Goal: Task Accomplishment & Management: Use online tool/utility

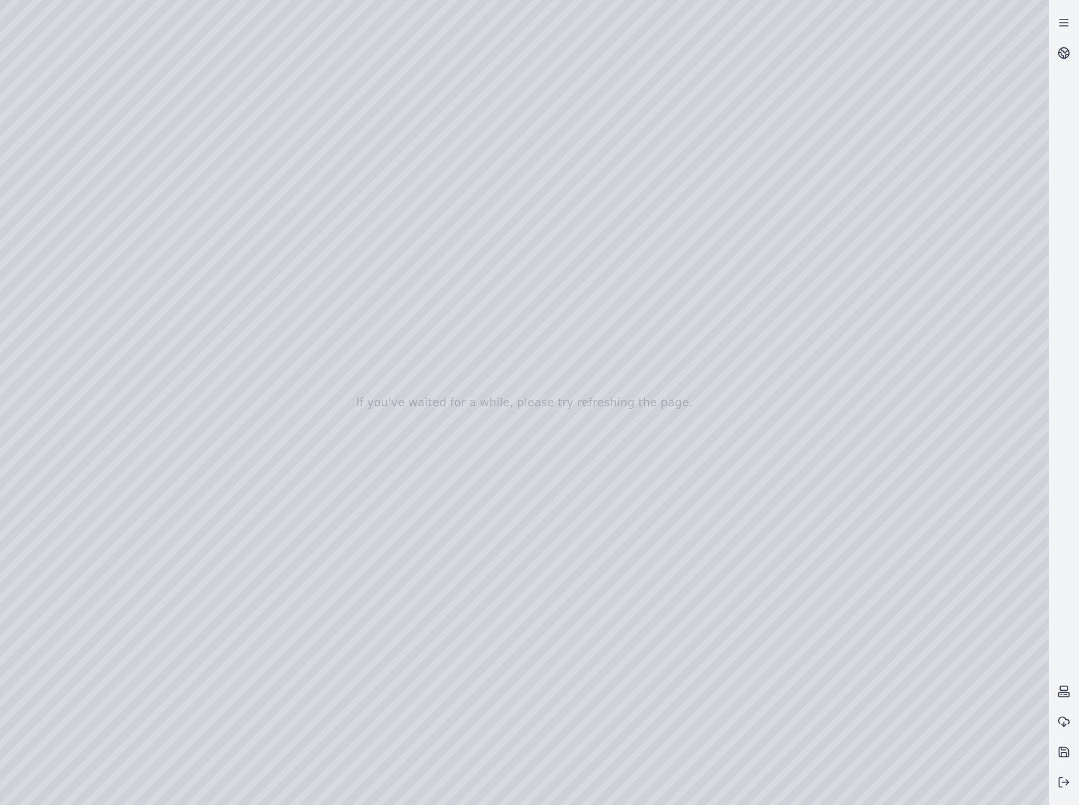
click at [621, 455] on div at bounding box center [524, 402] width 1048 height 805
drag, startPoint x: 787, startPoint y: 554, endPoint x: 810, endPoint y: 572, distance: 29.3
click at [1071, 747] on button at bounding box center [1063, 752] width 30 height 30
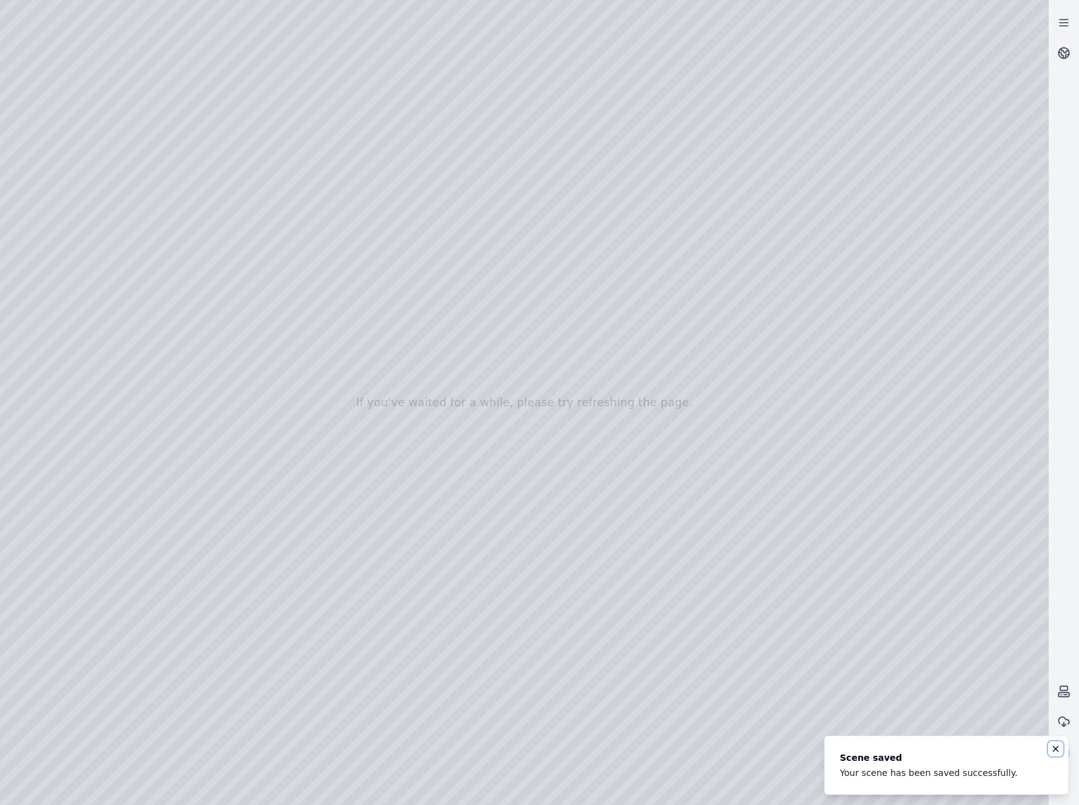
click at [1054, 748] on icon "Notifications (F8)" at bounding box center [1055, 748] width 5 height 5
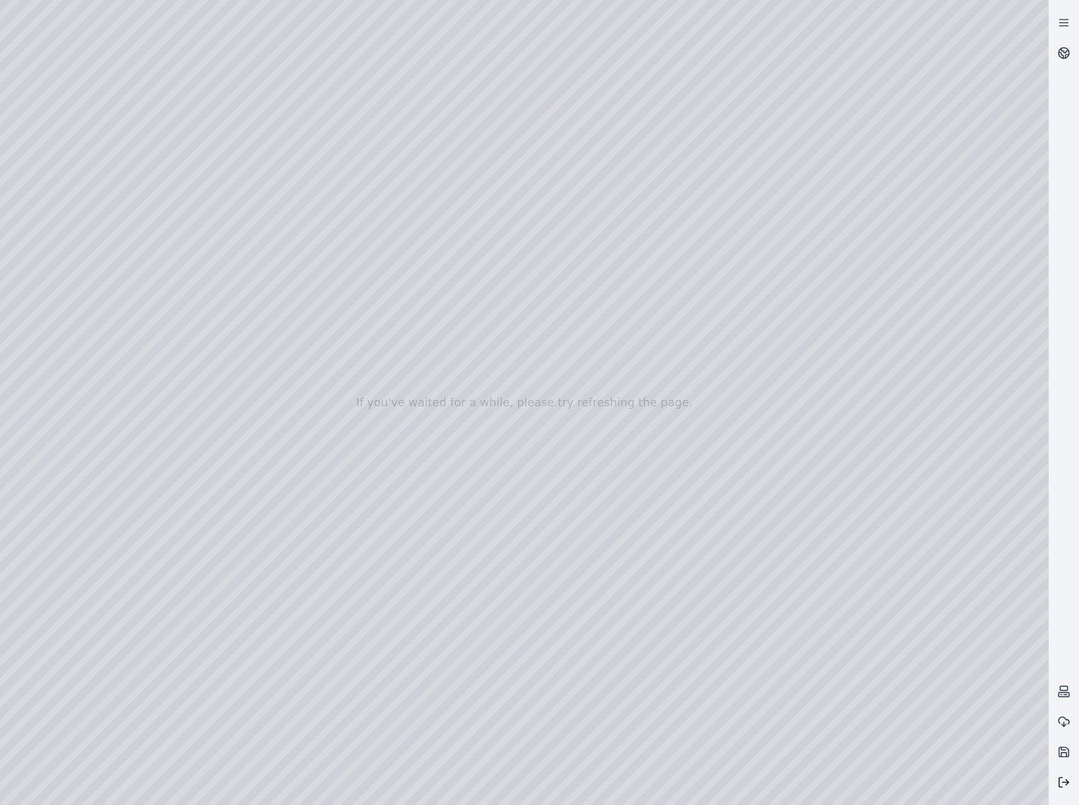
click at [1065, 785] on icon at bounding box center [1063, 782] width 13 height 13
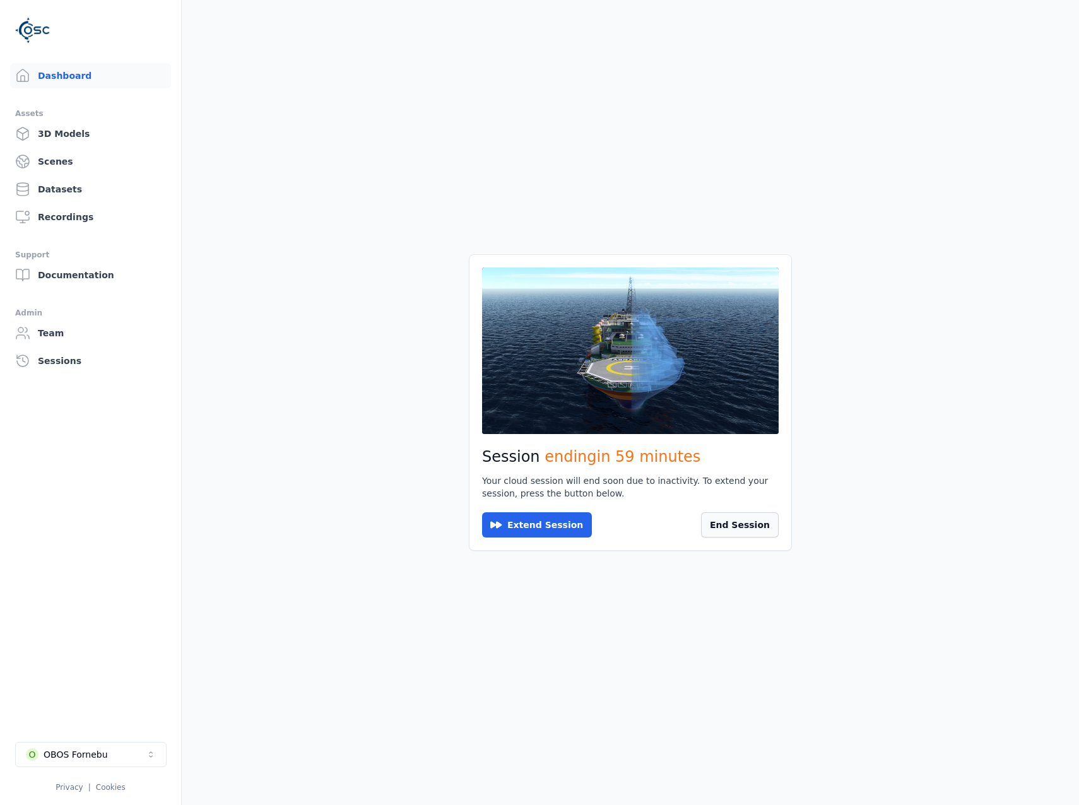
click at [735, 530] on button "End Session" at bounding box center [740, 524] width 78 height 25
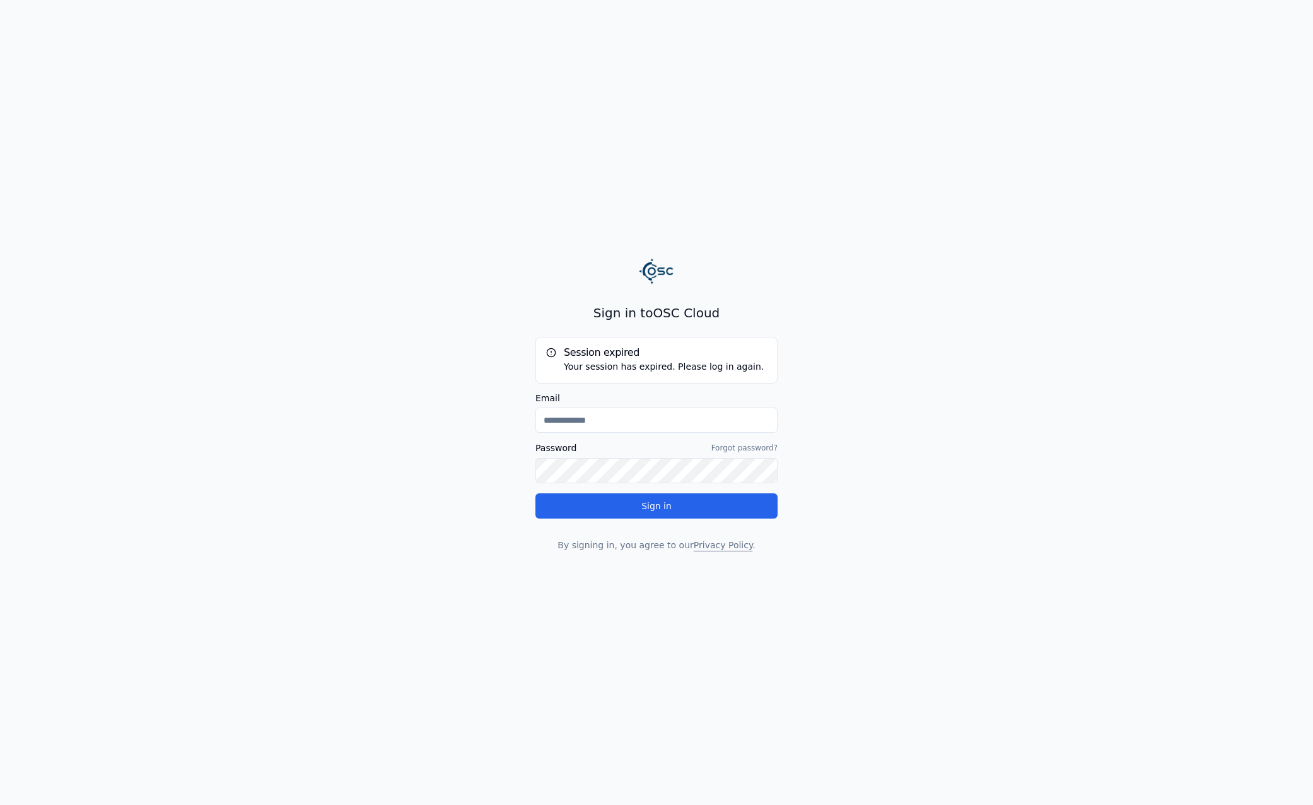
type input "**********"
click at [578, 499] on button "Sign in" at bounding box center [657, 505] width 242 height 25
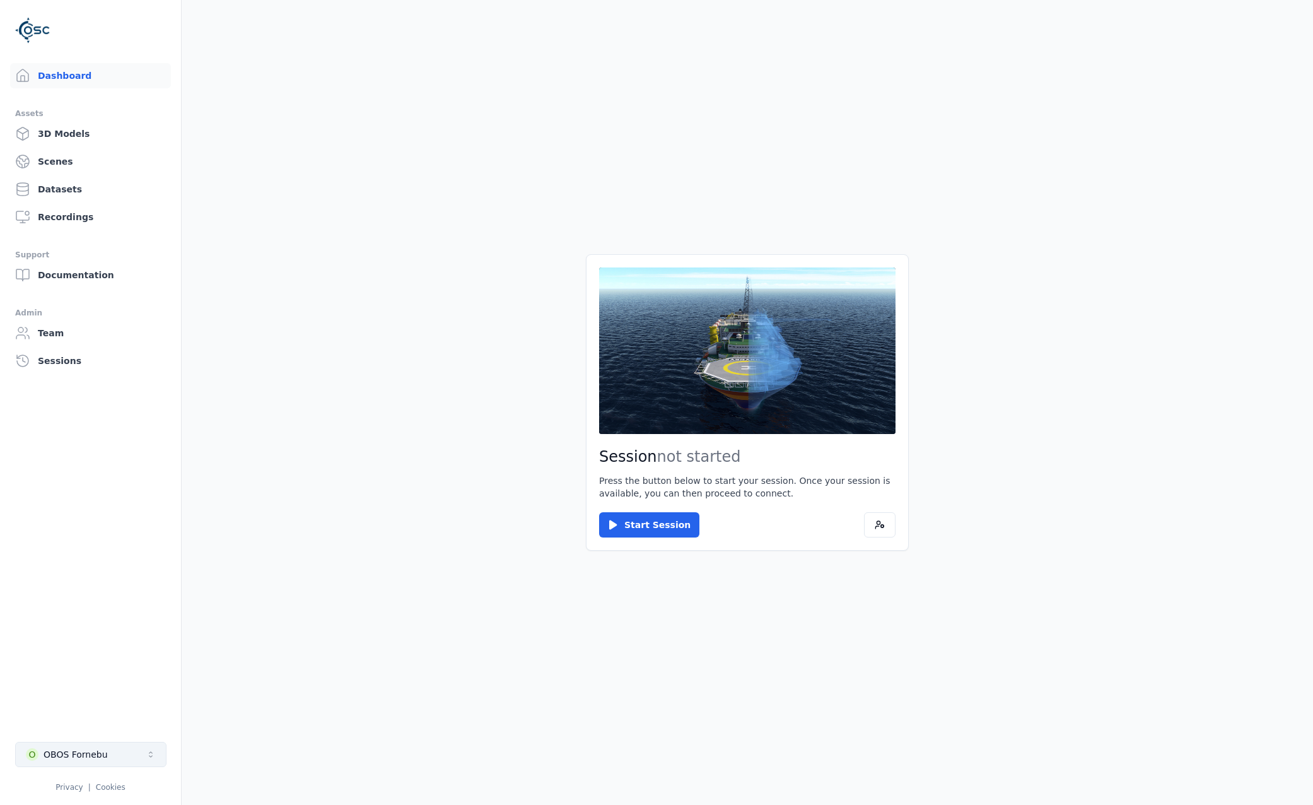
click at [138, 751] on button "O OBOS Fornebu" at bounding box center [90, 754] width 151 height 25
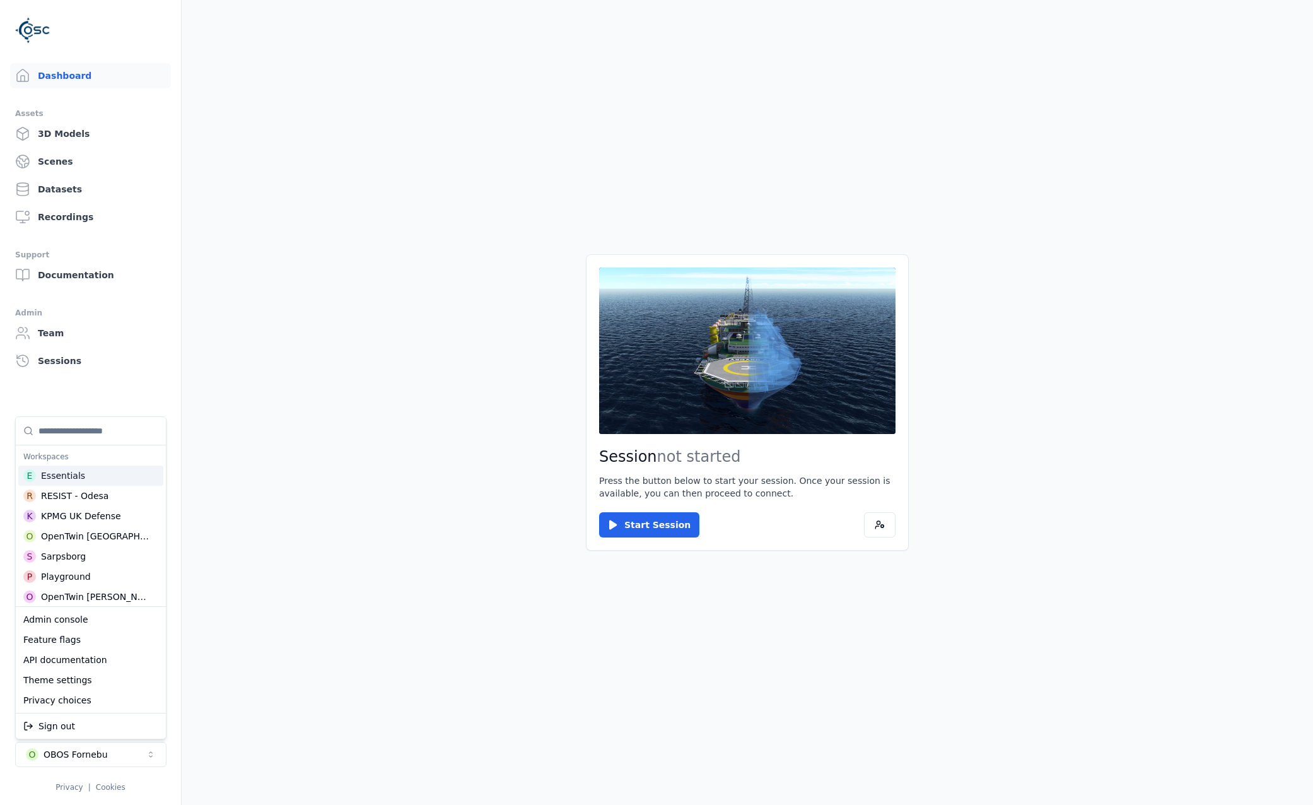
click at [78, 467] on div "E Essentials" at bounding box center [90, 476] width 145 height 20
click at [371, 391] on html "Dashboard Assets 3D Models Scenes Datasets Recordings Support Documentation Adm…" at bounding box center [656, 402] width 1313 height 805
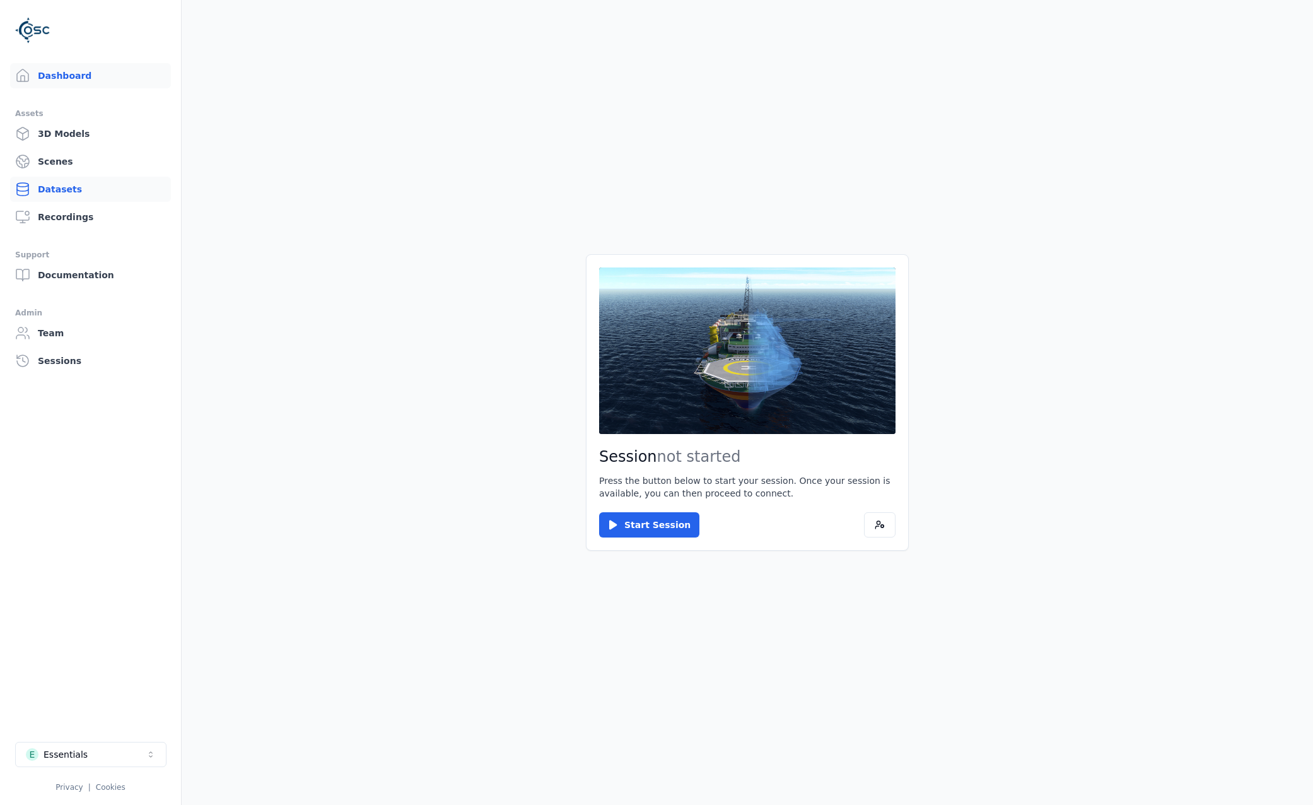
click at [103, 192] on link "Datasets" at bounding box center [90, 189] width 161 height 25
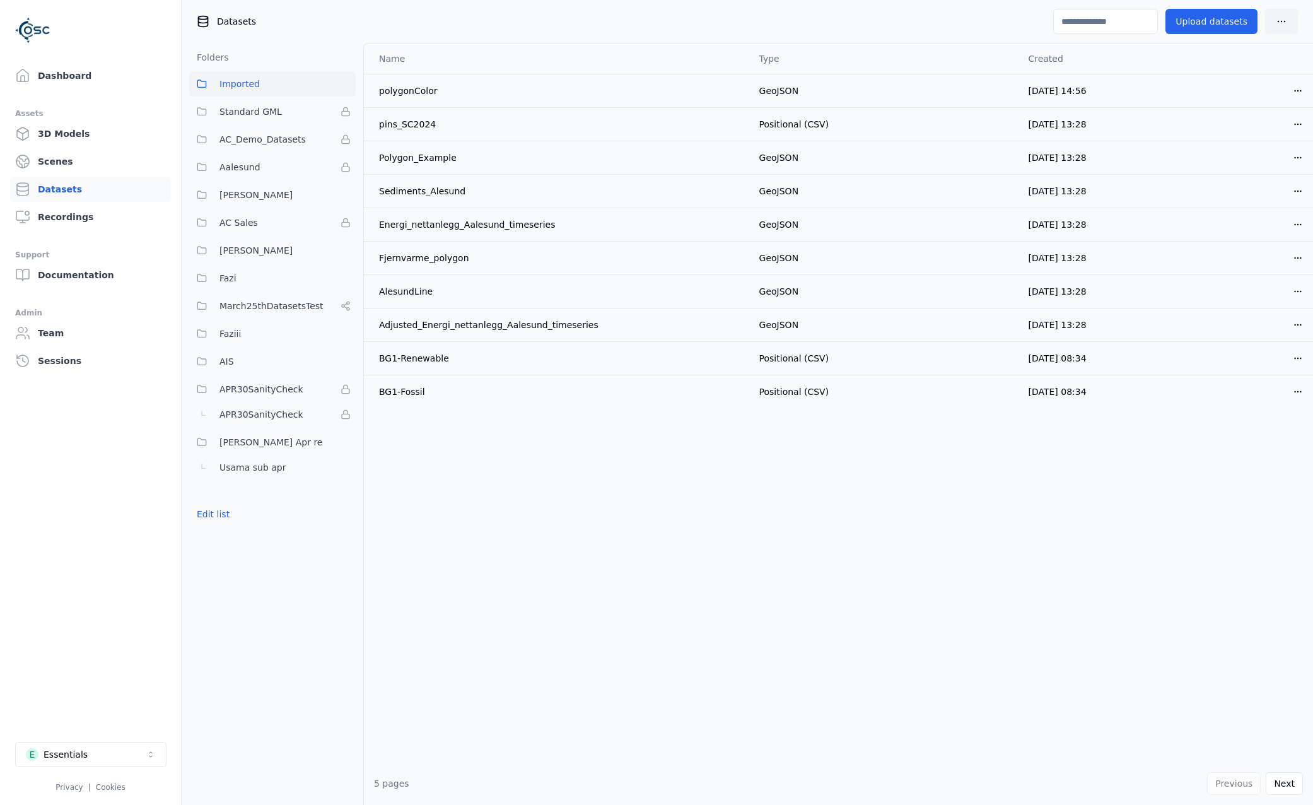
click at [1067, 28] on input at bounding box center [1105, 21] width 105 height 25
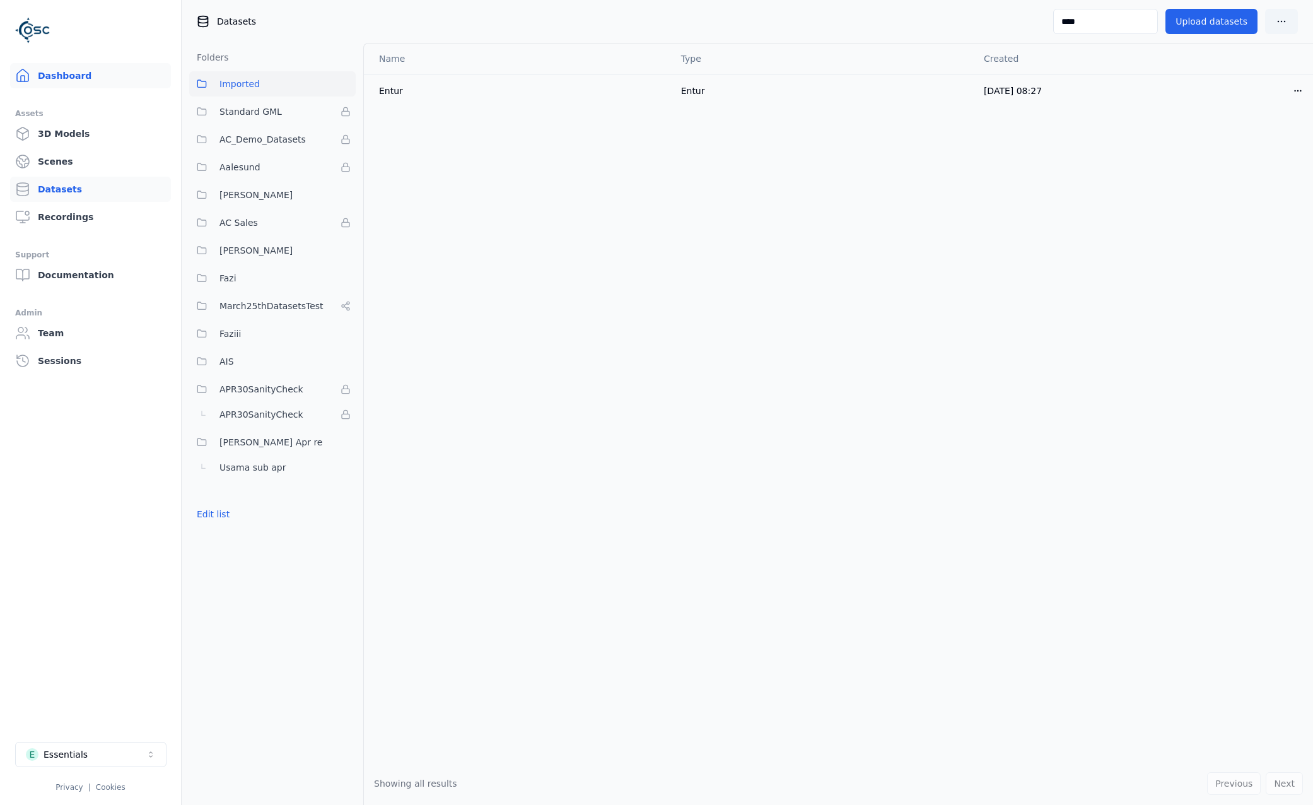
type input "****"
click at [73, 85] on link "Dashboard" at bounding box center [90, 75] width 161 height 25
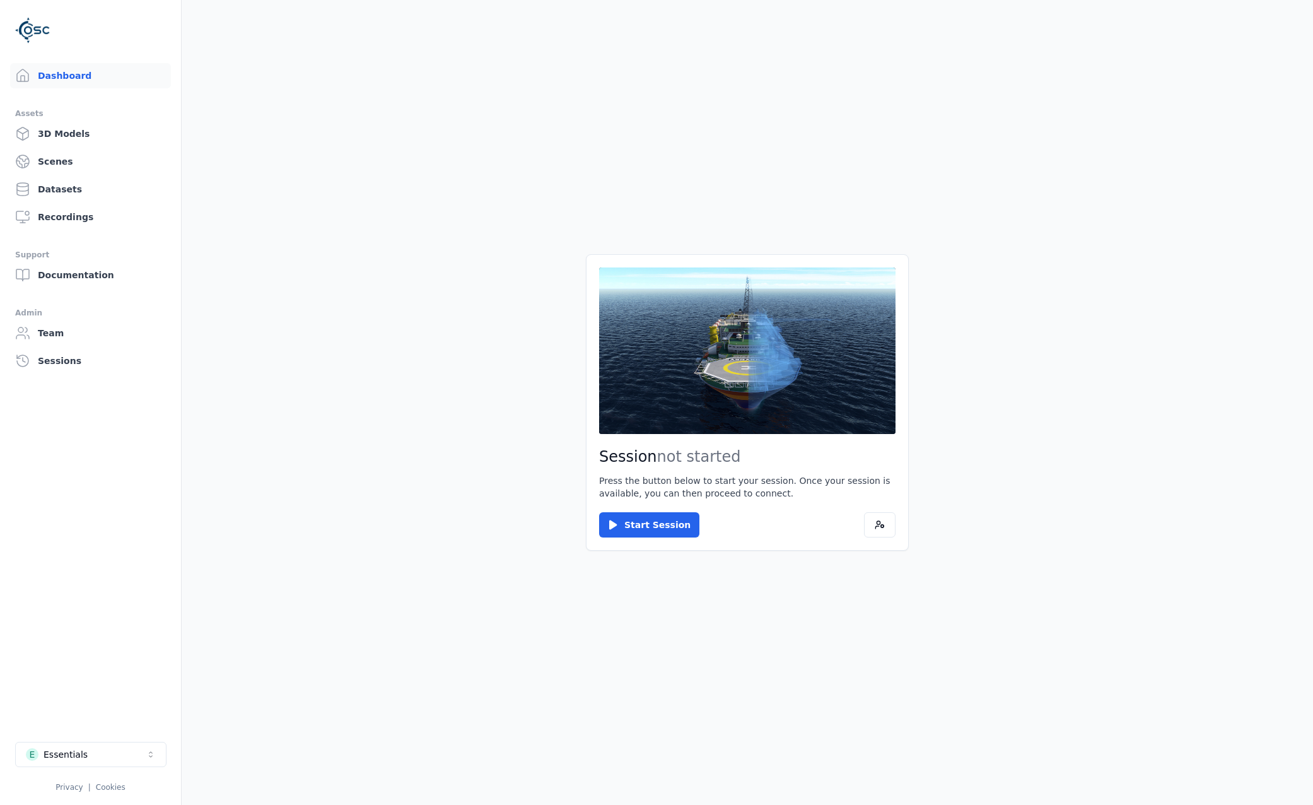
click at [647, 542] on div "Session not started Press the button below to start your session. Once your ses…" at bounding box center [747, 402] width 323 height 296
click at [650, 526] on button "Start Session" at bounding box center [649, 524] width 100 height 25
click at [638, 520] on button "Connect" at bounding box center [628, 524] width 58 height 25
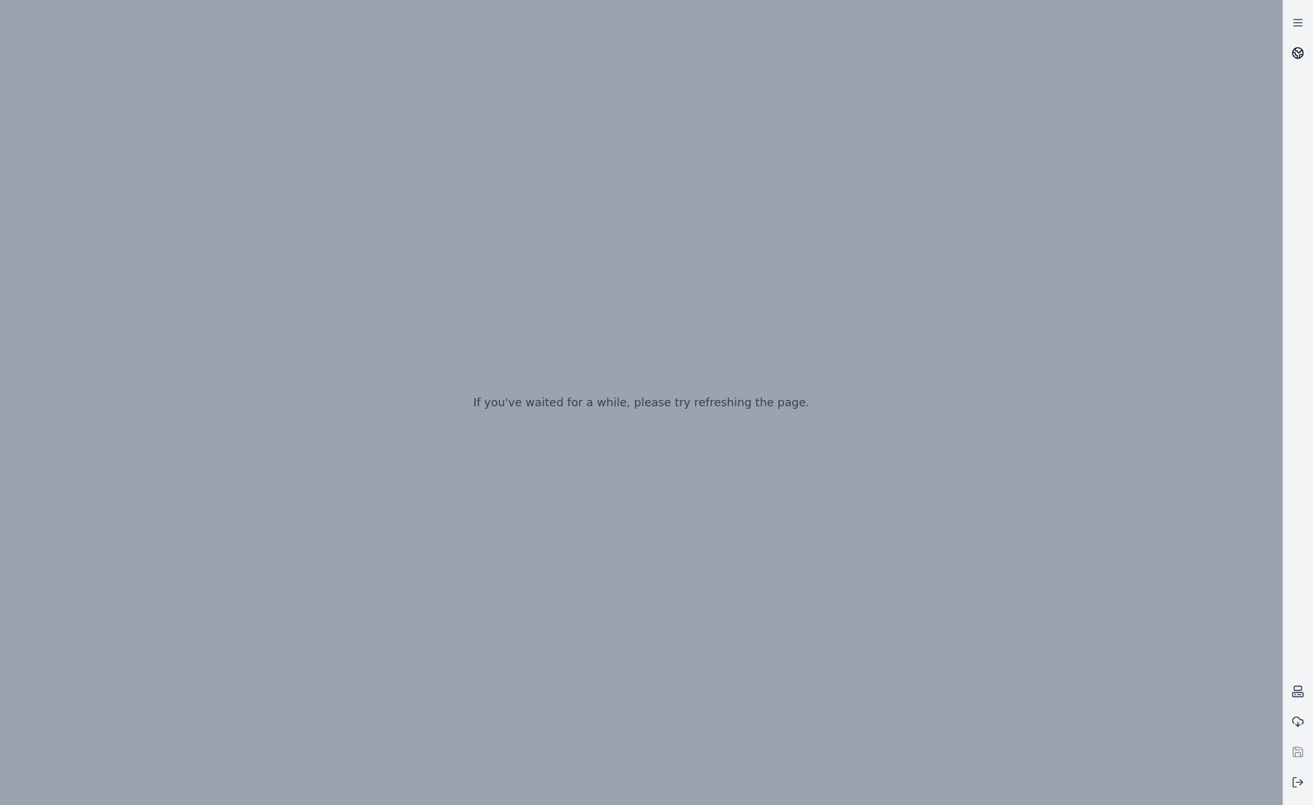
click at [1305, 60] on link at bounding box center [1298, 53] width 30 height 30
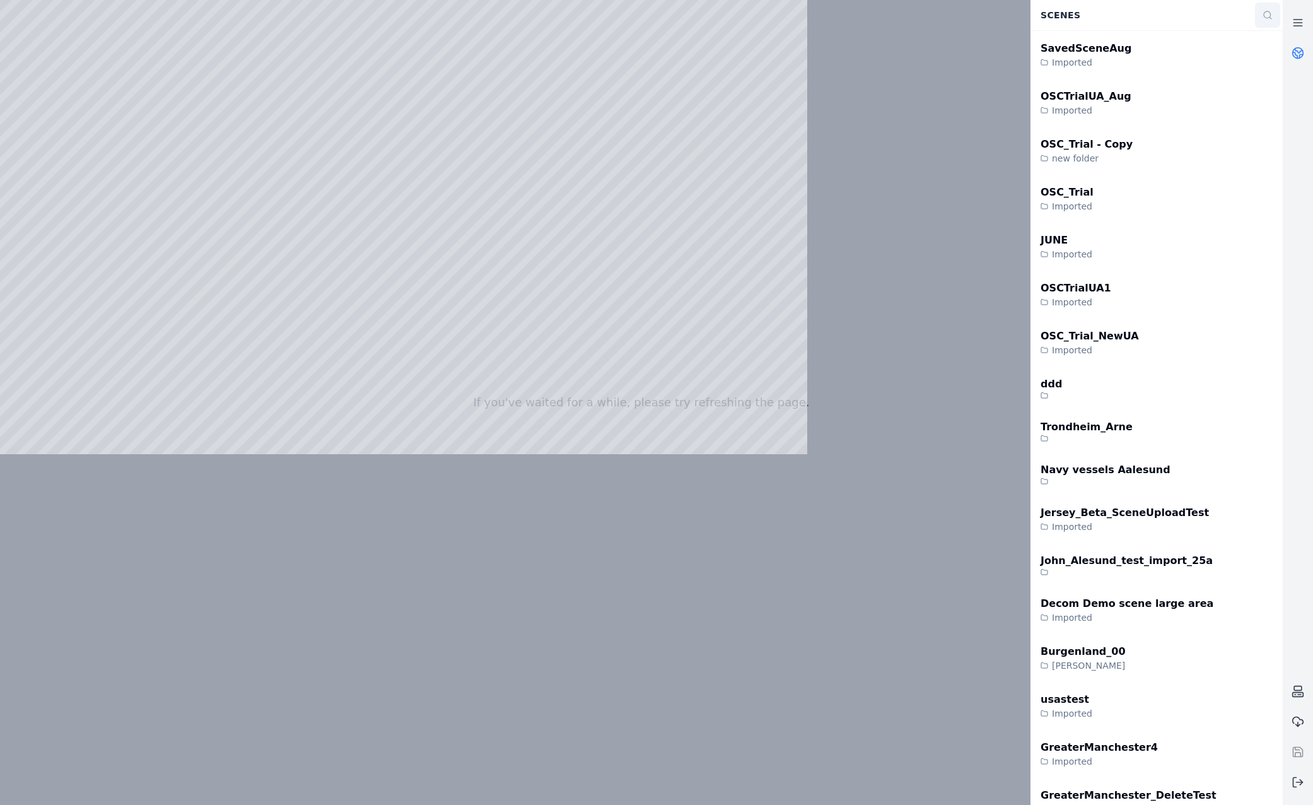
click at [1264, 9] on button at bounding box center [1267, 15] width 25 height 25
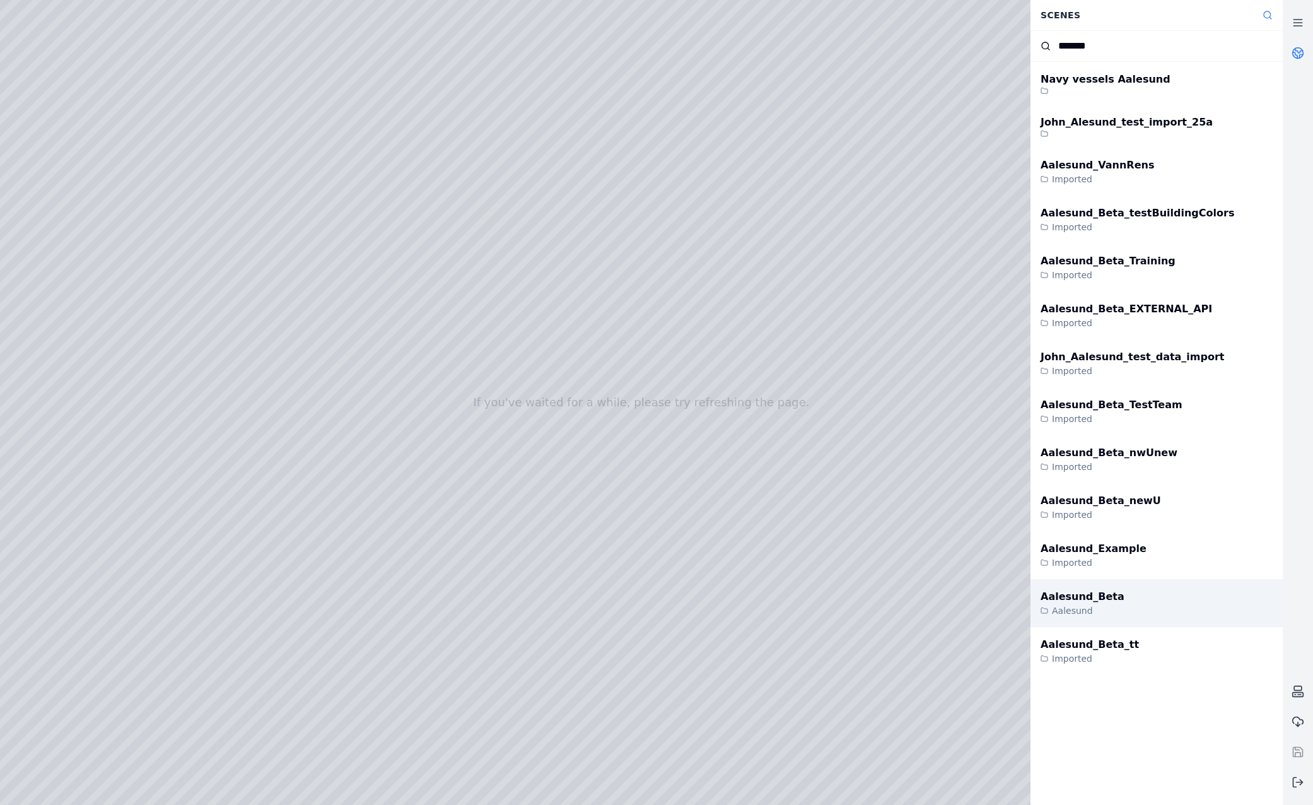
type input "*******"
click at [1158, 591] on div "Aalesund_Beta Aalesund" at bounding box center [1157, 603] width 252 height 48
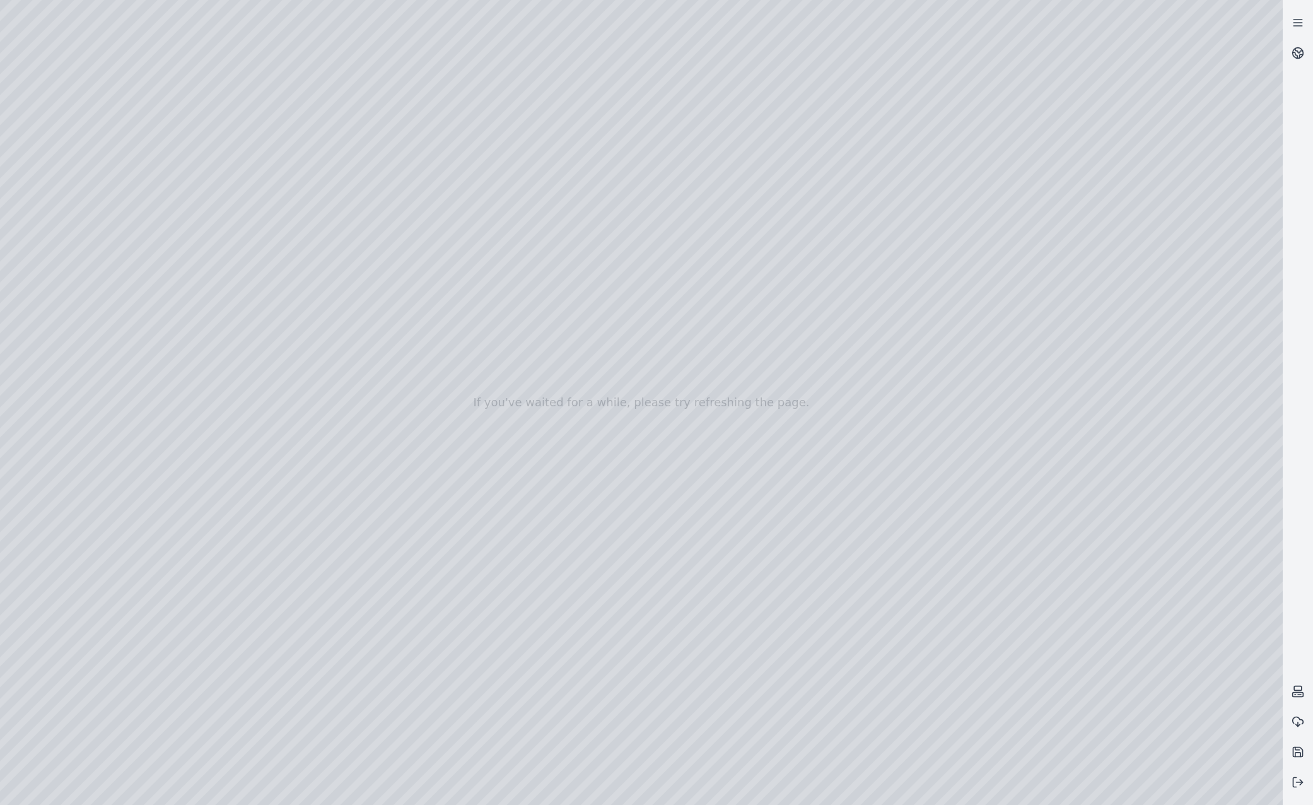
drag, startPoint x: 493, startPoint y: 370, endPoint x: 512, endPoint y: 426, distance: 59.0
drag, startPoint x: 1151, startPoint y: 207, endPoint x: 515, endPoint y: 425, distance: 672.9
drag, startPoint x: 1065, startPoint y: 263, endPoint x: 517, endPoint y: 383, distance: 561.1
click at [75, 202] on div at bounding box center [641, 402] width 1283 height 805
click at [67, 167] on div at bounding box center [641, 402] width 1283 height 805
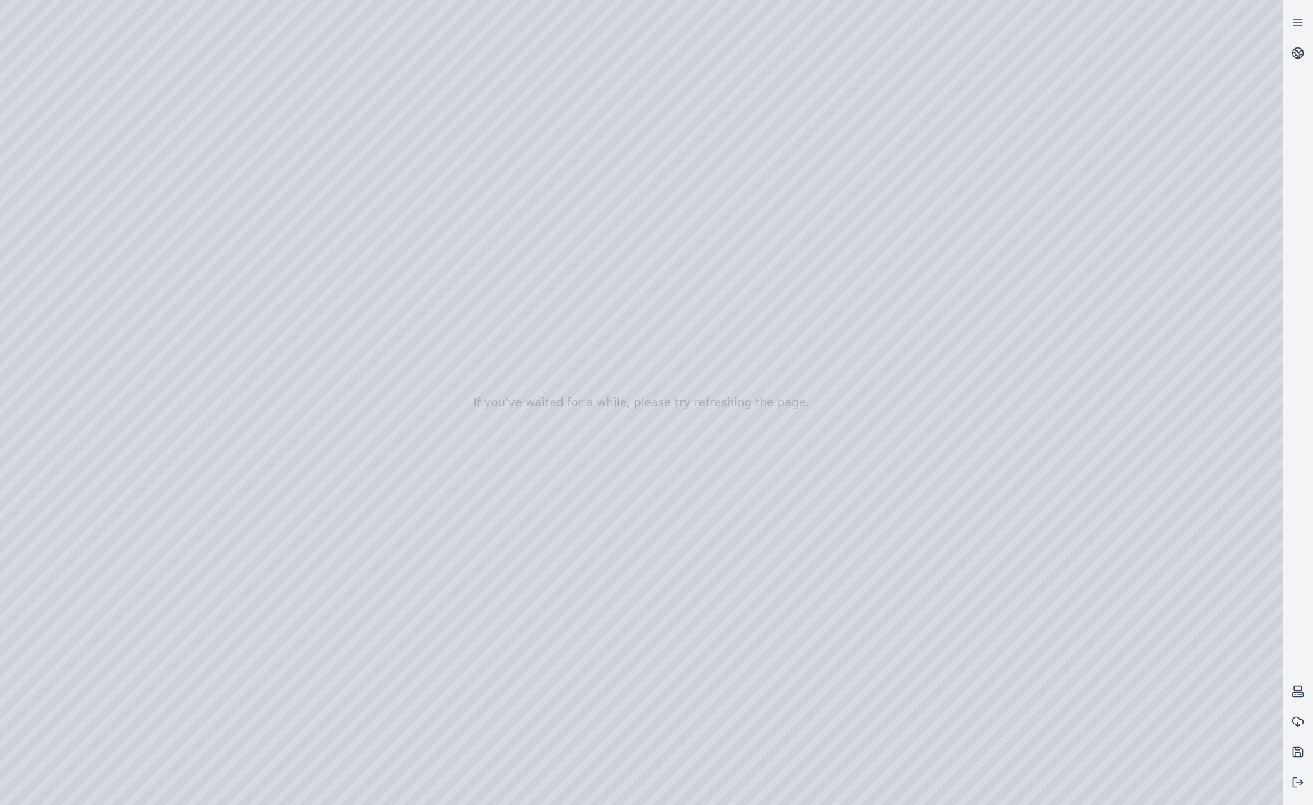
click at [86, 233] on div at bounding box center [641, 402] width 1283 height 805
click at [369, 621] on div at bounding box center [641, 402] width 1283 height 805
click at [366, 650] on div at bounding box center [641, 402] width 1283 height 805
click at [987, 804] on div at bounding box center [641, 402] width 1283 height 805
click at [518, 638] on div at bounding box center [641, 402] width 1283 height 805
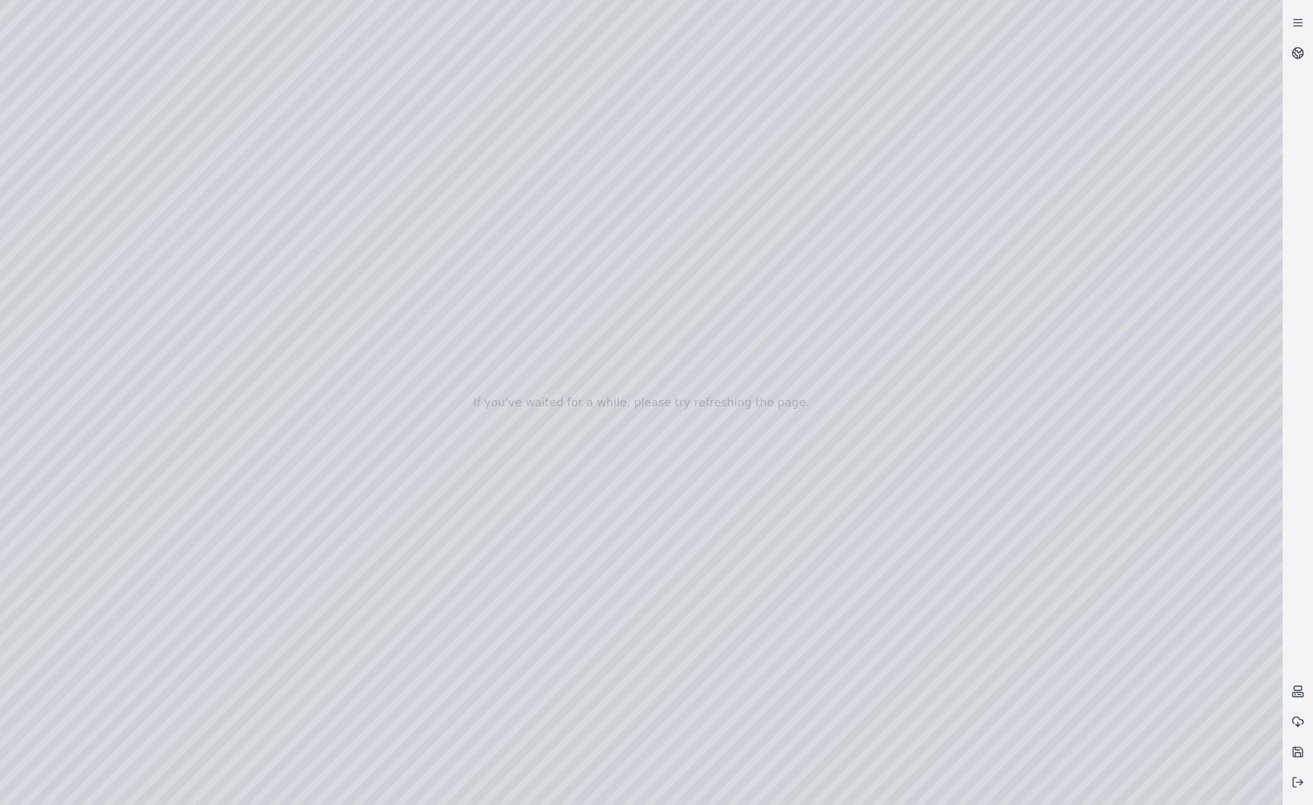
click at [518, 638] on div at bounding box center [641, 402] width 1283 height 805
click at [970, 671] on div at bounding box center [641, 402] width 1283 height 805
click at [40, 642] on div at bounding box center [641, 402] width 1283 height 805
drag, startPoint x: 971, startPoint y: 673, endPoint x: 980, endPoint y: 673, distance: 8.2
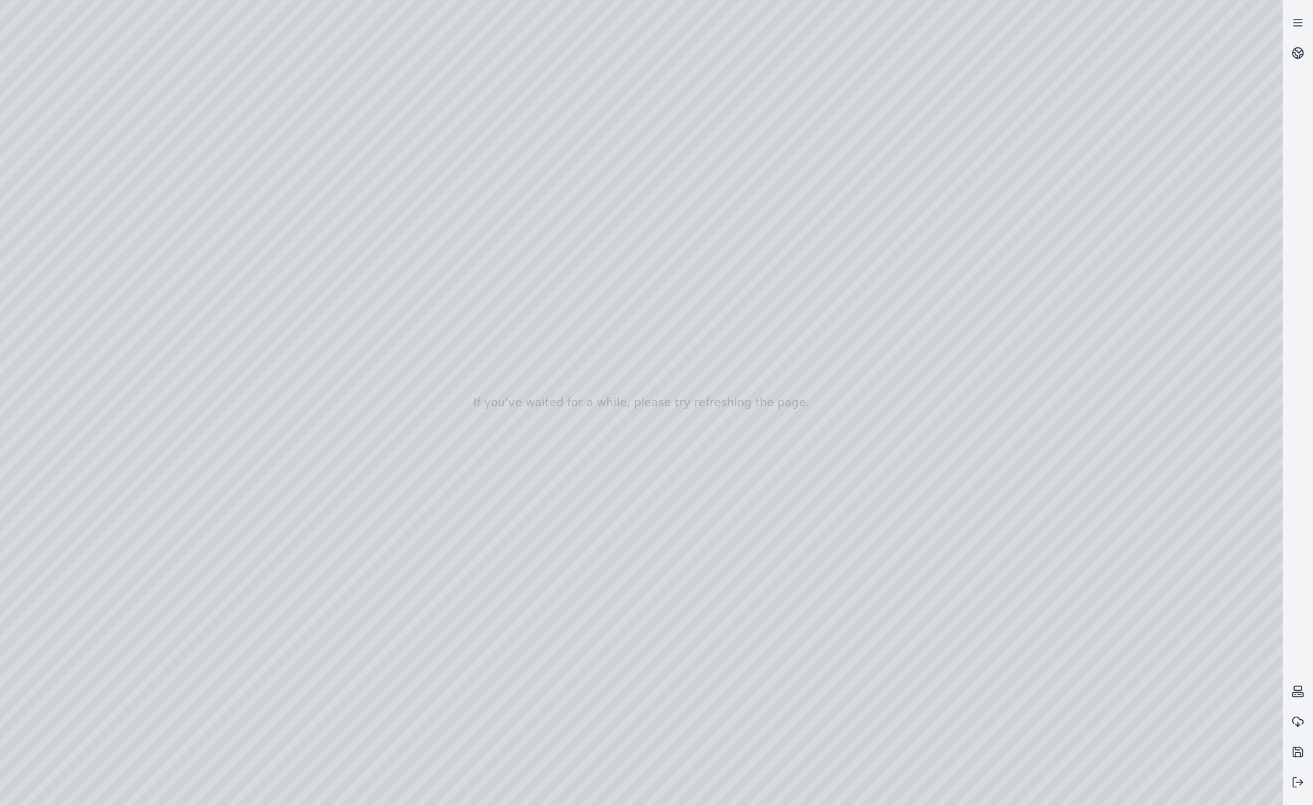
click at [980, 673] on div at bounding box center [641, 402] width 1283 height 805
click at [11, 643] on div at bounding box center [641, 402] width 1283 height 805
click at [984, 677] on div at bounding box center [641, 402] width 1283 height 805
click at [990, 677] on div at bounding box center [641, 402] width 1283 height 805
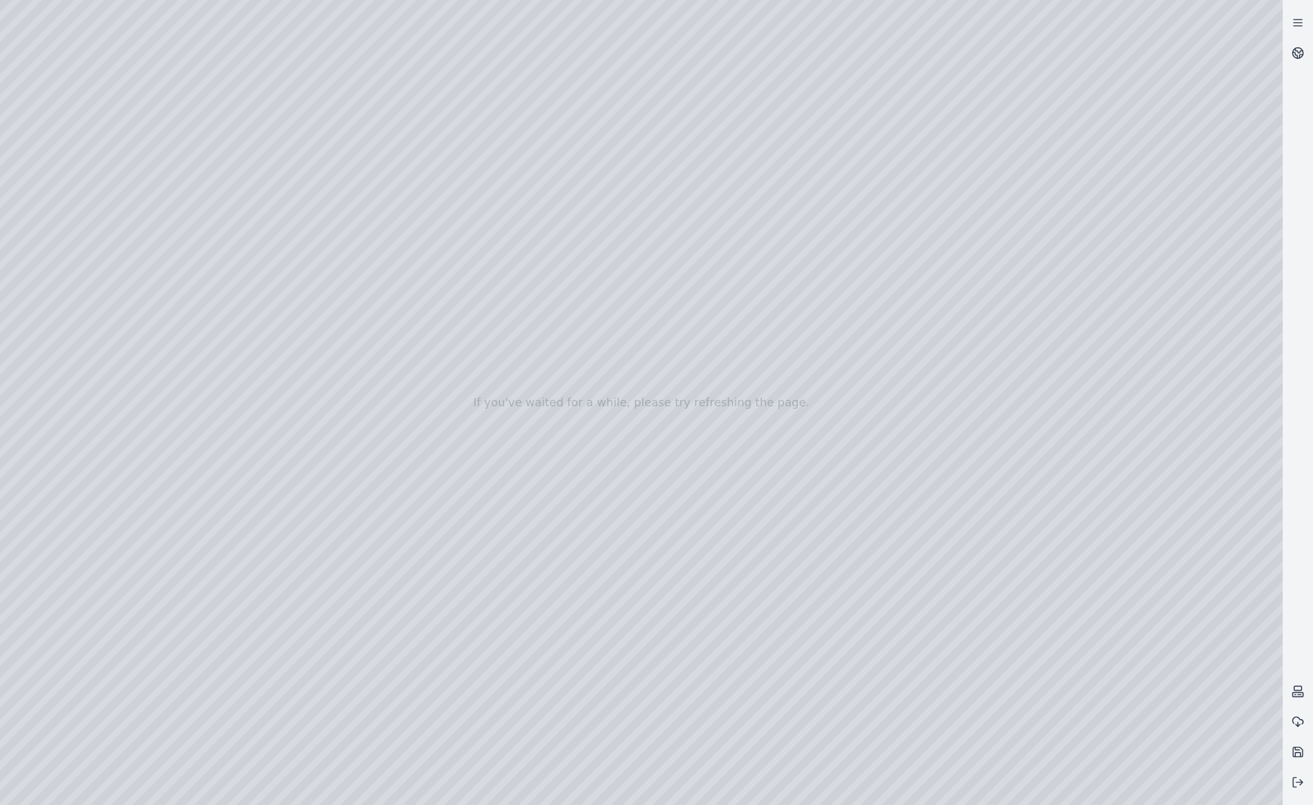
click at [985, 677] on div at bounding box center [641, 402] width 1283 height 805
click at [1019, 686] on div at bounding box center [641, 402] width 1283 height 805
click at [1028, 709] on div at bounding box center [641, 402] width 1283 height 805
drag, startPoint x: 1024, startPoint y: 725, endPoint x: 767, endPoint y: 730, distance: 257.4
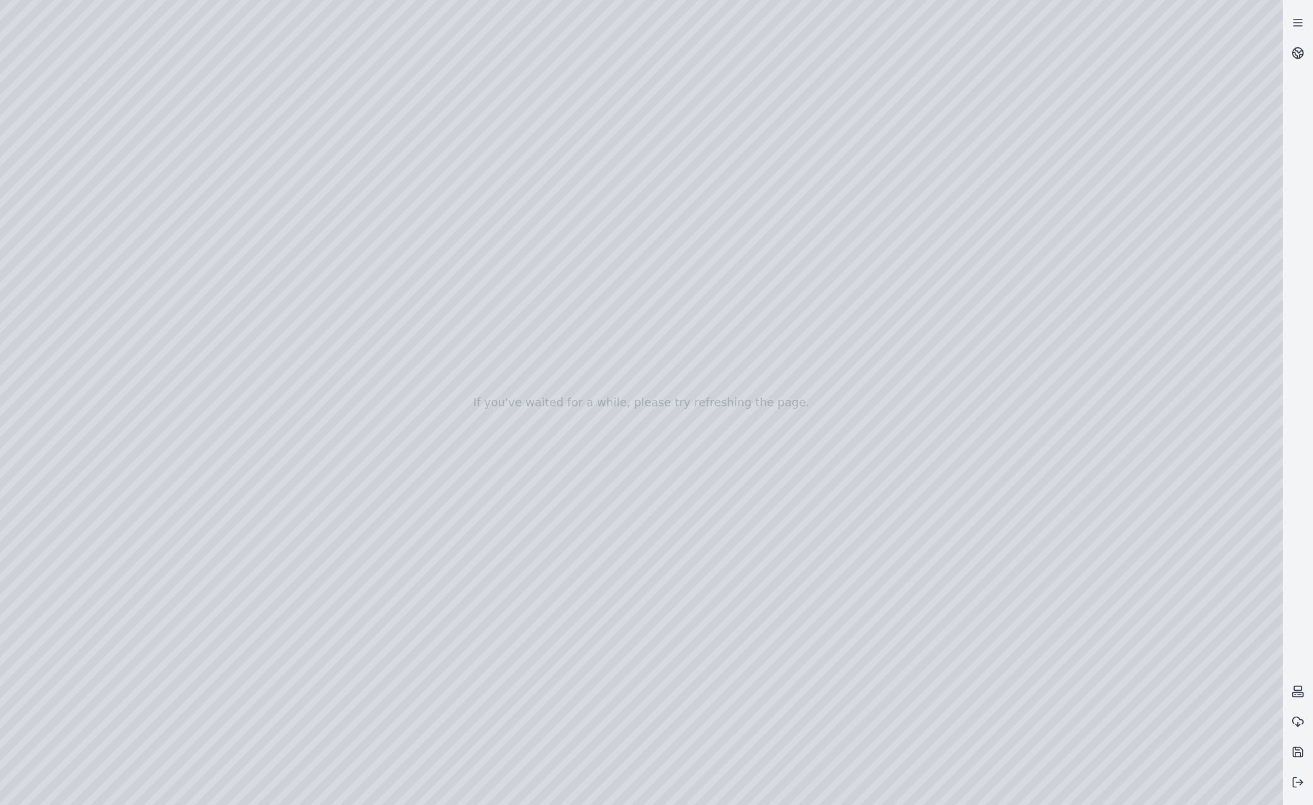
click at [767, 730] on div at bounding box center [641, 402] width 1283 height 805
click at [392, 640] on div at bounding box center [641, 402] width 1283 height 805
click at [399, 638] on div at bounding box center [641, 402] width 1283 height 805
click at [350, 635] on div at bounding box center [641, 402] width 1283 height 805
drag, startPoint x: 886, startPoint y: 732, endPoint x: 765, endPoint y: 722, distance: 122.2
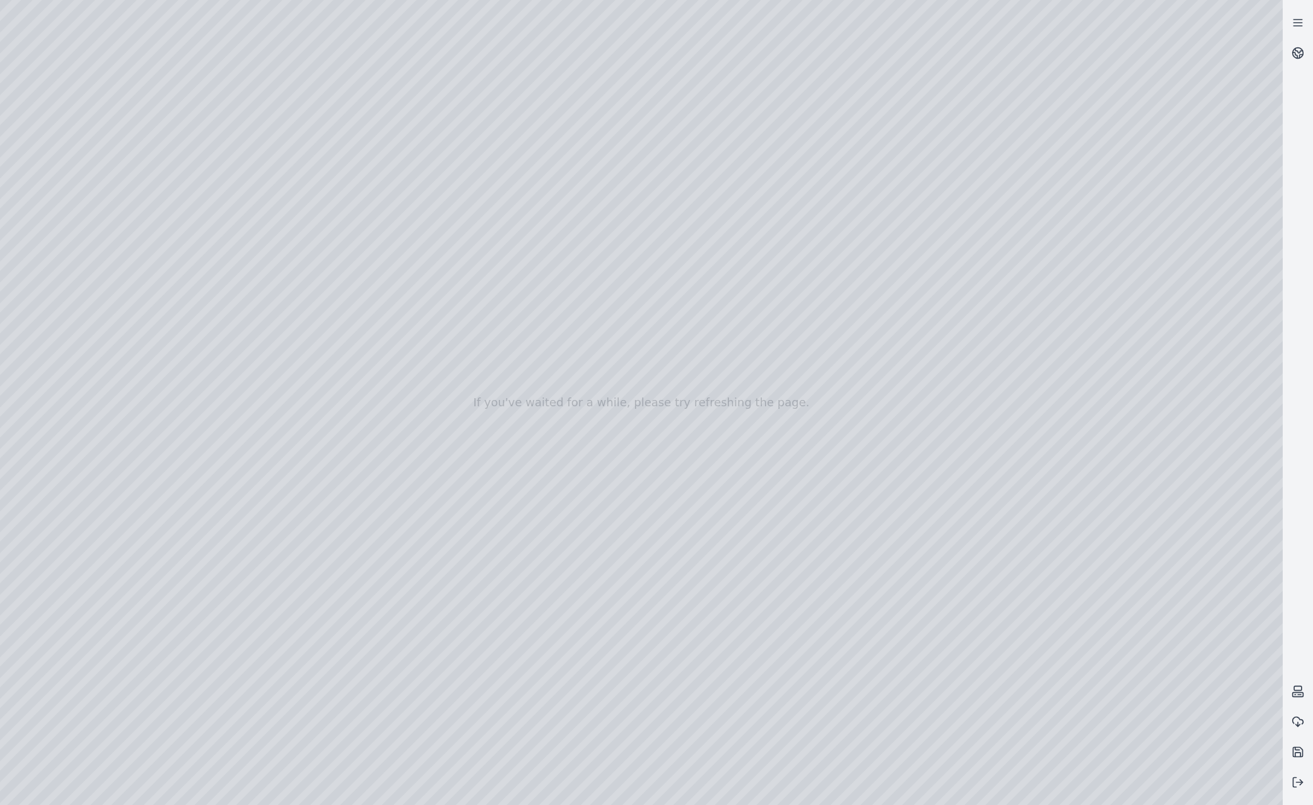
click at [765, 722] on div at bounding box center [641, 402] width 1283 height 805
click at [308, 638] on div at bounding box center [641, 402] width 1283 height 805
drag, startPoint x: 401, startPoint y: 720, endPoint x: 961, endPoint y: 748, distance: 560.9
click at [961, 748] on div at bounding box center [641, 402] width 1283 height 805
drag, startPoint x: 310, startPoint y: 739, endPoint x: 833, endPoint y: 727, distance: 522.5
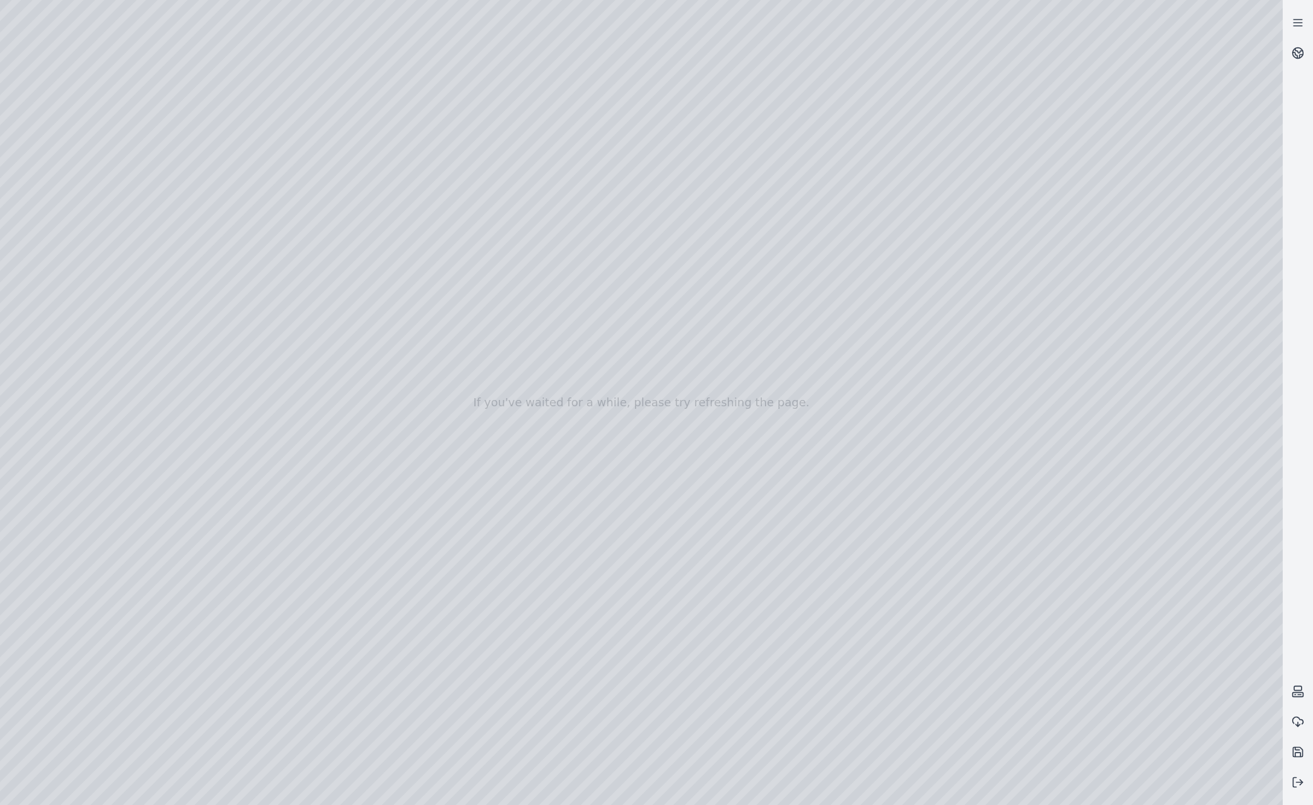
click at [833, 727] on div at bounding box center [641, 402] width 1283 height 805
drag, startPoint x: 298, startPoint y: 722, endPoint x: 225, endPoint y: 710, distance: 74.8
click at [225, 710] on div at bounding box center [641, 402] width 1283 height 805
drag, startPoint x: 771, startPoint y: 720, endPoint x: 368, endPoint y: 717, distance: 403.1
click at [368, 717] on div at bounding box center [641, 402] width 1283 height 805
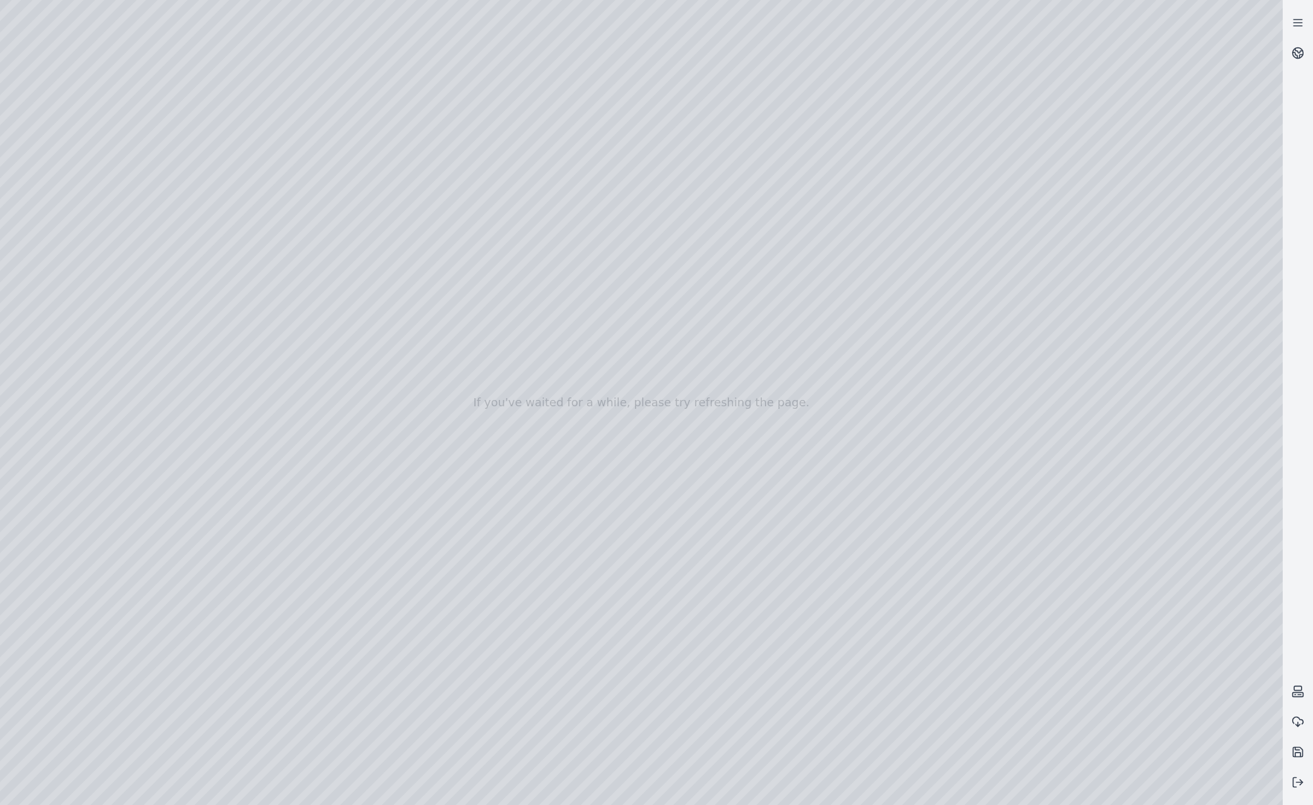
drag, startPoint x: 1022, startPoint y: 732, endPoint x: 433, endPoint y: 721, distance: 589.3
click at [433, 721] on div at bounding box center [641, 402] width 1283 height 805
click at [614, 686] on div at bounding box center [641, 402] width 1283 height 805
click at [662, 673] on div at bounding box center [641, 402] width 1283 height 805
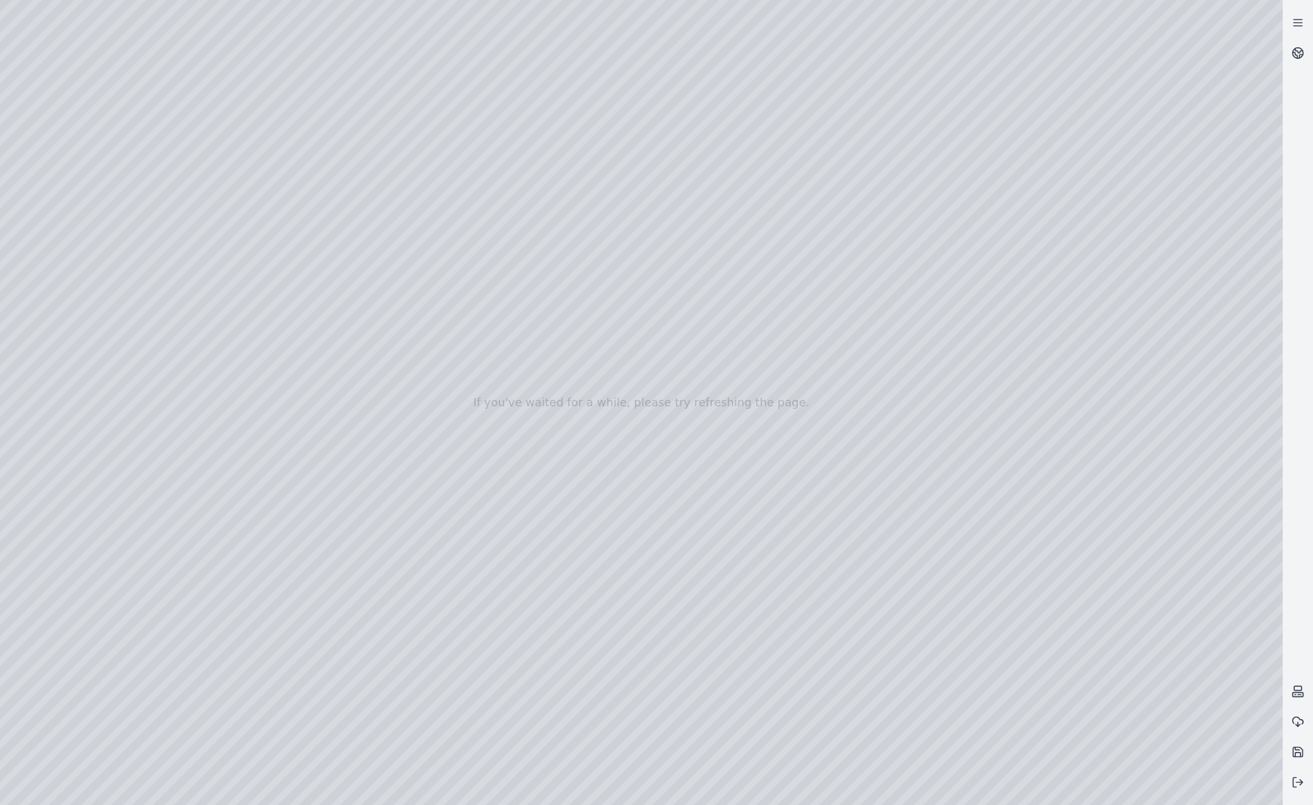
click at [651, 678] on div at bounding box center [641, 402] width 1283 height 805
click at [629, 695] on div at bounding box center [641, 402] width 1283 height 805
click at [47, 645] on div at bounding box center [641, 402] width 1283 height 805
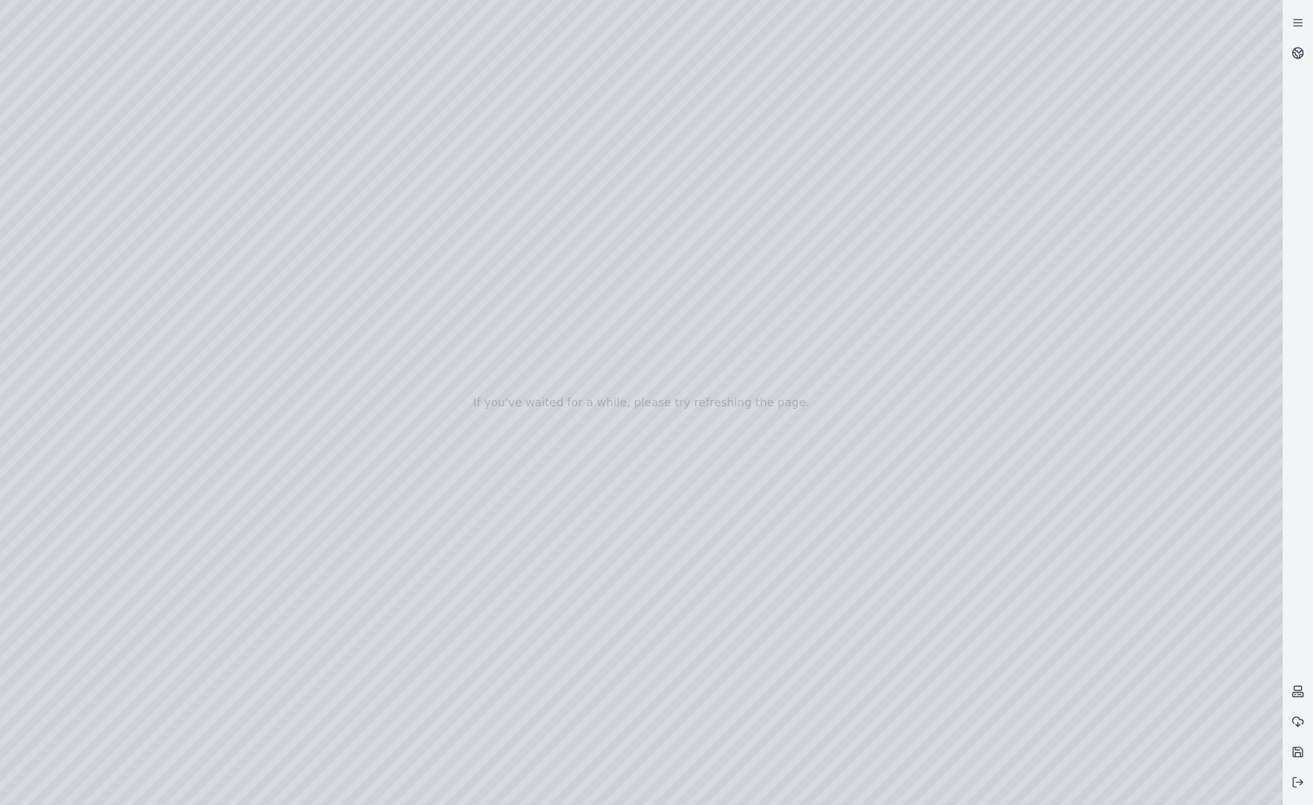
click at [582, 676] on div at bounding box center [641, 402] width 1283 height 805
click at [583, 676] on div at bounding box center [641, 402] width 1283 height 805
click at [54, 635] on div at bounding box center [641, 402] width 1283 height 805
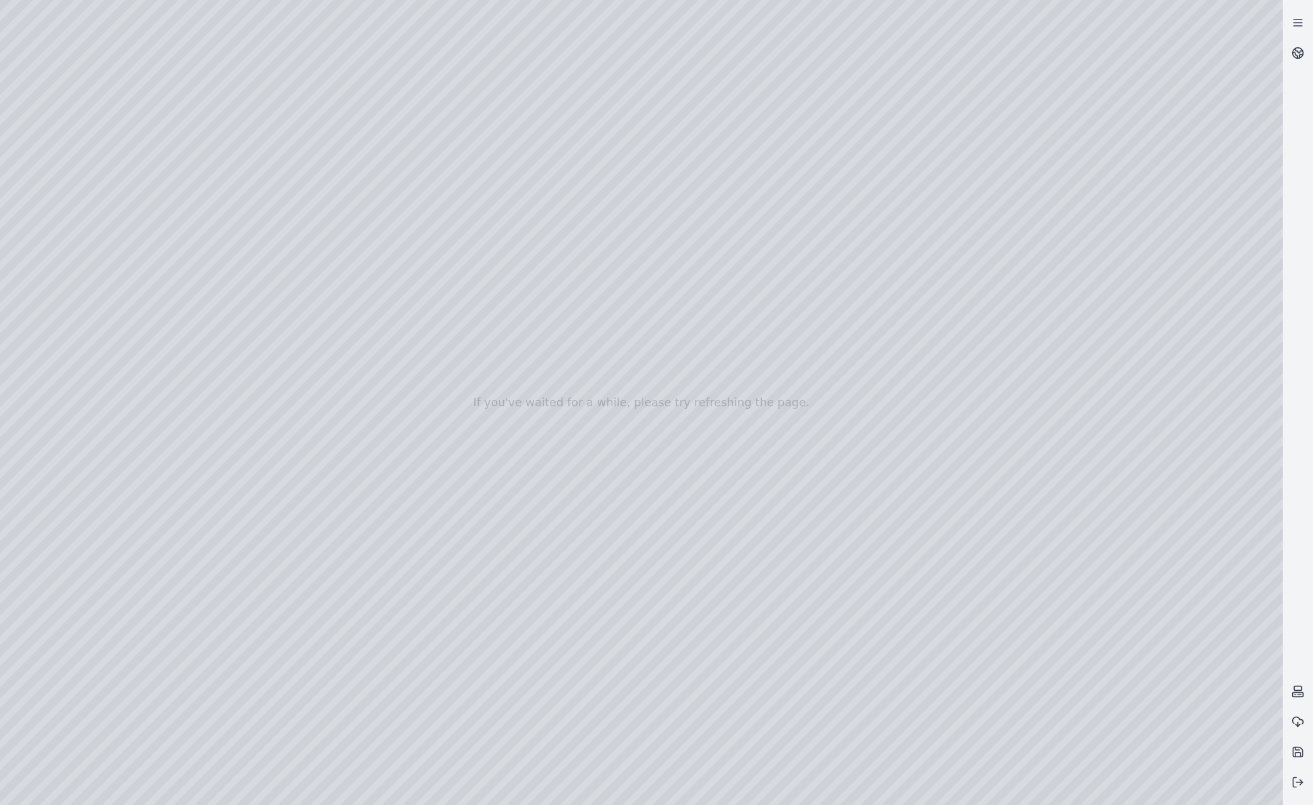
drag, startPoint x: 887, startPoint y: 423, endPoint x: 807, endPoint y: 423, distance: 80.1
drag, startPoint x: 994, startPoint y: 438, endPoint x: 707, endPoint y: 395, distance: 289.6
drag, startPoint x: 735, startPoint y: 475, endPoint x: 857, endPoint y: 460, distance: 122.6
drag, startPoint x: 689, startPoint y: 473, endPoint x: 988, endPoint y: 341, distance: 326.8
click at [992, 601] on div at bounding box center [641, 402] width 1283 height 805
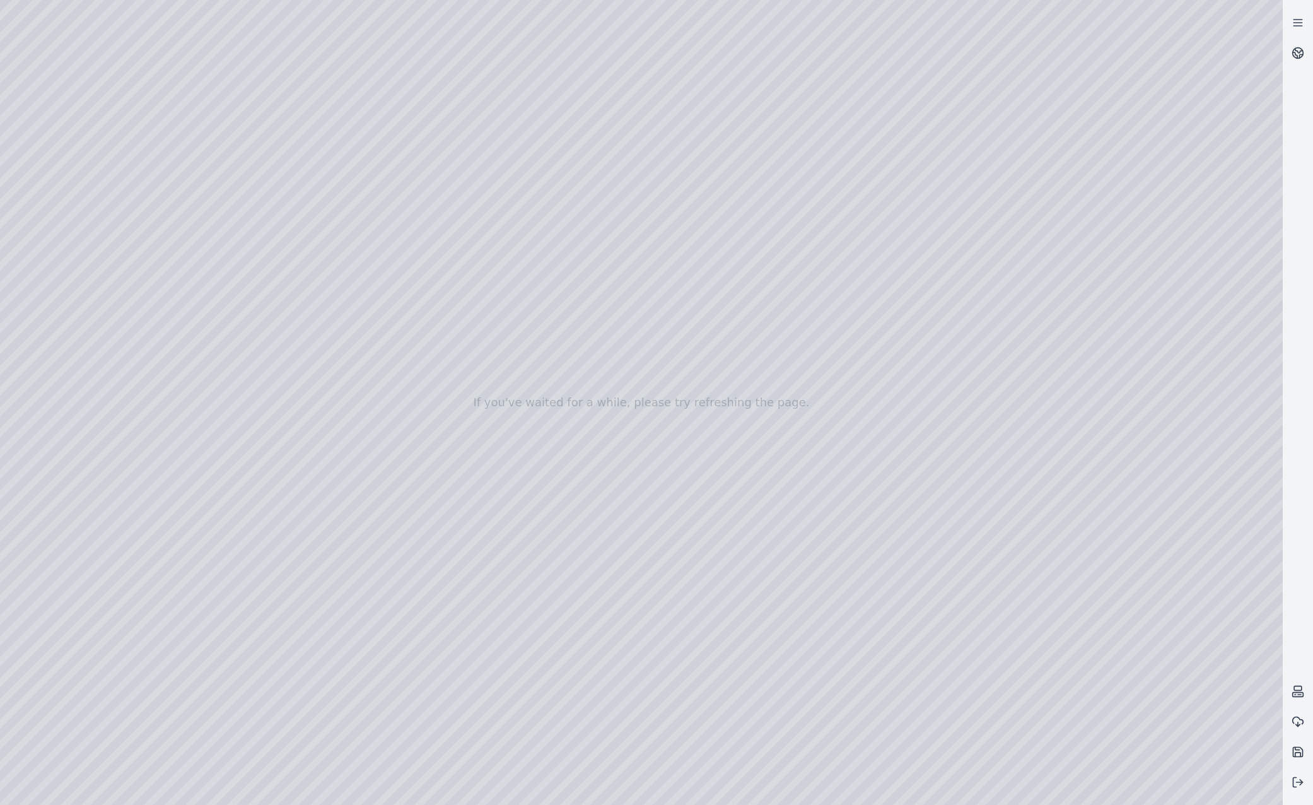
click at [59, 334] on div at bounding box center [641, 402] width 1283 height 805
click at [103, 267] on div at bounding box center [641, 402] width 1283 height 805
click at [377, 50] on div at bounding box center [641, 402] width 1283 height 805
click at [241, 124] on div at bounding box center [641, 402] width 1283 height 805
click at [1141, 124] on div at bounding box center [641, 402] width 1283 height 805
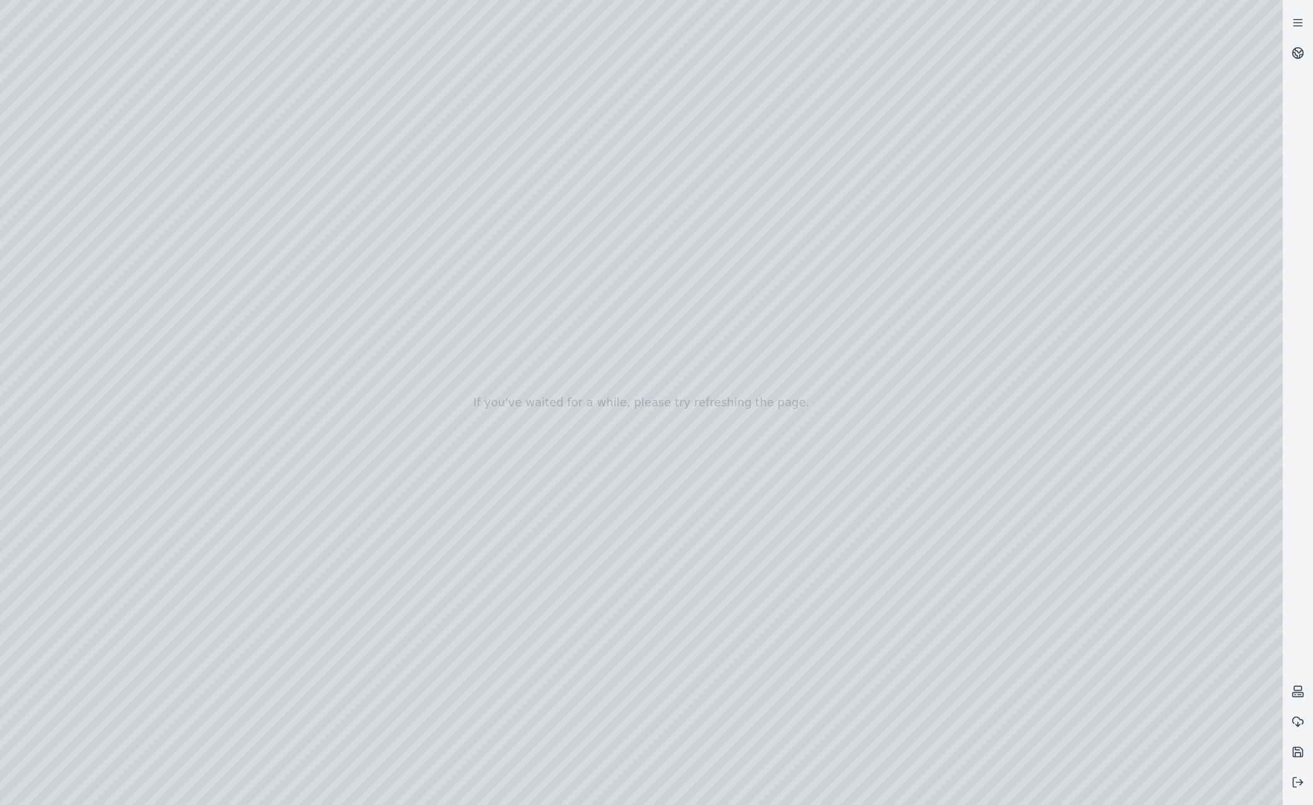
click at [1137, 220] on div at bounding box center [641, 402] width 1283 height 805
click at [1104, 517] on div at bounding box center [641, 402] width 1283 height 805
click at [1105, 517] on div at bounding box center [641, 402] width 1283 height 805
click at [1105, 418] on div at bounding box center [641, 402] width 1283 height 805
click at [1108, 474] on div at bounding box center [641, 402] width 1283 height 805
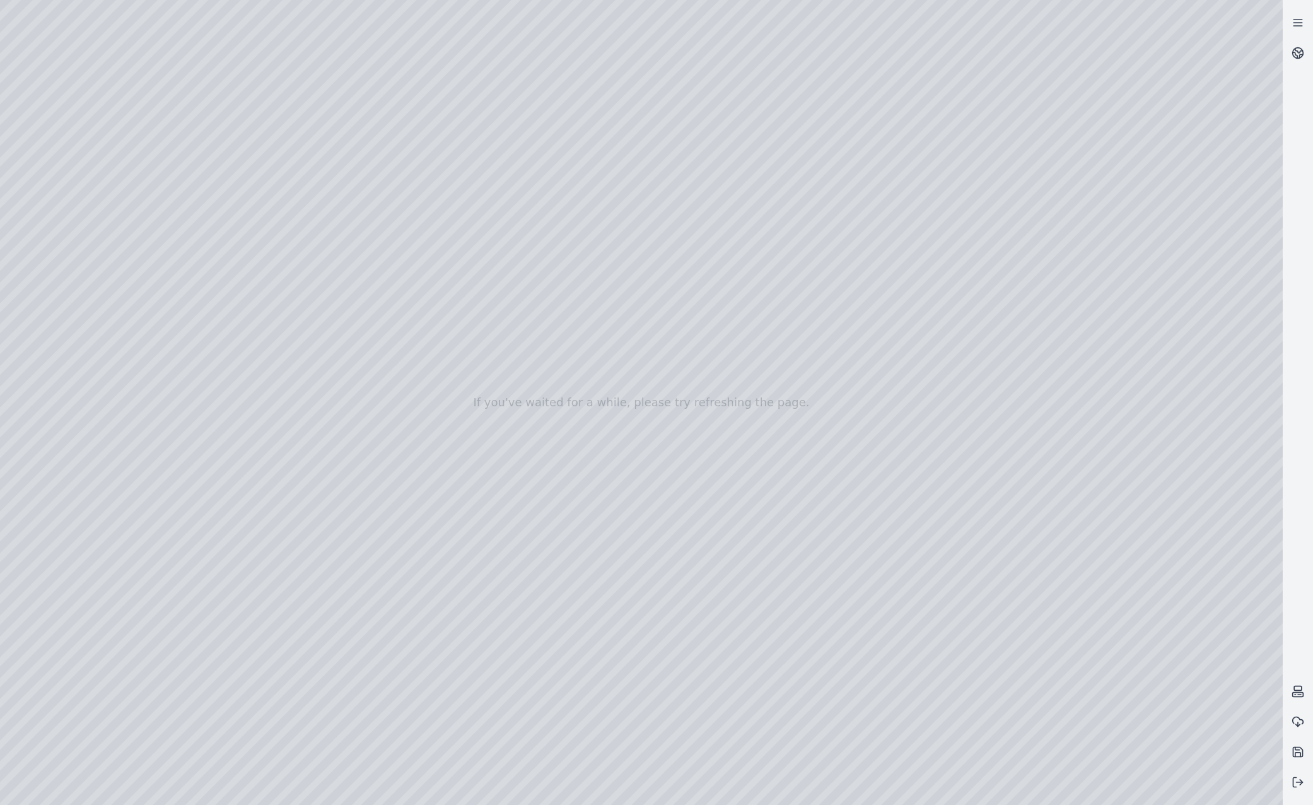
click at [1112, 475] on div at bounding box center [641, 402] width 1283 height 805
drag, startPoint x: 789, startPoint y: 570, endPoint x: 841, endPoint y: 544, distance: 58.1
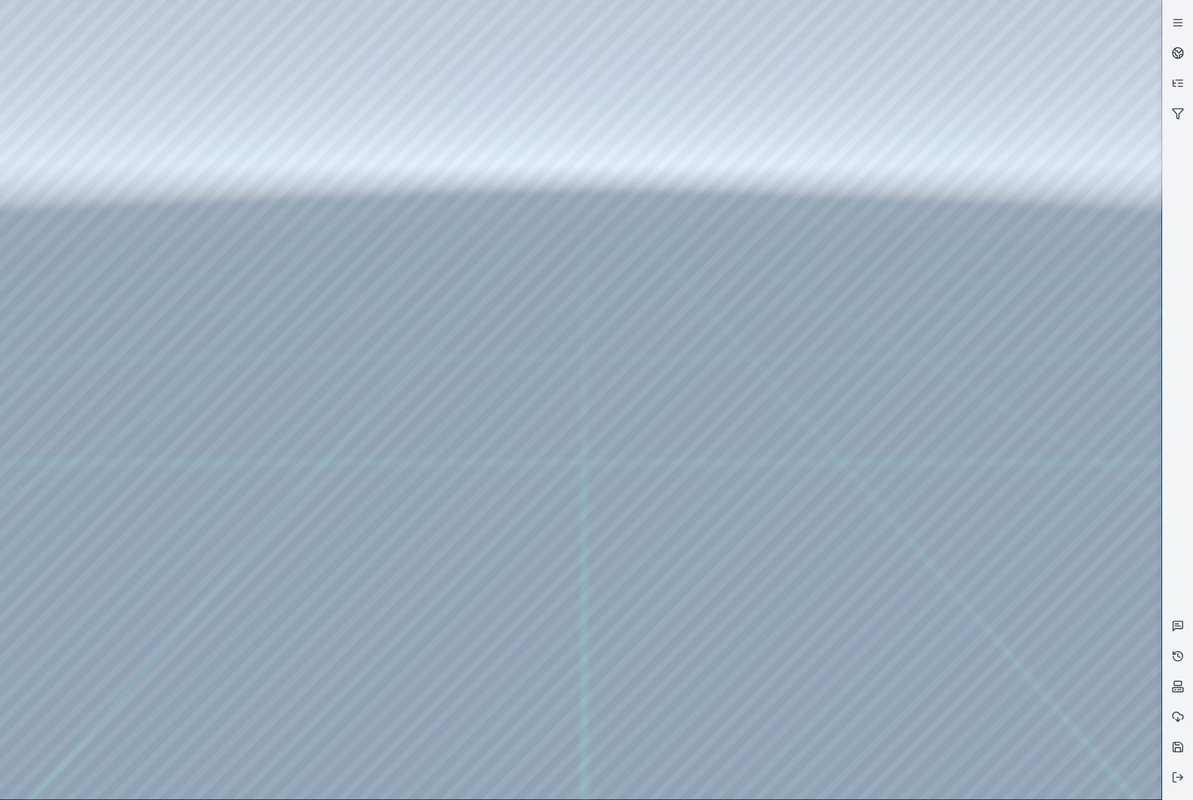
click at [679, 445] on div at bounding box center [581, 400] width 1162 height 800
drag, startPoint x: 538, startPoint y: 437, endPoint x: 559, endPoint y: 436, distance: 20.8
click at [71, 216] on div at bounding box center [581, 400] width 1162 height 800
click at [365, 481] on div at bounding box center [581, 400] width 1162 height 800
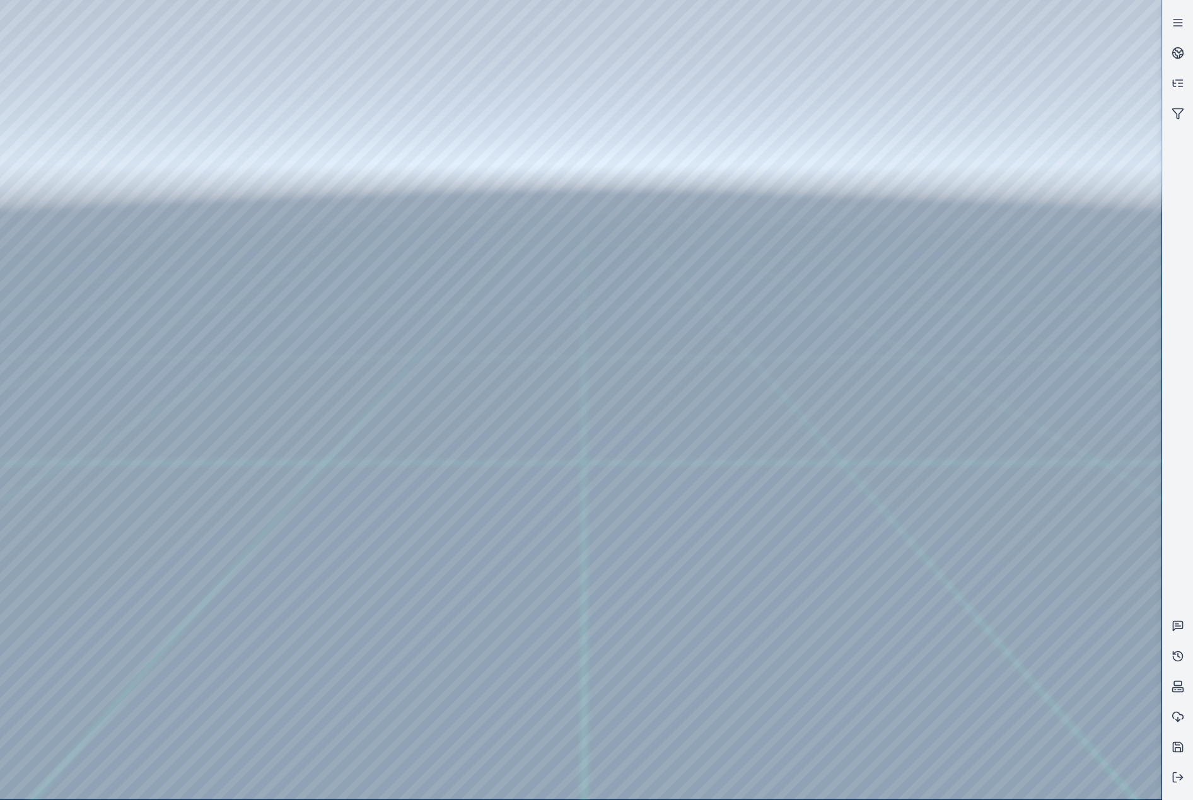
click at [859, 786] on div at bounding box center [581, 400] width 1162 height 800
drag, startPoint x: 551, startPoint y: 475, endPoint x: 645, endPoint y: 445, distance: 98.7
drag, startPoint x: 576, startPoint y: 457, endPoint x: 645, endPoint y: 446, distance: 70.3
drag, startPoint x: 549, startPoint y: 414, endPoint x: 658, endPoint y: 444, distance: 112.6
click at [773, 440] on div at bounding box center [581, 400] width 1162 height 800
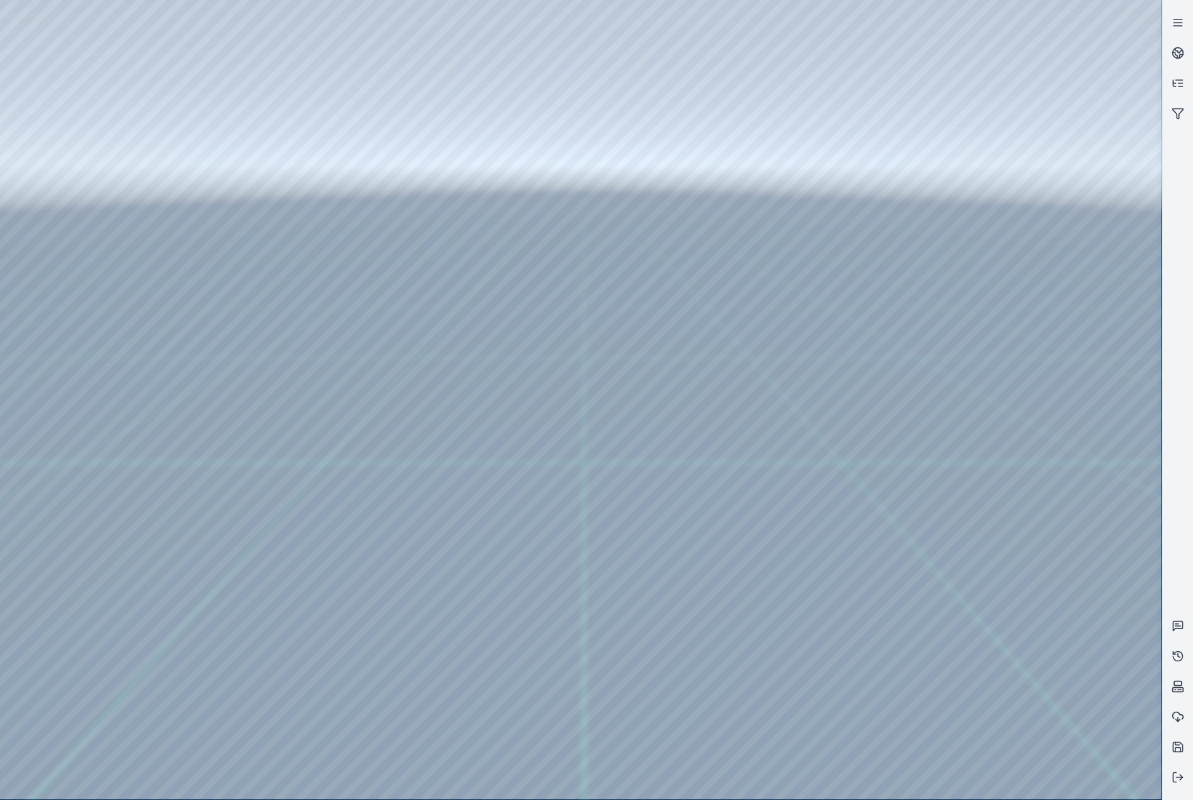
drag, startPoint x: 473, startPoint y: 325, endPoint x: 707, endPoint y: 433, distance: 258.0
drag, startPoint x: 544, startPoint y: 380, endPoint x: 626, endPoint y: 407, distance: 87.0
drag, startPoint x: 552, startPoint y: 409, endPoint x: 768, endPoint y: 373, distance: 219.3
drag, startPoint x: 748, startPoint y: 393, endPoint x: 791, endPoint y: 295, distance: 107.6
drag, startPoint x: 671, startPoint y: 435, endPoint x: 724, endPoint y: 302, distance: 143.6
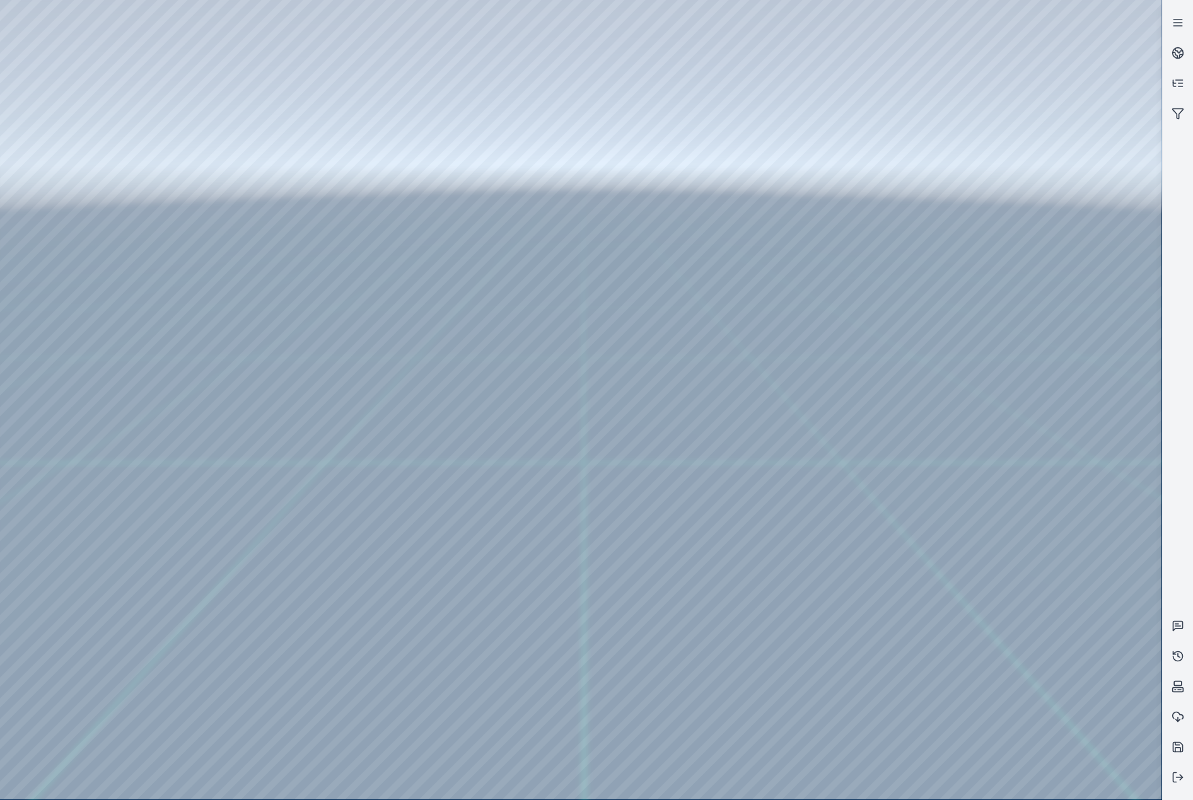
drag, startPoint x: 611, startPoint y: 372, endPoint x: 695, endPoint y: 247, distance: 150.5
drag, startPoint x: 542, startPoint y: 411, endPoint x: 746, endPoint y: 234, distance: 269.7
drag, startPoint x: 753, startPoint y: 229, endPoint x: 655, endPoint y: 433, distance: 226.0
drag, startPoint x: 835, startPoint y: 283, endPoint x: 721, endPoint y: 305, distance: 115.7
drag, startPoint x: 592, startPoint y: 399, endPoint x: 829, endPoint y: 415, distance: 237.1
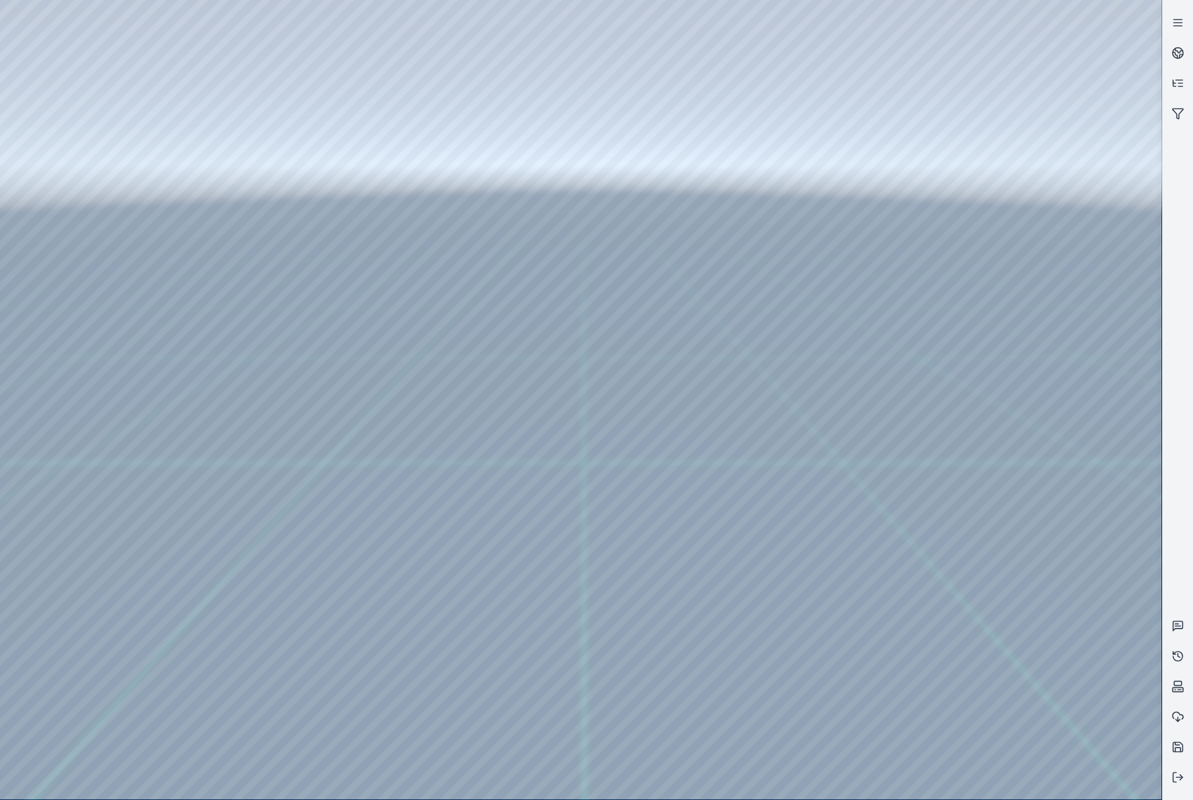
drag, startPoint x: 743, startPoint y: 325, endPoint x: 628, endPoint y: 283, distance: 122.3
drag, startPoint x: 779, startPoint y: 330, endPoint x: 568, endPoint y: 262, distance: 222.0
drag, startPoint x: 560, startPoint y: 284, endPoint x: 614, endPoint y: 372, distance: 102.8
click at [1180, 777] on icon at bounding box center [1178, 777] width 13 height 13
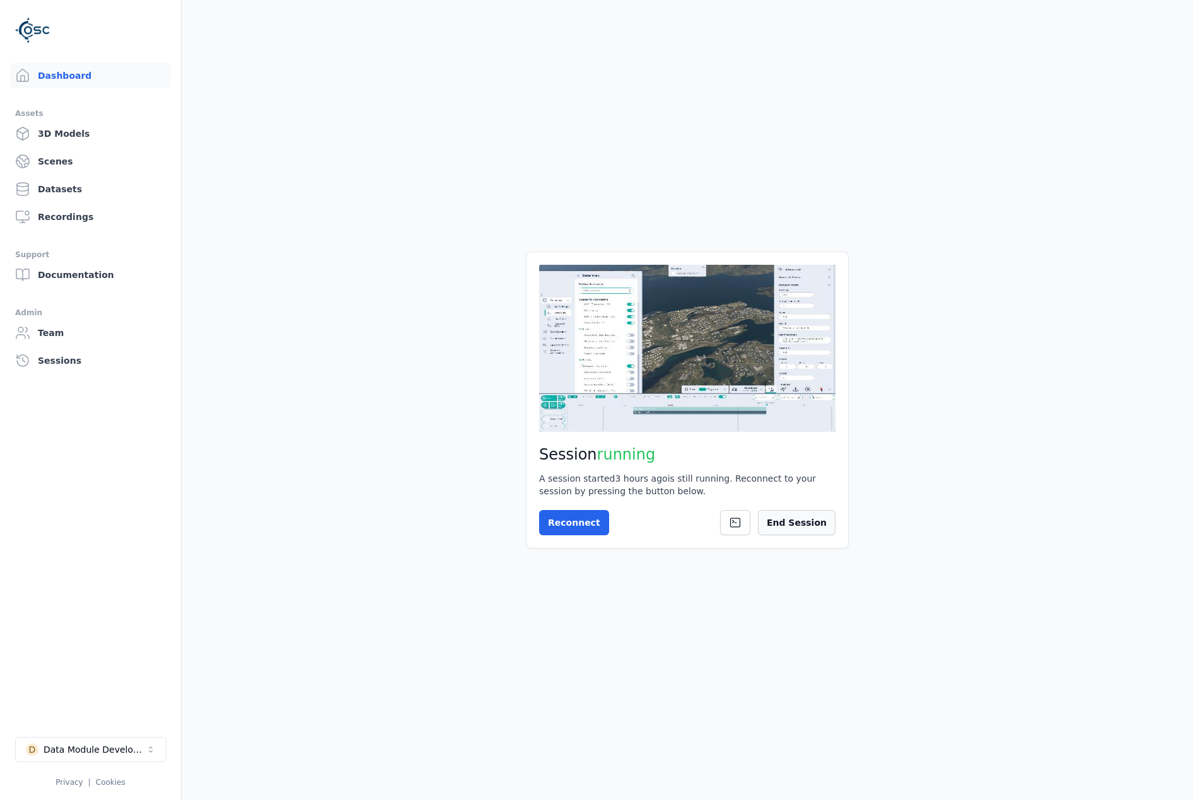
click at [807, 520] on button "End Session" at bounding box center [797, 522] width 78 height 25
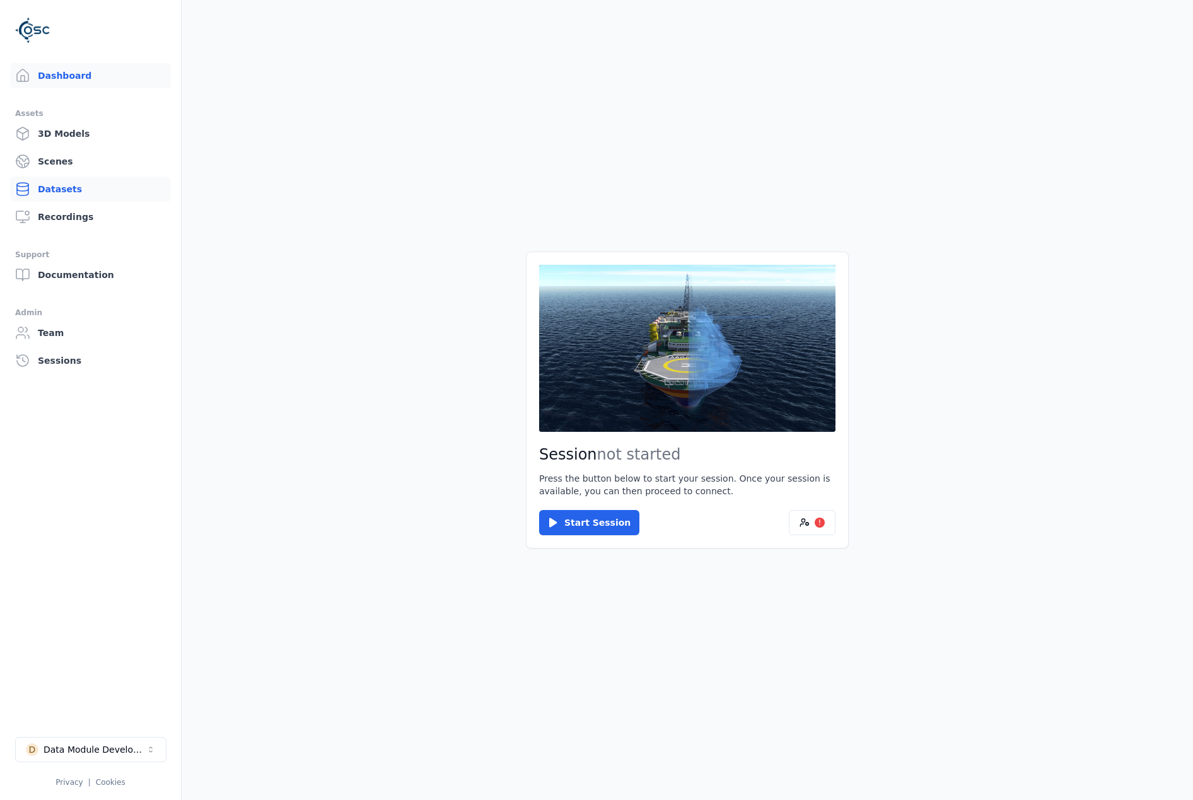
click at [56, 191] on link "Datasets" at bounding box center [90, 189] width 161 height 25
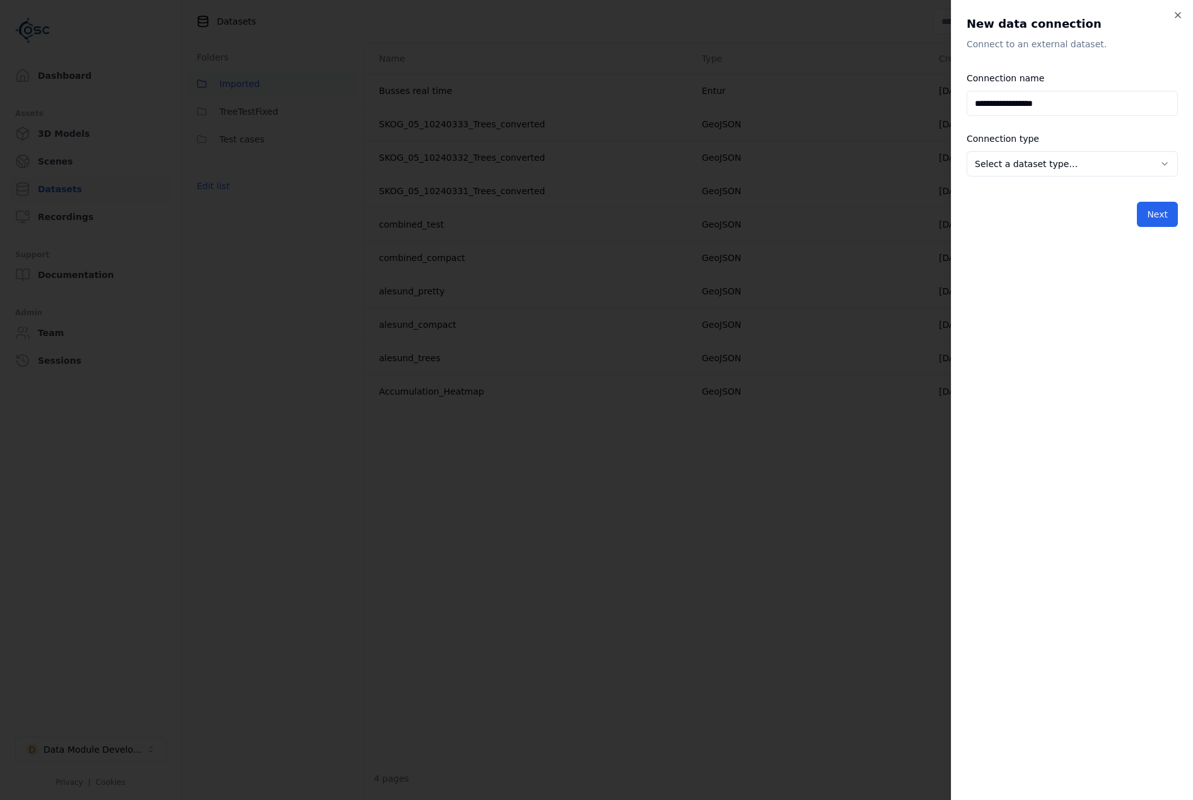
type input "**********"
click at [1098, 168] on body "**********" at bounding box center [596, 400] width 1193 height 800
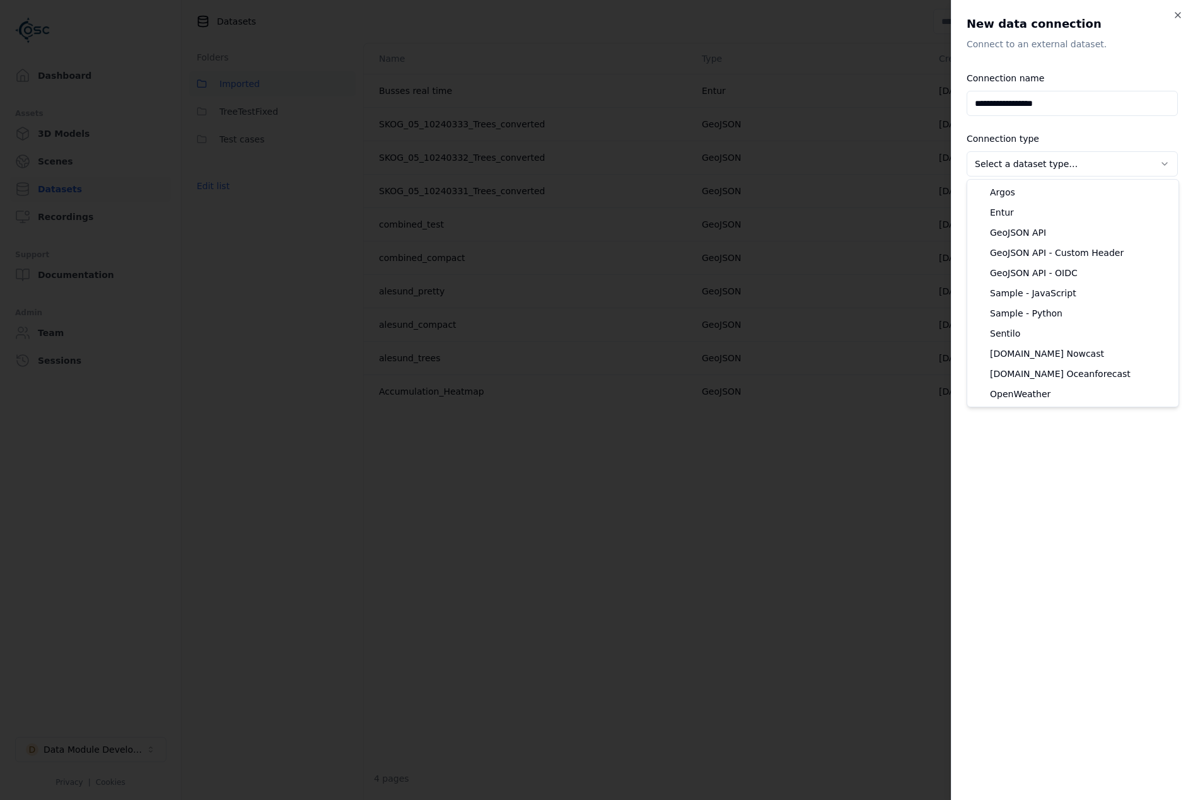
select select "**********"
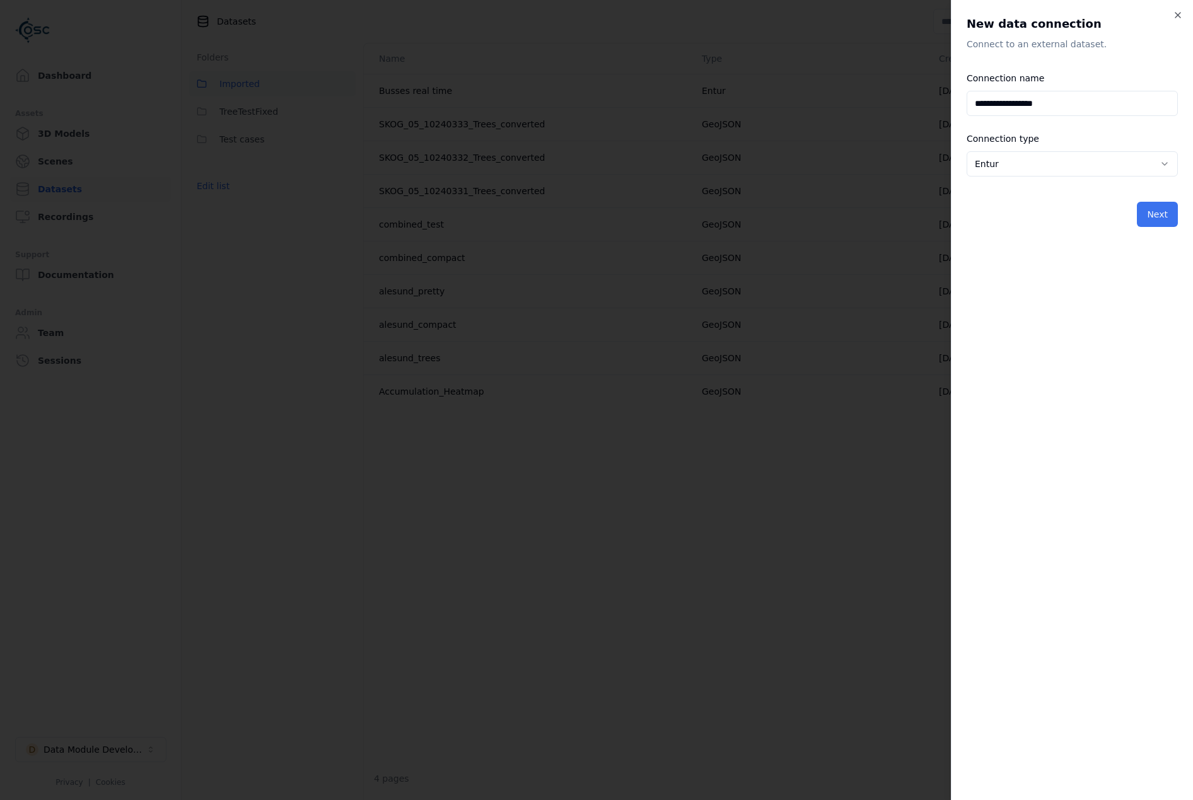
click at [1155, 208] on button "Next" at bounding box center [1157, 214] width 41 height 25
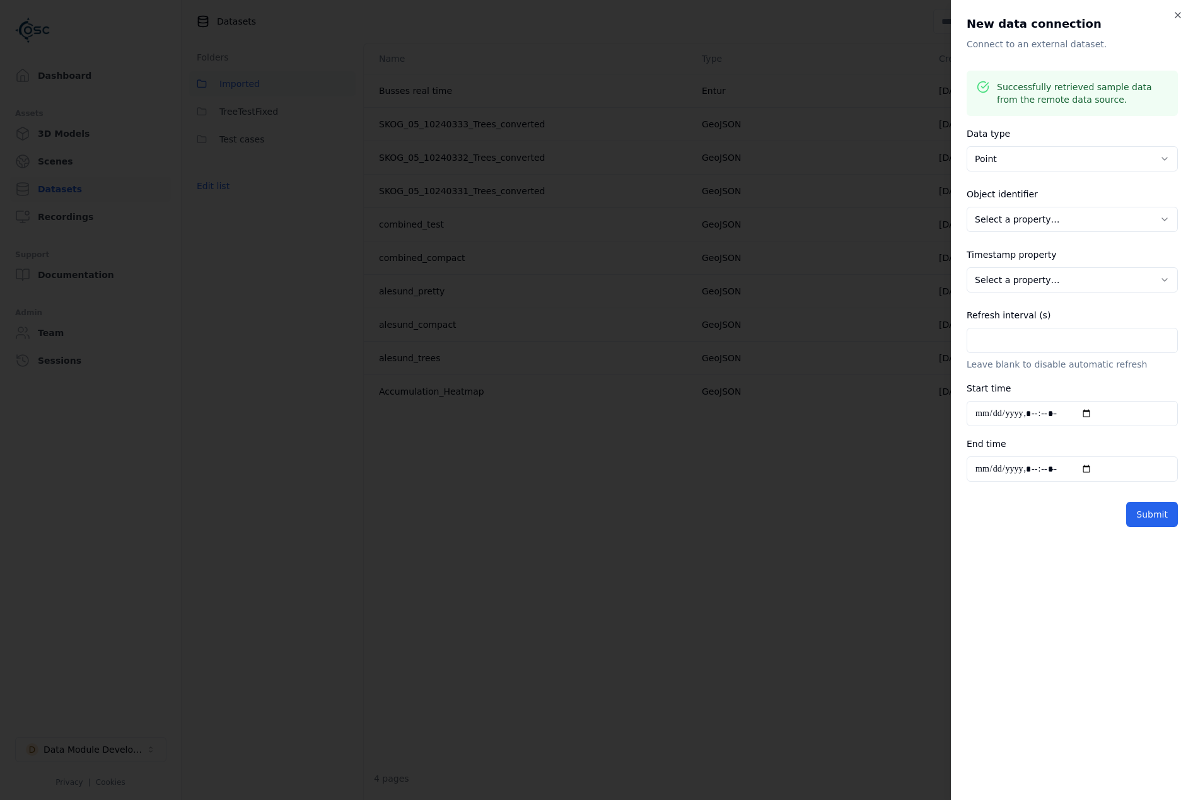
click at [1109, 219] on body "**********" at bounding box center [596, 400] width 1193 height 800
select select "******"
click at [1082, 283] on body "**********" at bounding box center [596, 400] width 1193 height 800
select select "**********"
click at [1064, 335] on input "Refresh interval (s)" at bounding box center [1072, 340] width 211 height 25
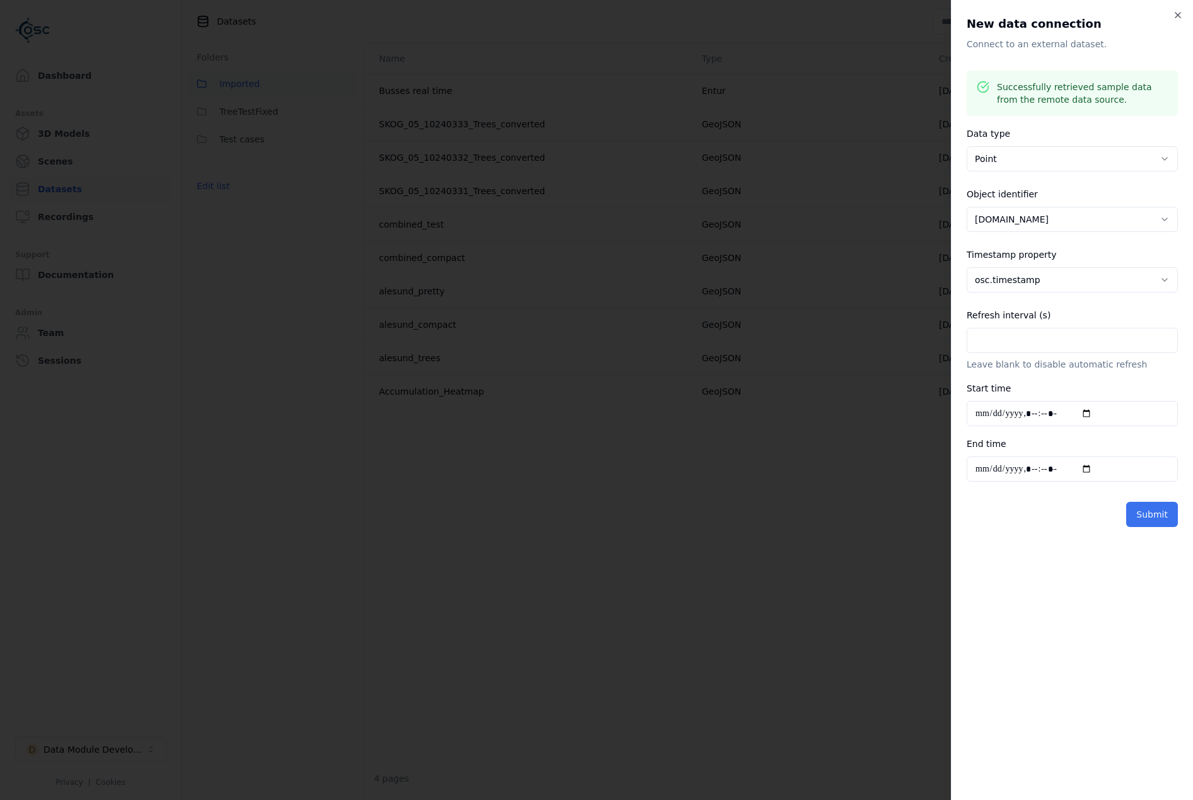
type input "**"
click at [1161, 523] on button "Submit" at bounding box center [1153, 514] width 52 height 25
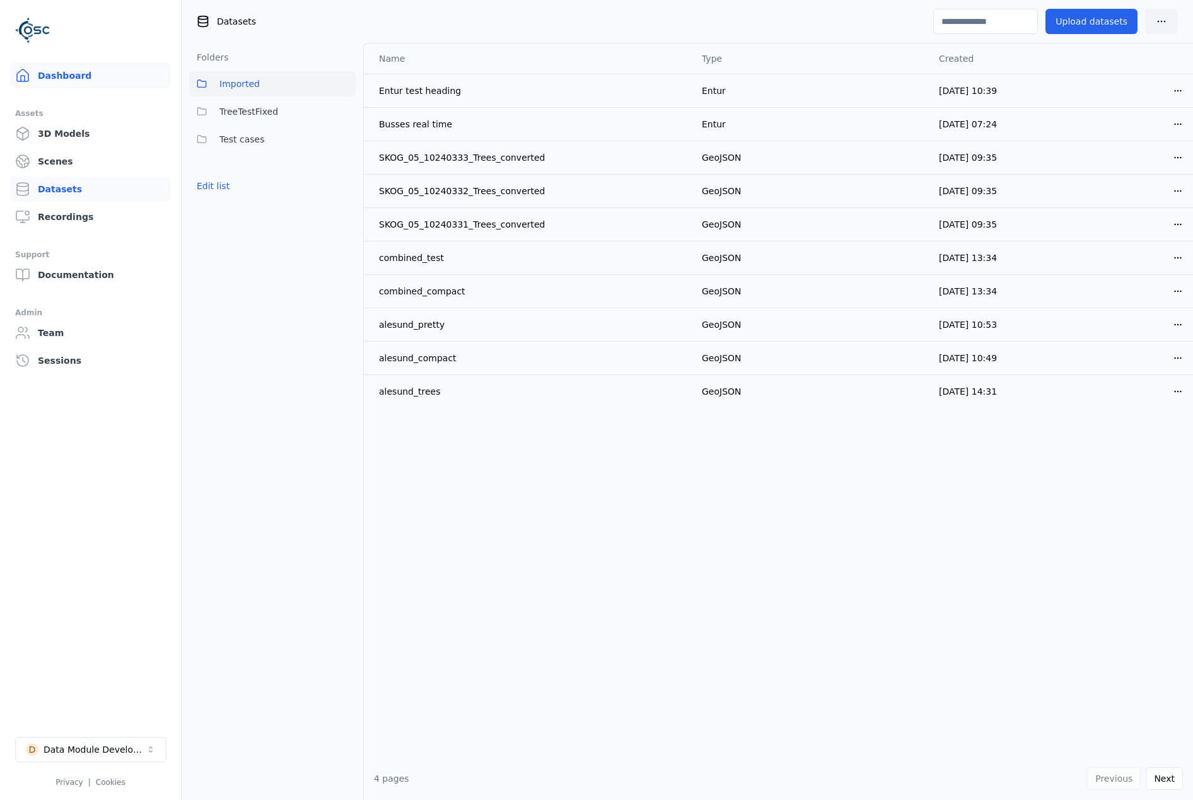
click at [67, 85] on link "Dashboard" at bounding box center [90, 75] width 161 height 25
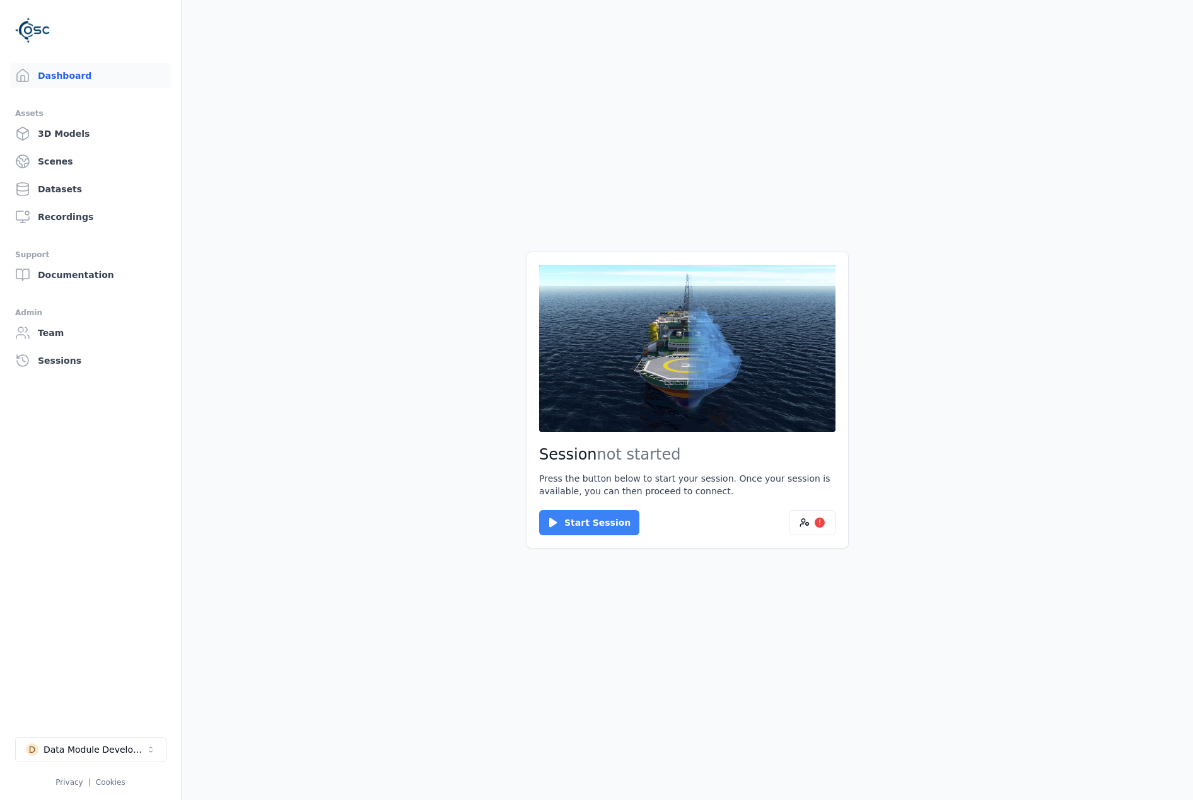
click at [589, 528] on button "Start Session" at bounding box center [589, 522] width 100 height 25
click at [578, 513] on button "Connect" at bounding box center [568, 522] width 58 height 25
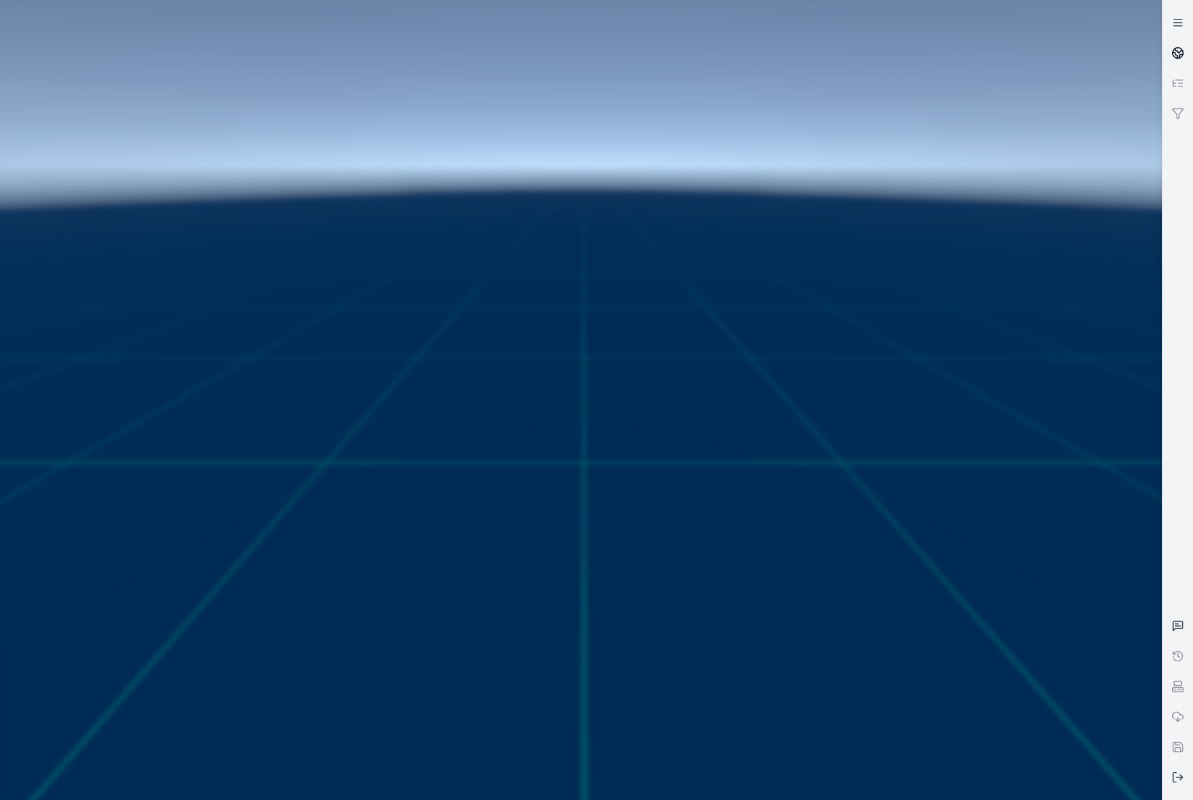
click at [1175, 48] on icon at bounding box center [1178, 53] width 13 height 13
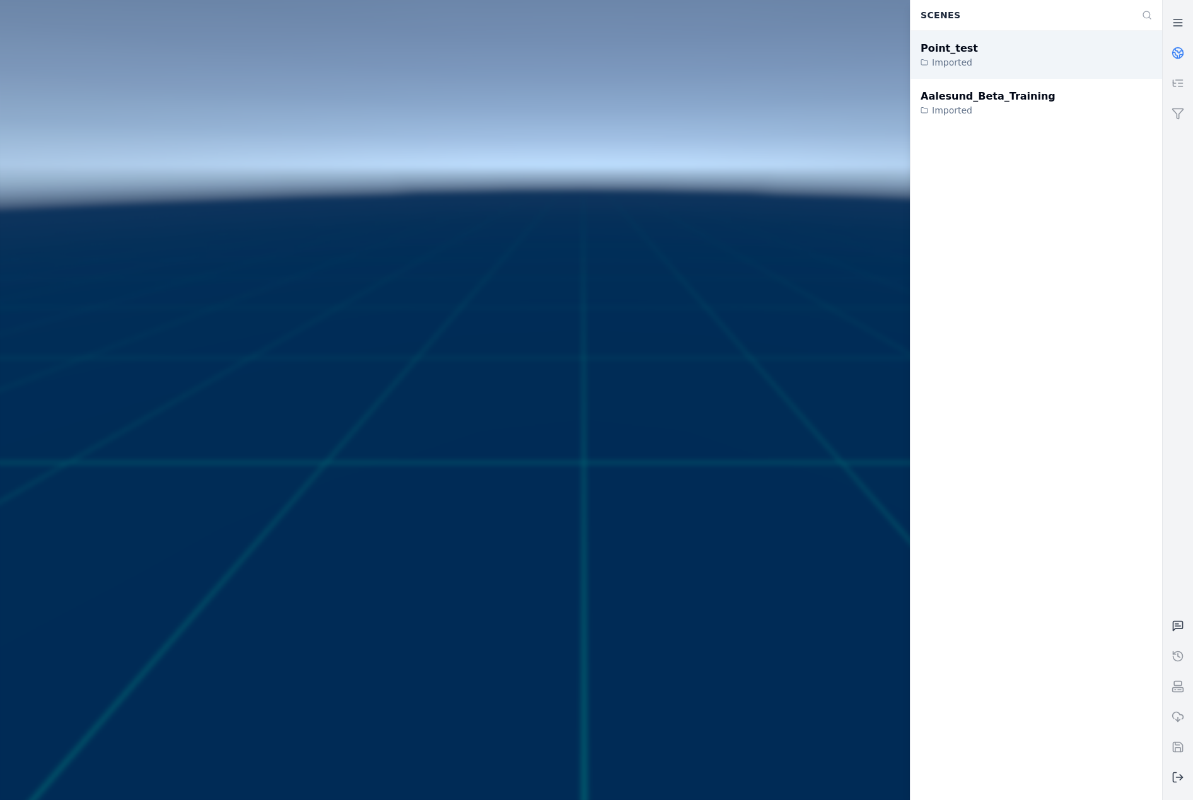
click at [1023, 59] on div "Point_test Imported" at bounding box center [1037, 55] width 252 height 48
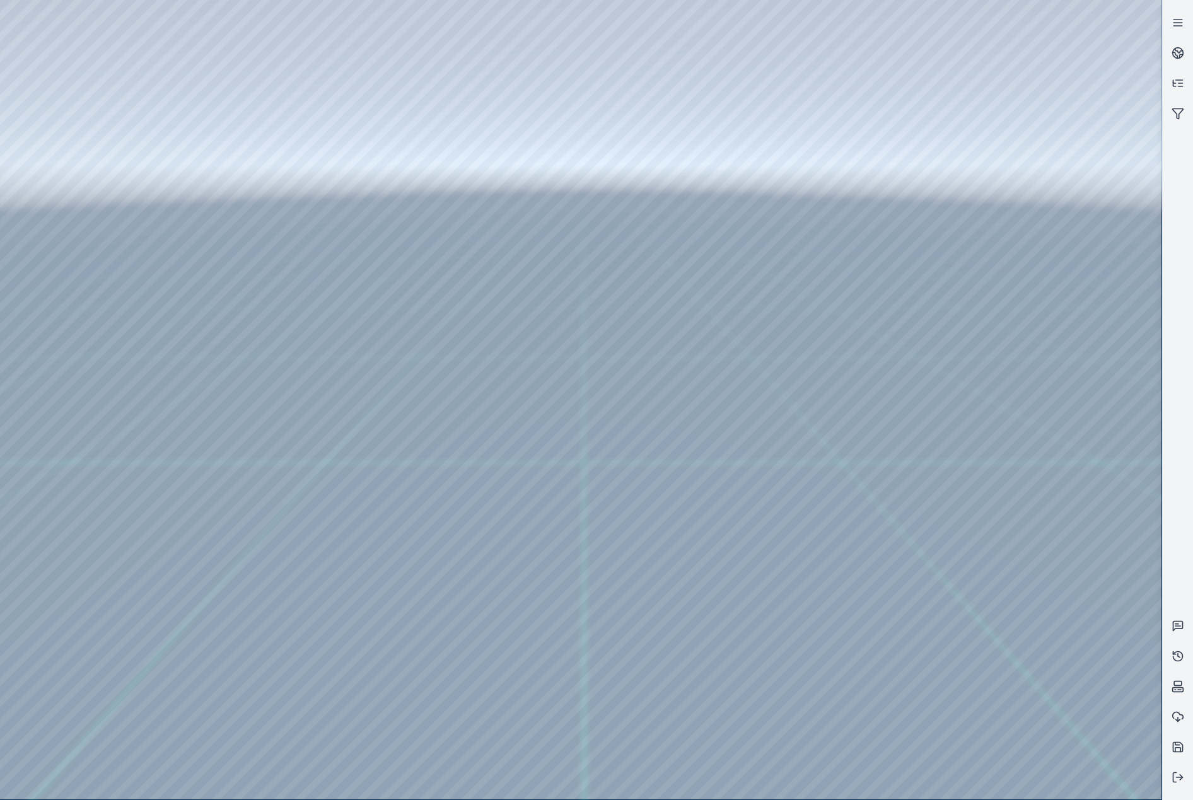
drag, startPoint x: 563, startPoint y: 522, endPoint x: 563, endPoint y: 537, distance: 15.8
drag, startPoint x: 563, startPoint y: 537, endPoint x: 561, endPoint y: 562, distance: 24.7
drag, startPoint x: 802, startPoint y: 441, endPoint x: 434, endPoint y: 589, distance: 397.1
drag, startPoint x: 703, startPoint y: 529, endPoint x: 736, endPoint y: 529, distance: 32.8
drag, startPoint x: 491, startPoint y: 500, endPoint x: 717, endPoint y: 486, distance: 226.8
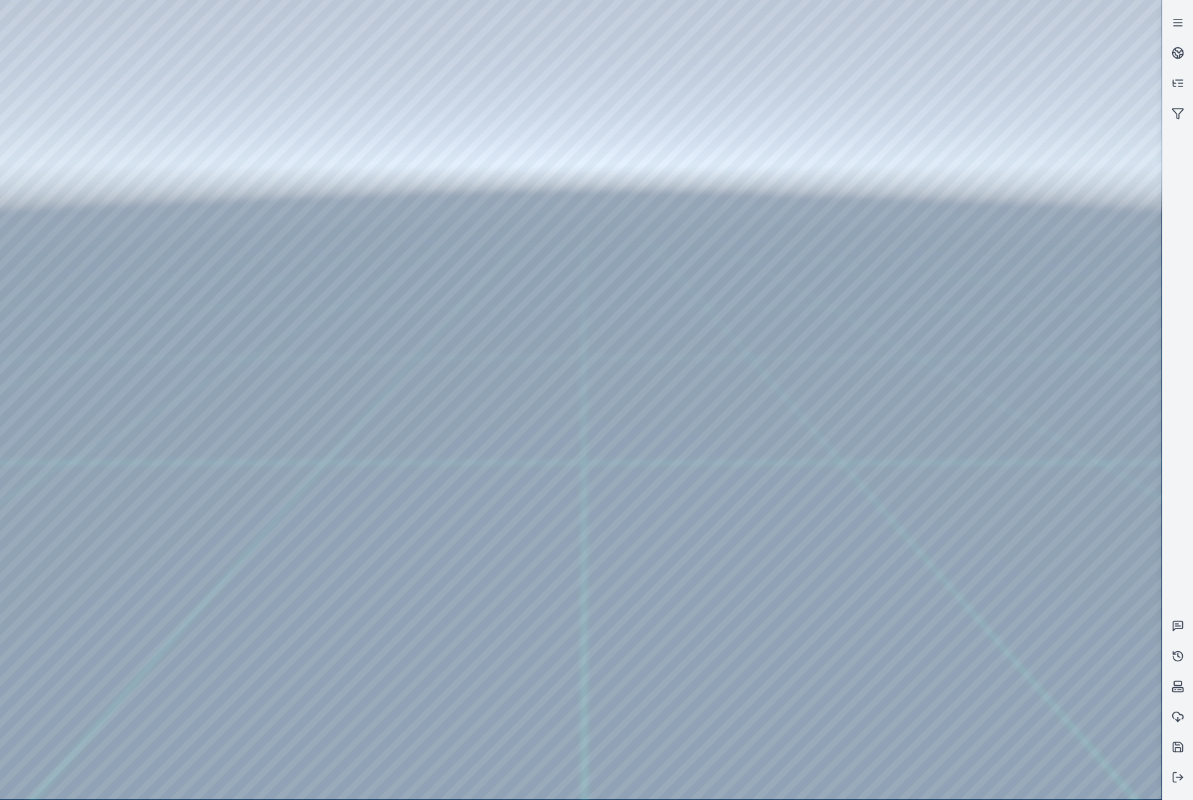
click at [61, 201] on div at bounding box center [581, 400] width 1162 height 800
click at [63, 169] on div at bounding box center [581, 400] width 1162 height 800
click at [81, 225] on div at bounding box center [581, 400] width 1162 height 800
click at [357, 570] on div at bounding box center [581, 400] width 1162 height 800
click at [861, 779] on div at bounding box center [581, 400] width 1162 height 800
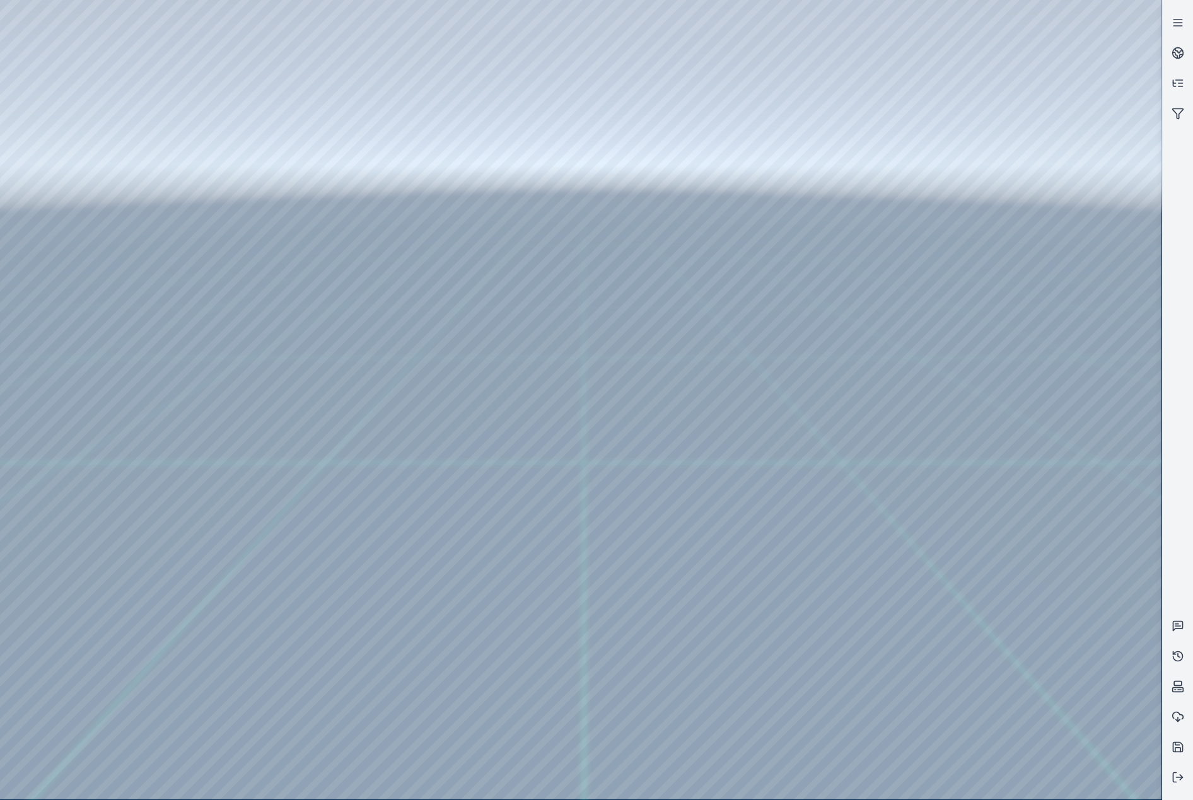
click at [515, 630] on div at bounding box center [581, 400] width 1162 height 800
click at [518, 631] on div at bounding box center [581, 400] width 1162 height 800
click at [884, 674] on div at bounding box center [581, 400] width 1162 height 800
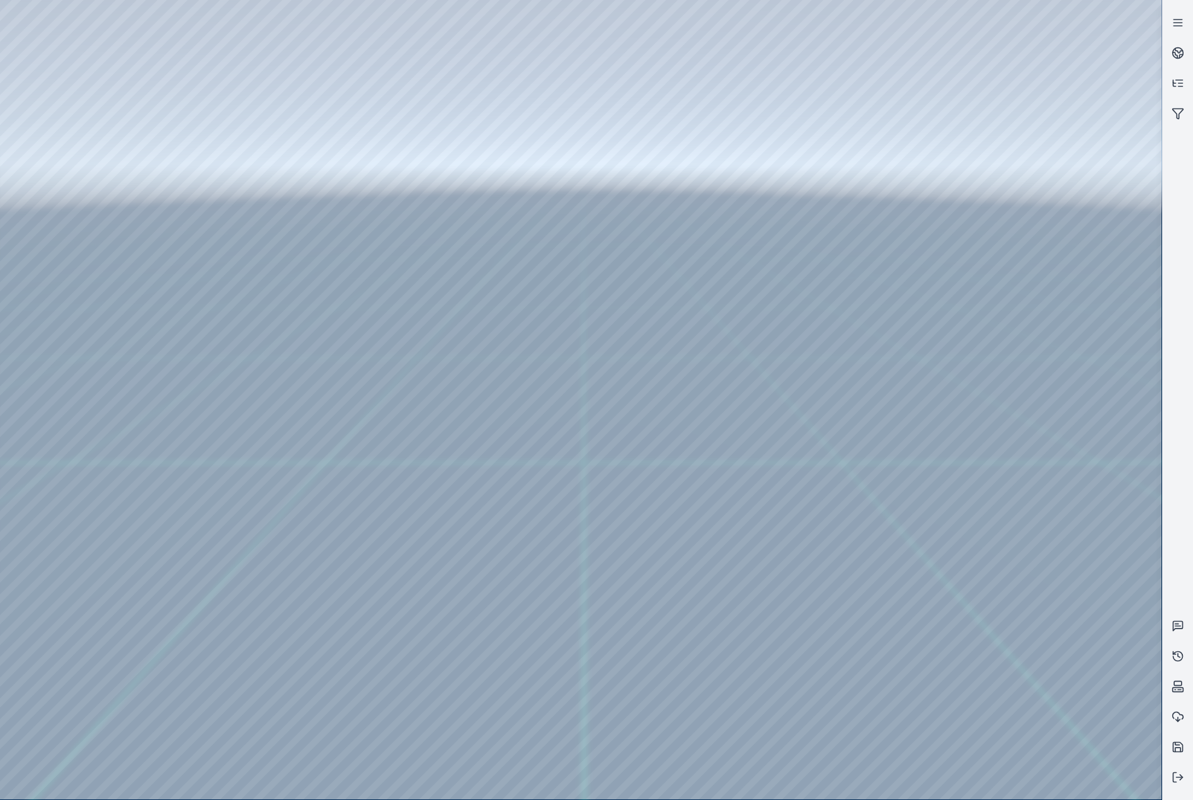
click at [884, 674] on div at bounding box center [581, 400] width 1162 height 800
click at [59, 641] on div at bounding box center [581, 400] width 1162 height 800
click at [862, 597] on div at bounding box center [581, 400] width 1162 height 800
click at [322, 571] on div at bounding box center [581, 400] width 1162 height 800
click at [310, 599] on div at bounding box center [581, 400] width 1162 height 800
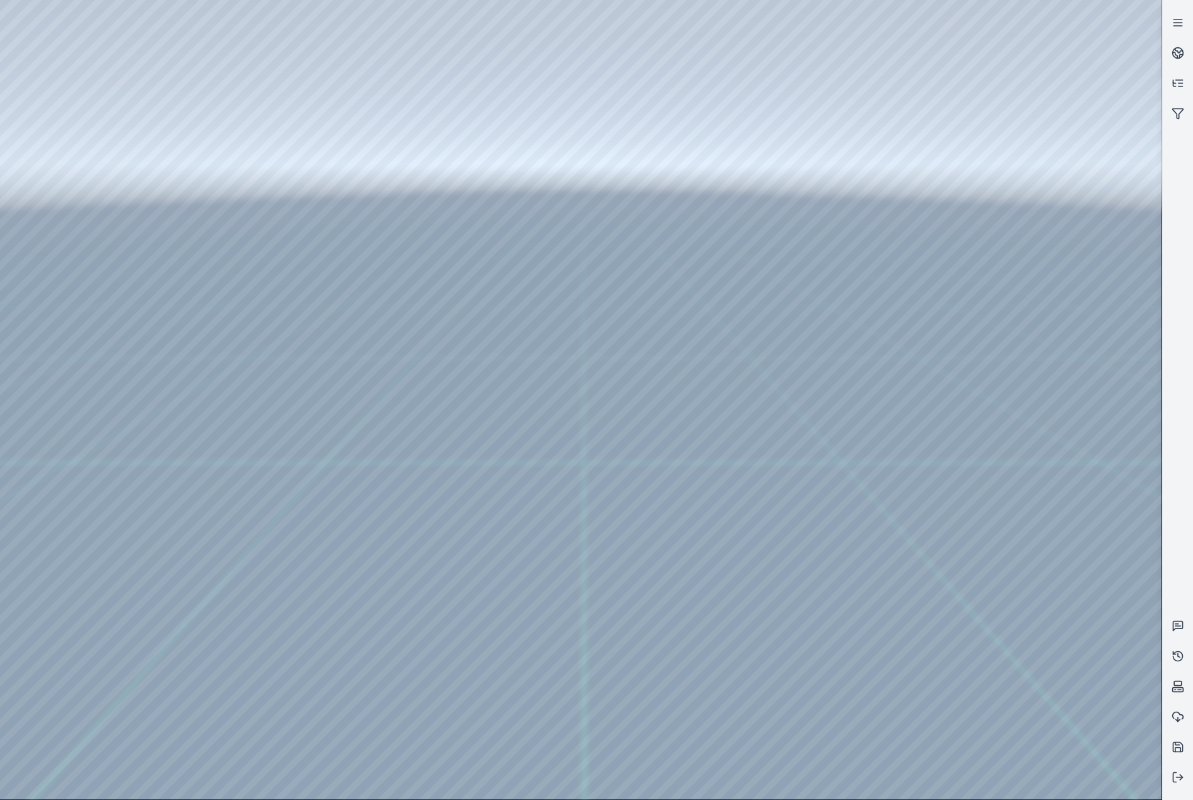
click at [558, 269] on div at bounding box center [581, 400] width 1162 height 800
click at [561, 317] on div at bounding box center [581, 400] width 1162 height 800
click at [657, 196] on div at bounding box center [581, 400] width 1162 height 800
click at [91, 329] on div at bounding box center [581, 400] width 1162 height 800
click at [90, 264] on div at bounding box center [581, 400] width 1162 height 800
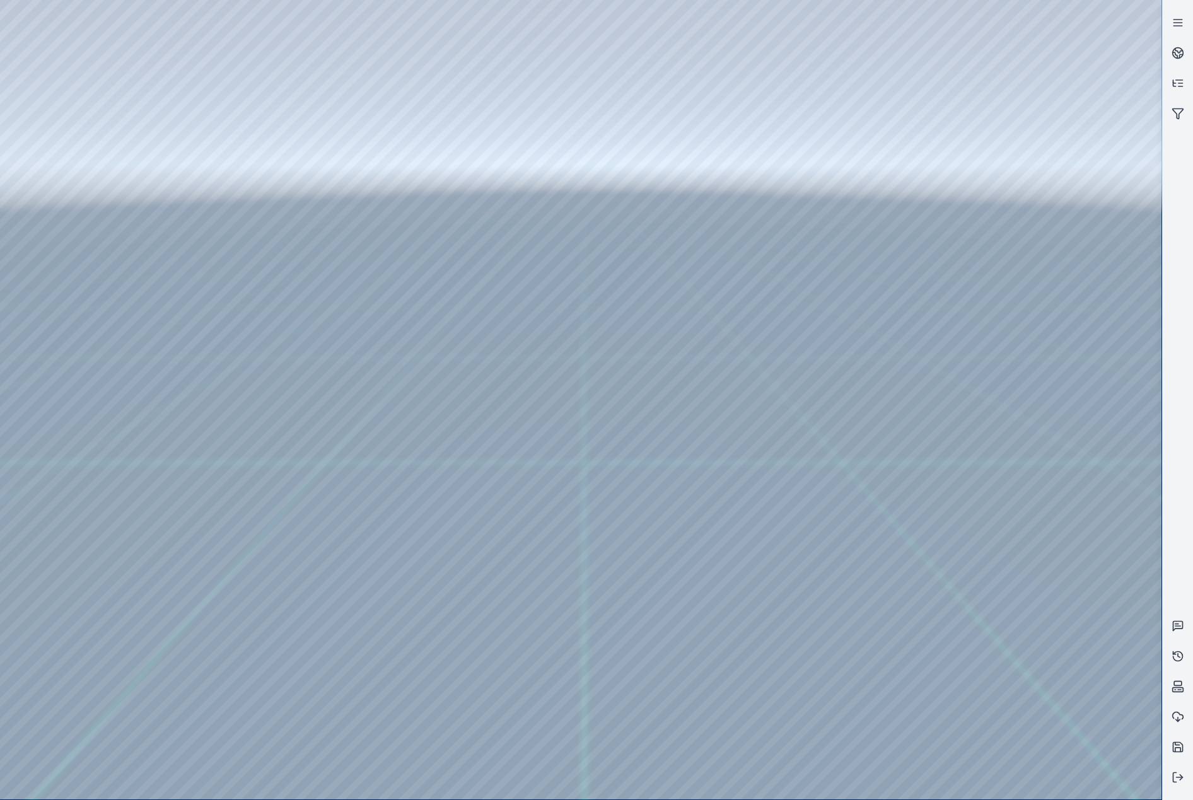
click at [377, 49] on div at bounding box center [581, 400] width 1162 height 800
click at [288, 122] on div at bounding box center [581, 400] width 1162 height 800
click at [286, 151] on div at bounding box center [581, 400] width 1162 height 800
click at [1024, 243] on div at bounding box center [581, 400] width 1162 height 800
click at [1077, 376] on div at bounding box center [581, 400] width 1162 height 800
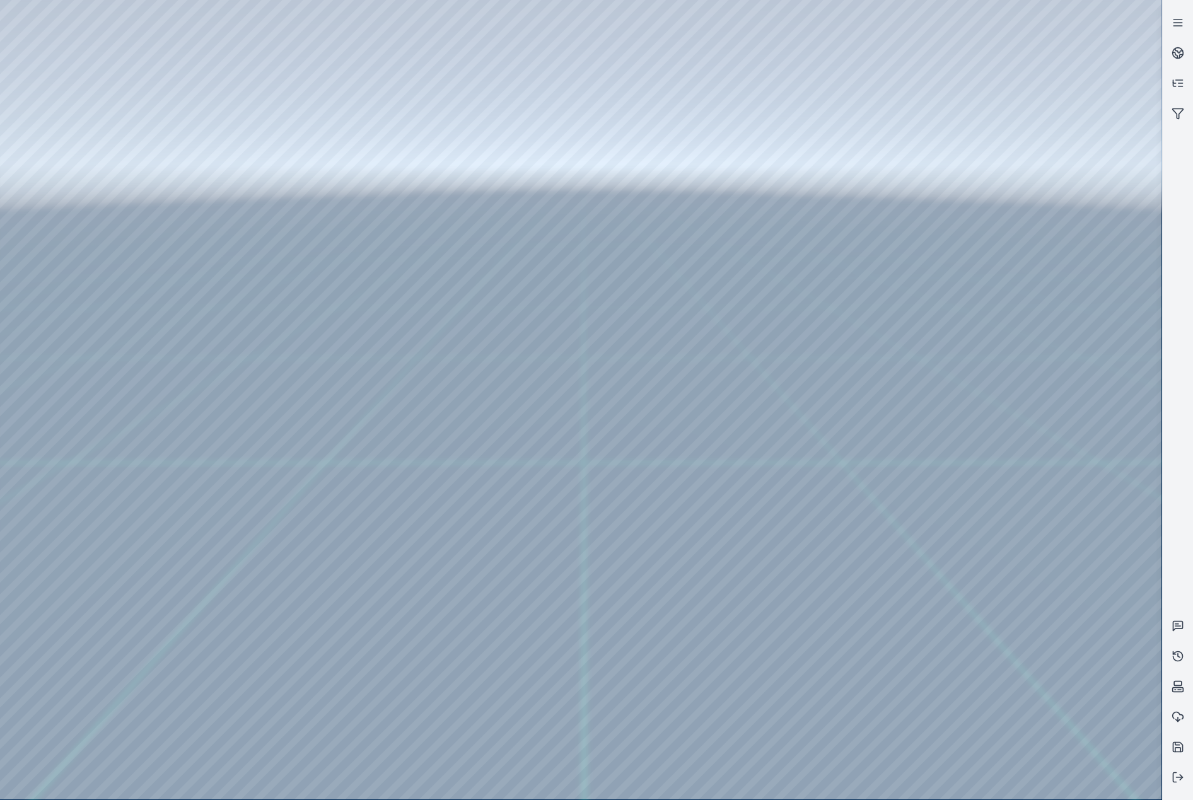
click at [999, 502] on div at bounding box center [581, 400] width 1162 height 800
click at [1010, 460] on div at bounding box center [581, 400] width 1162 height 800
click at [296, 119] on div at bounding box center [581, 400] width 1162 height 800
click at [982, 603] on div at bounding box center [581, 400] width 1162 height 800
click at [987, 502] on div at bounding box center [581, 400] width 1162 height 800
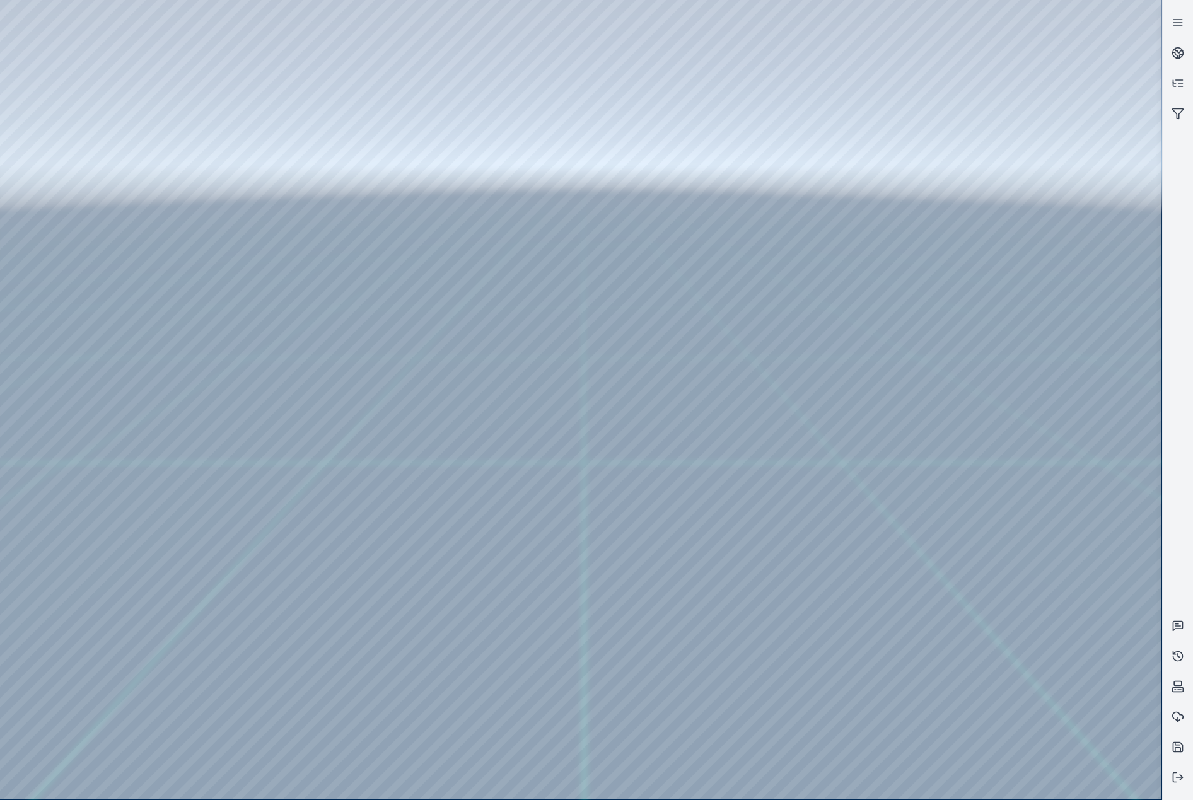
click at [211, 145] on div at bounding box center [581, 400] width 1162 height 800
click at [1008, 150] on div at bounding box center [581, 400] width 1162 height 800
click at [1007, 202] on div at bounding box center [581, 400] width 1162 height 800
drag, startPoint x: 583, startPoint y: 455, endPoint x: 577, endPoint y: 489, distance: 34.5
drag, startPoint x: 603, startPoint y: 502, endPoint x: 589, endPoint y: 525, distance: 26.6
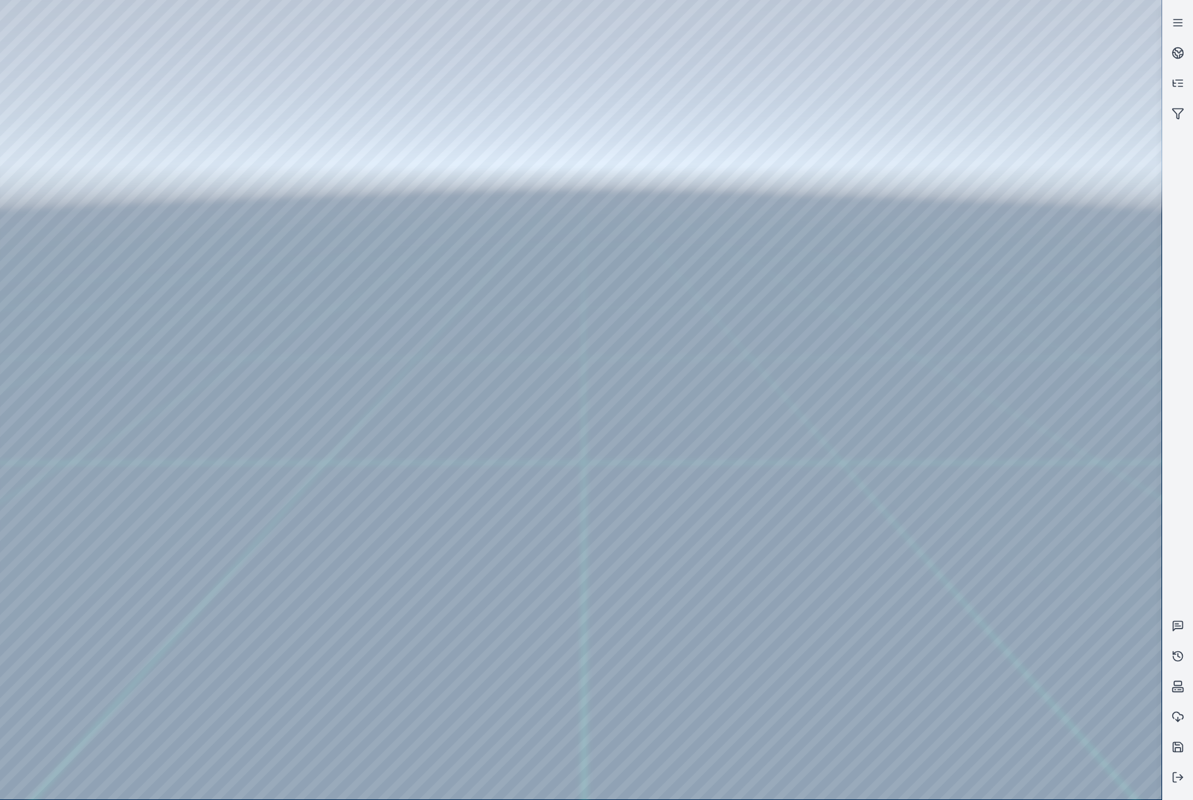
click at [988, 551] on div at bounding box center [581, 400] width 1162 height 800
click at [1058, 600] on div at bounding box center [581, 400] width 1162 height 800
click at [1016, 499] on div at bounding box center [581, 400] width 1162 height 800
drag, startPoint x: 773, startPoint y: 391, endPoint x: 472, endPoint y: 501, distance: 321.1
drag, startPoint x: 780, startPoint y: 385, endPoint x: 669, endPoint y: 590, distance: 233.7
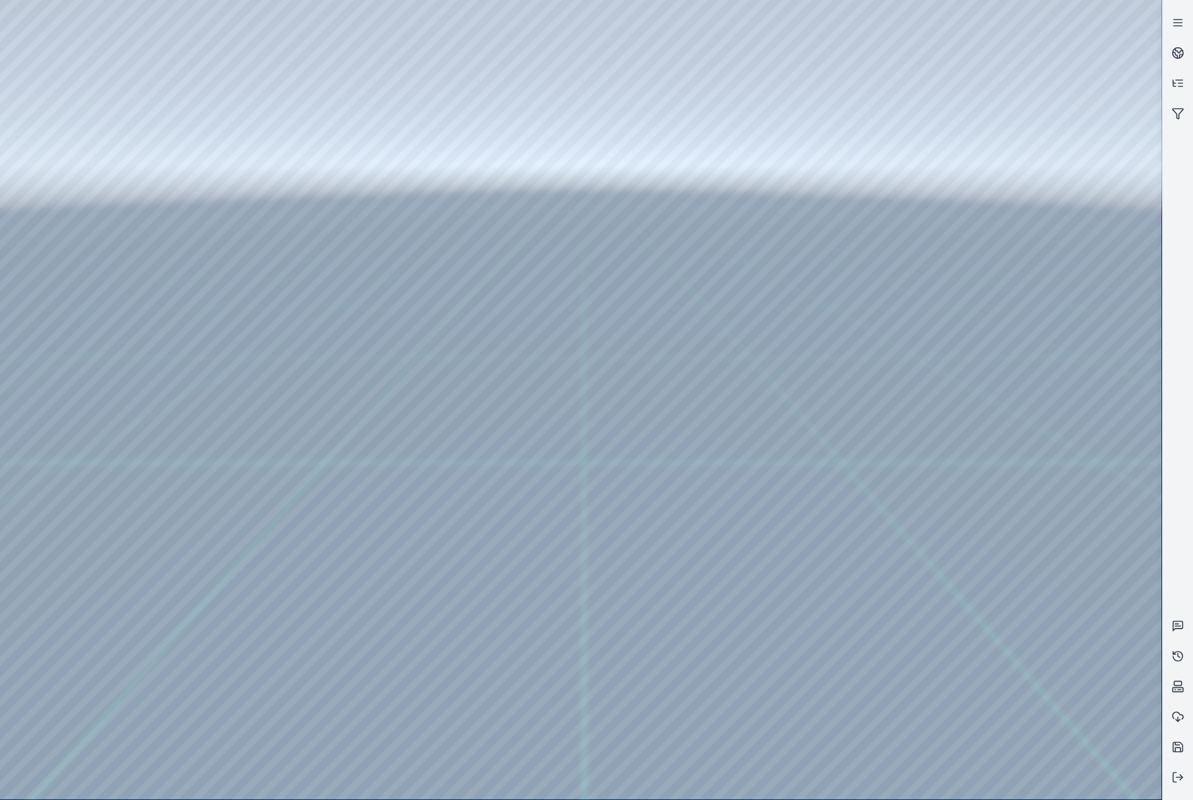
drag, startPoint x: 773, startPoint y: 497, endPoint x: 838, endPoint y: 489, distance: 65.5
drag, startPoint x: 596, startPoint y: 493, endPoint x: 630, endPoint y: 496, distance: 34.2
drag, startPoint x: 568, startPoint y: 448, endPoint x: 750, endPoint y: 530, distance: 199.9
drag, startPoint x: 811, startPoint y: 507, endPoint x: 684, endPoint y: 518, distance: 127.3
drag, startPoint x: 821, startPoint y: 534, endPoint x: 459, endPoint y: 513, distance: 363.3
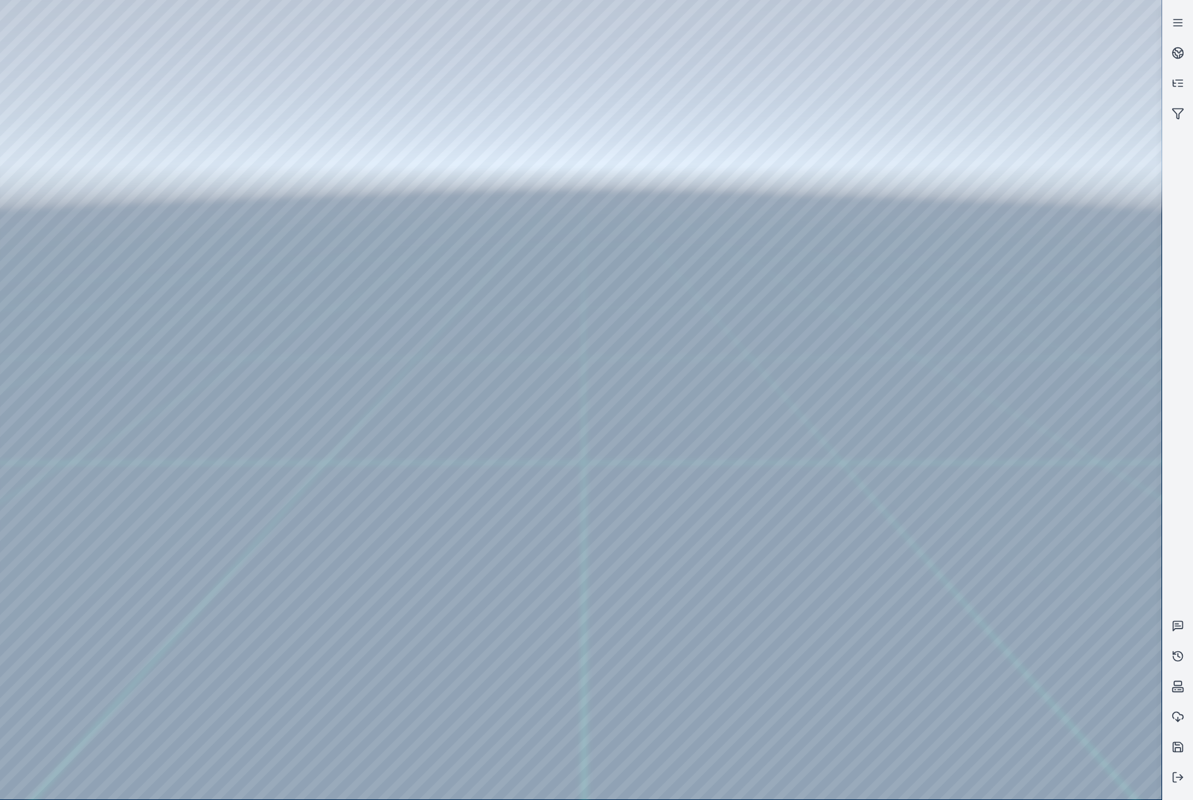
drag, startPoint x: 804, startPoint y: 433, endPoint x: 639, endPoint y: 558, distance: 206.7
click at [74, 182] on div at bounding box center [581, 400] width 1162 height 800
click at [91, 234] on div at bounding box center [581, 400] width 1162 height 800
click at [357, 285] on div at bounding box center [581, 400] width 1162 height 800
click at [156, 56] on div at bounding box center [581, 400] width 1162 height 800
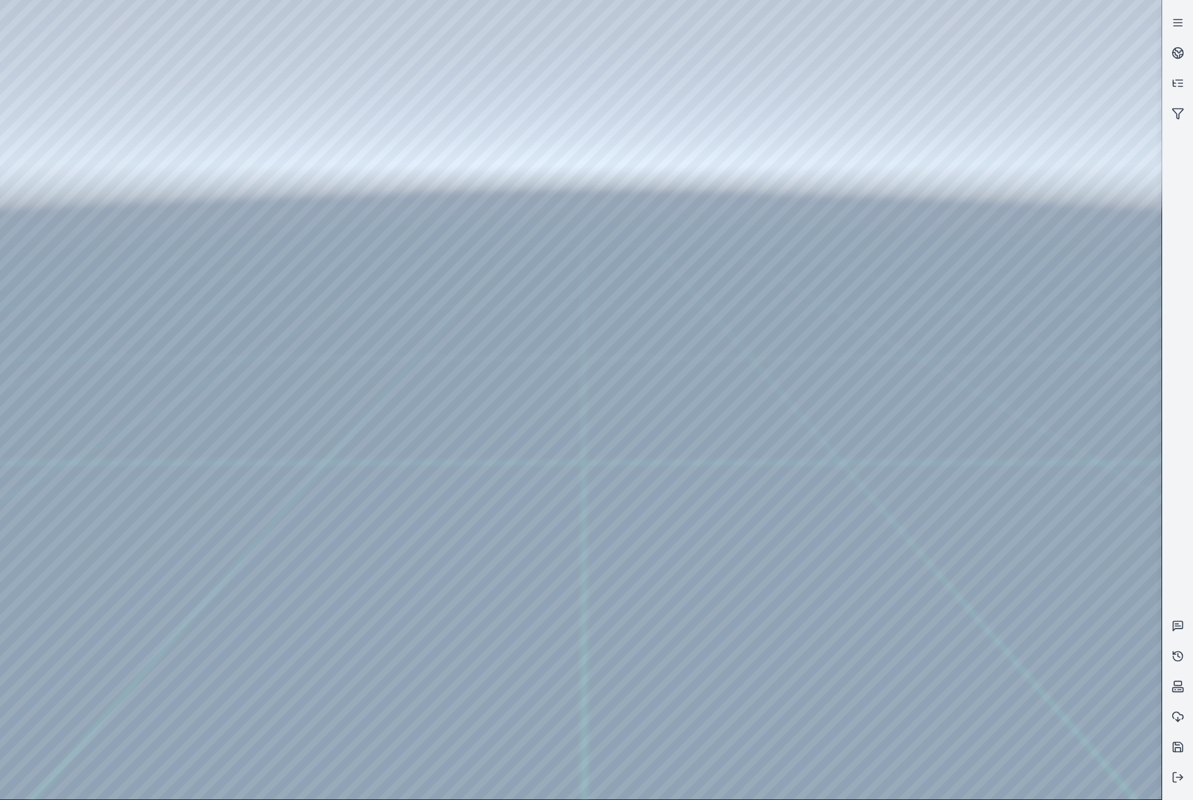
drag, startPoint x: 717, startPoint y: 532, endPoint x: 549, endPoint y: 469, distance: 179.0
click at [1005, 517] on div at bounding box center [581, 400] width 1162 height 800
click at [1003, 460] on div at bounding box center [581, 400] width 1162 height 800
drag, startPoint x: 307, startPoint y: 572, endPoint x: 544, endPoint y: 525, distance: 241.6
drag, startPoint x: 522, startPoint y: 594, endPoint x: 587, endPoint y: 534, distance: 88.4
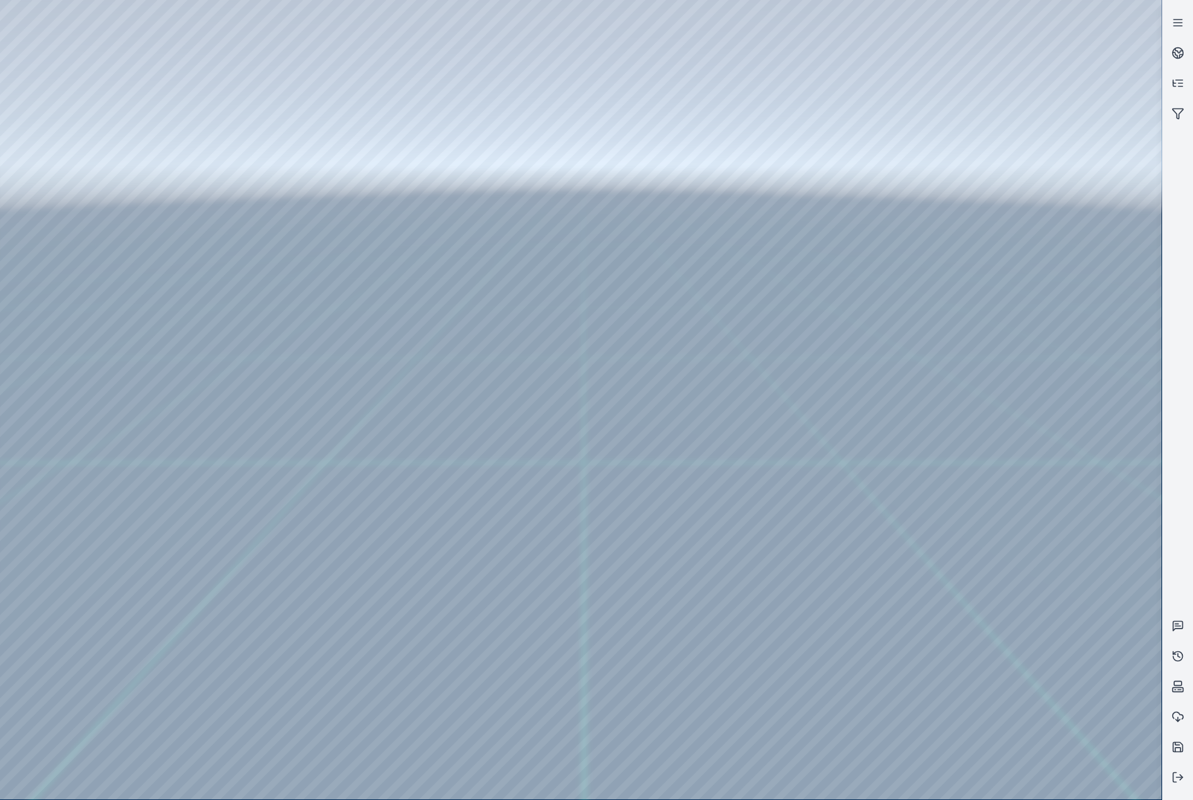
drag, startPoint x: 566, startPoint y: 496, endPoint x: 660, endPoint y: 455, distance: 103.1
drag, startPoint x: 596, startPoint y: 508, endPoint x: 701, endPoint y: 474, distance: 110.7
drag, startPoint x: 635, startPoint y: 545, endPoint x: 801, endPoint y: 435, distance: 199.3
drag, startPoint x: 670, startPoint y: 517, endPoint x: 753, endPoint y: 443, distance: 110.4
drag, startPoint x: 801, startPoint y: 539, endPoint x: 795, endPoint y: 445, distance: 94.2
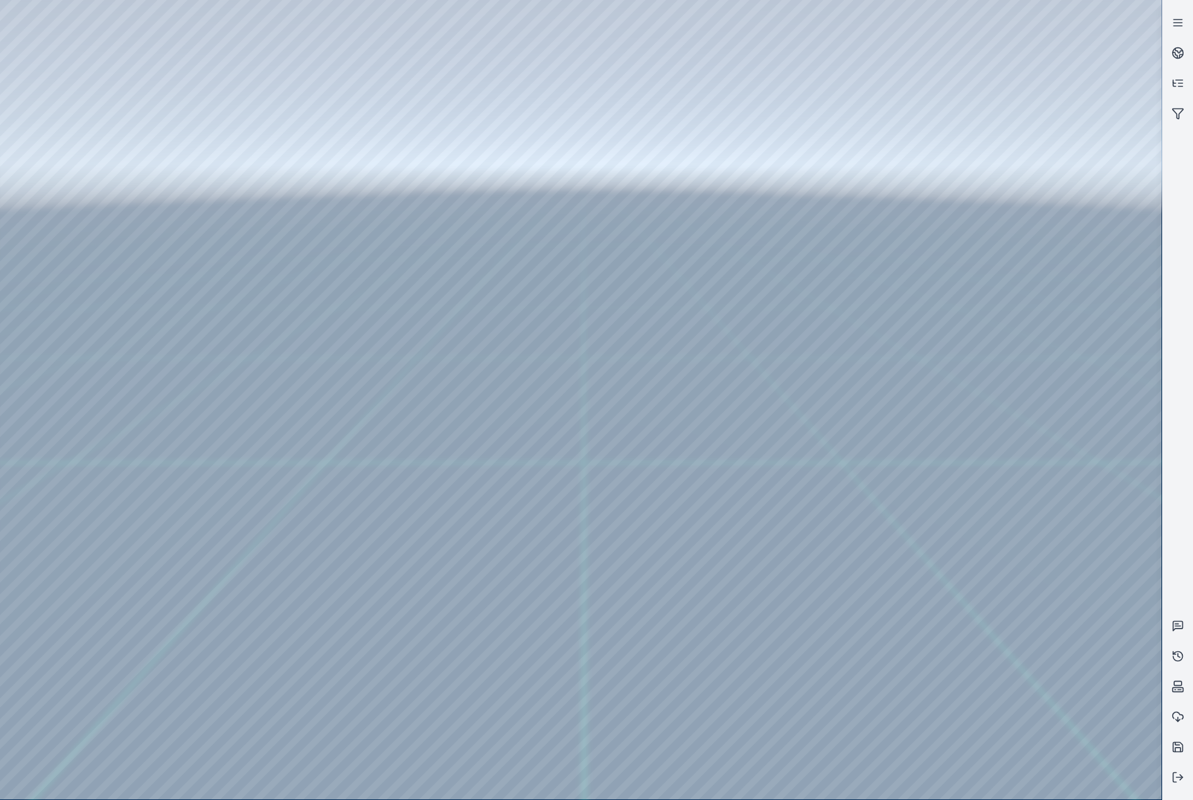
drag, startPoint x: 753, startPoint y: 528, endPoint x: 708, endPoint y: 427, distance: 110.2
drag, startPoint x: 800, startPoint y: 483, endPoint x: 667, endPoint y: 471, distance: 133.6
drag, startPoint x: 458, startPoint y: 532, endPoint x: 566, endPoint y: 485, distance: 117.5
drag, startPoint x: 430, startPoint y: 583, endPoint x: 549, endPoint y: 553, distance: 123.0
drag, startPoint x: 318, startPoint y: 586, endPoint x: 654, endPoint y: 469, distance: 355.5
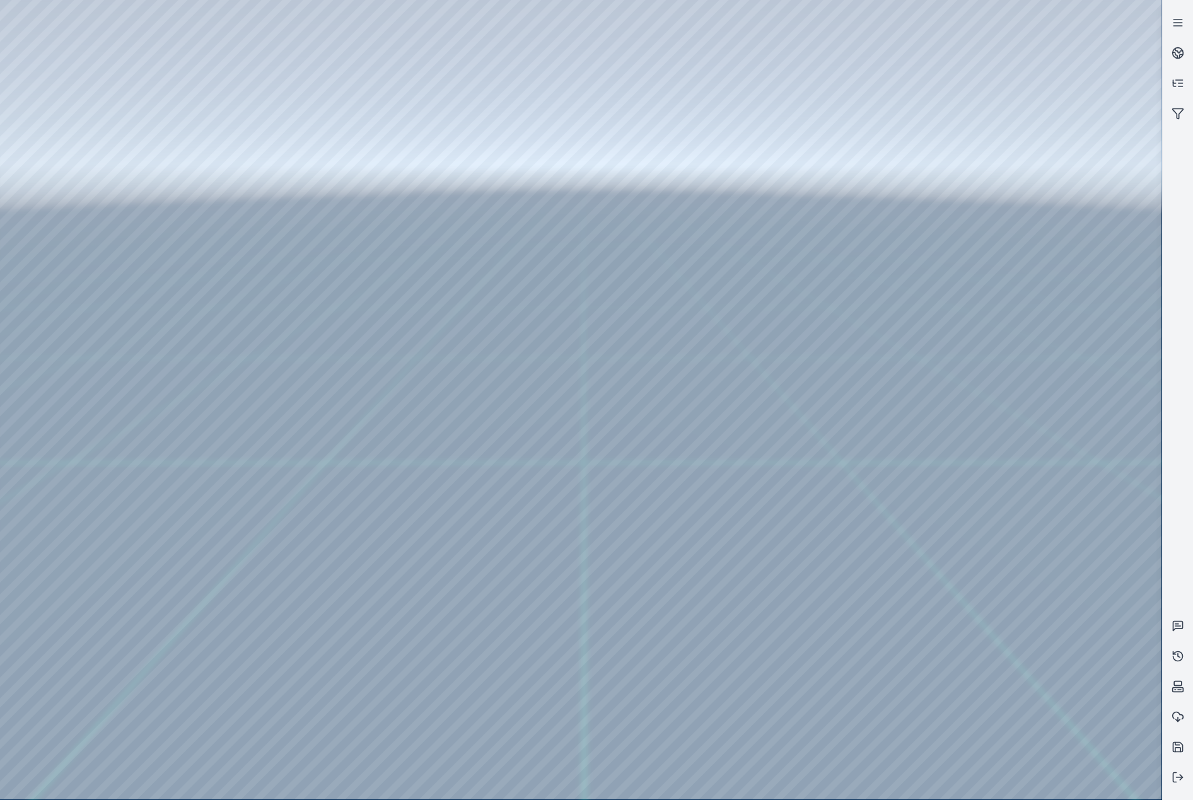
drag, startPoint x: 362, startPoint y: 598, endPoint x: 818, endPoint y: 507, distance: 465.0
drag, startPoint x: 643, startPoint y: 625, endPoint x: 678, endPoint y: 585, distance: 53.2
drag, startPoint x: 505, startPoint y: 636, endPoint x: 698, endPoint y: 552, distance: 210.5
drag, startPoint x: 560, startPoint y: 625, endPoint x: 690, endPoint y: 570, distance: 141.1
drag, startPoint x: 419, startPoint y: 550, endPoint x: 580, endPoint y: 535, distance: 161.6
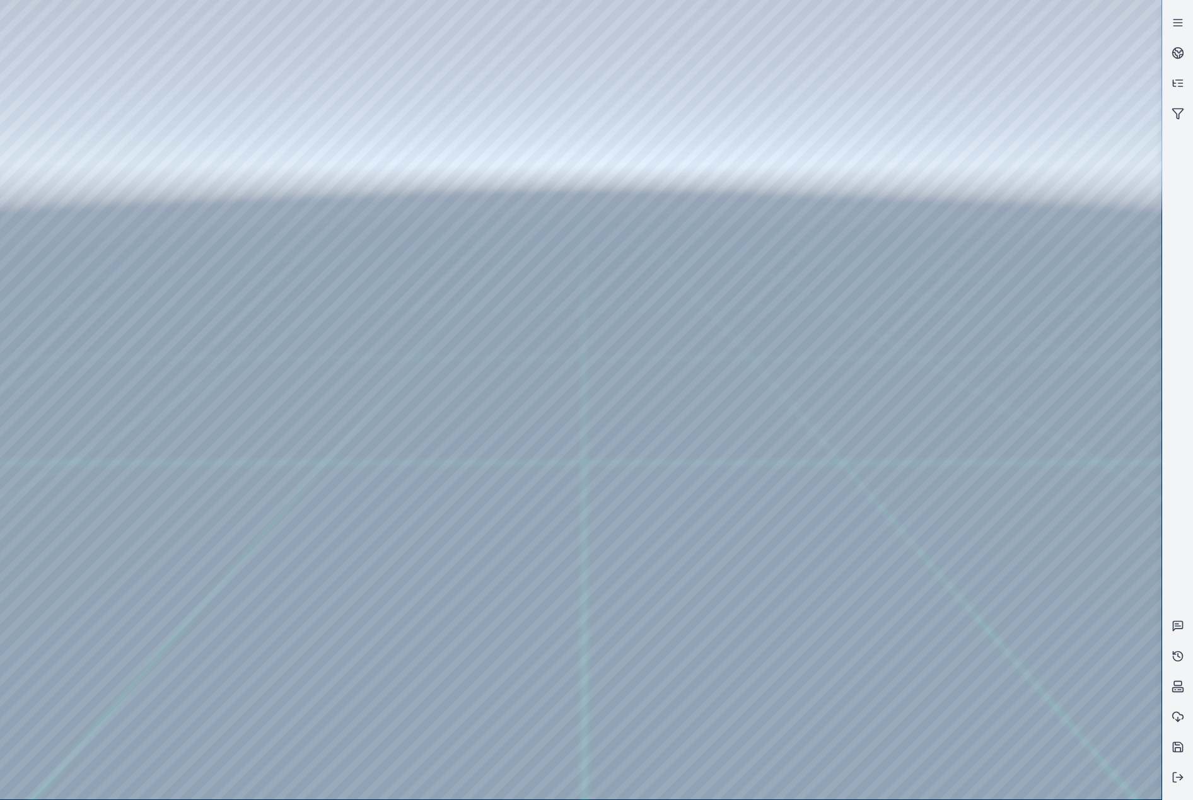
drag, startPoint x: 425, startPoint y: 551, endPoint x: 701, endPoint y: 517, distance: 279.1
drag, startPoint x: 371, startPoint y: 573, endPoint x: 751, endPoint y: 544, distance: 381.5
drag, startPoint x: 728, startPoint y: 595, endPoint x: 575, endPoint y: 585, distance: 153.0
drag, startPoint x: 346, startPoint y: 350, endPoint x: 387, endPoint y: 551, distance: 204.6
drag, startPoint x: 367, startPoint y: 482, endPoint x: 420, endPoint y: 523, distance: 67.0
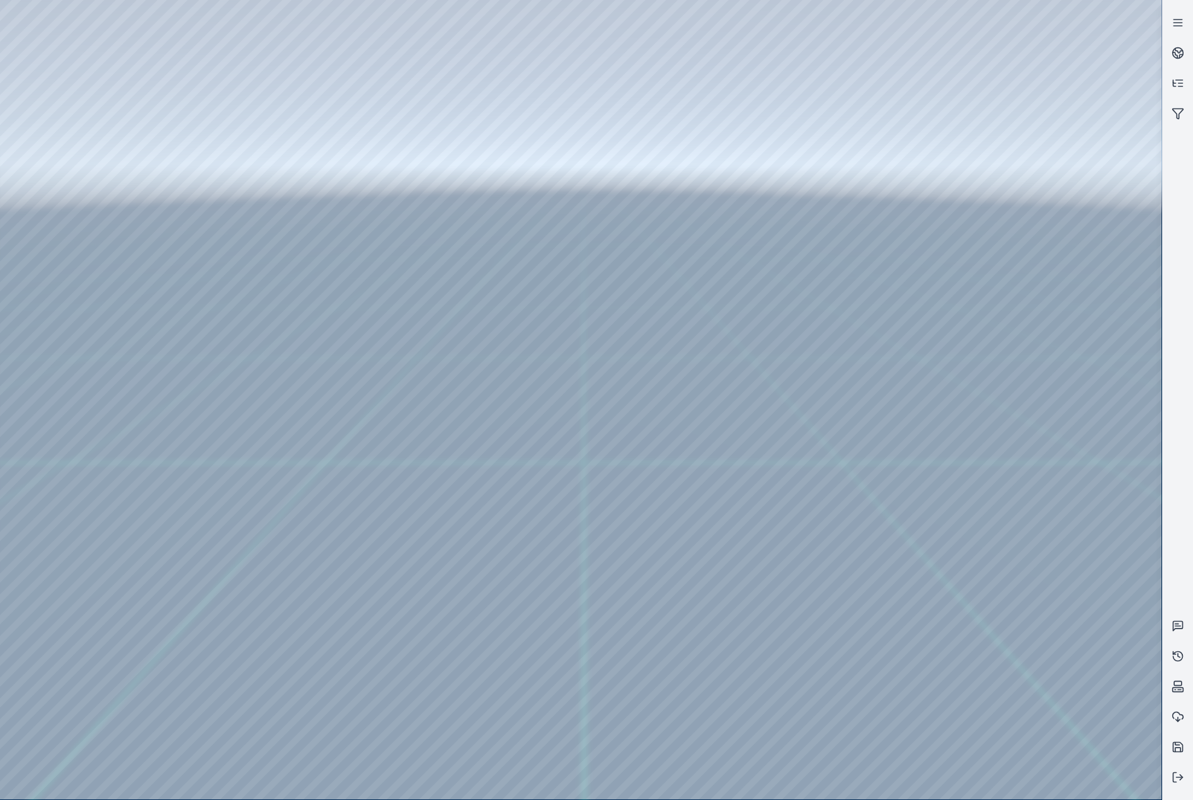
drag, startPoint x: 279, startPoint y: 480, endPoint x: 709, endPoint y: 480, distance: 429.6
drag, startPoint x: 339, startPoint y: 515, endPoint x: 552, endPoint y: 516, distance: 212.6
drag, startPoint x: 356, startPoint y: 525, endPoint x: 803, endPoint y: 526, distance: 447.2
drag, startPoint x: 619, startPoint y: 554, endPoint x: 754, endPoint y: 515, distance: 140.1
drag, startPoint x: 660, startPoint y: 562, endPoint x: 742, endPoint y: 420, distance: 163.9
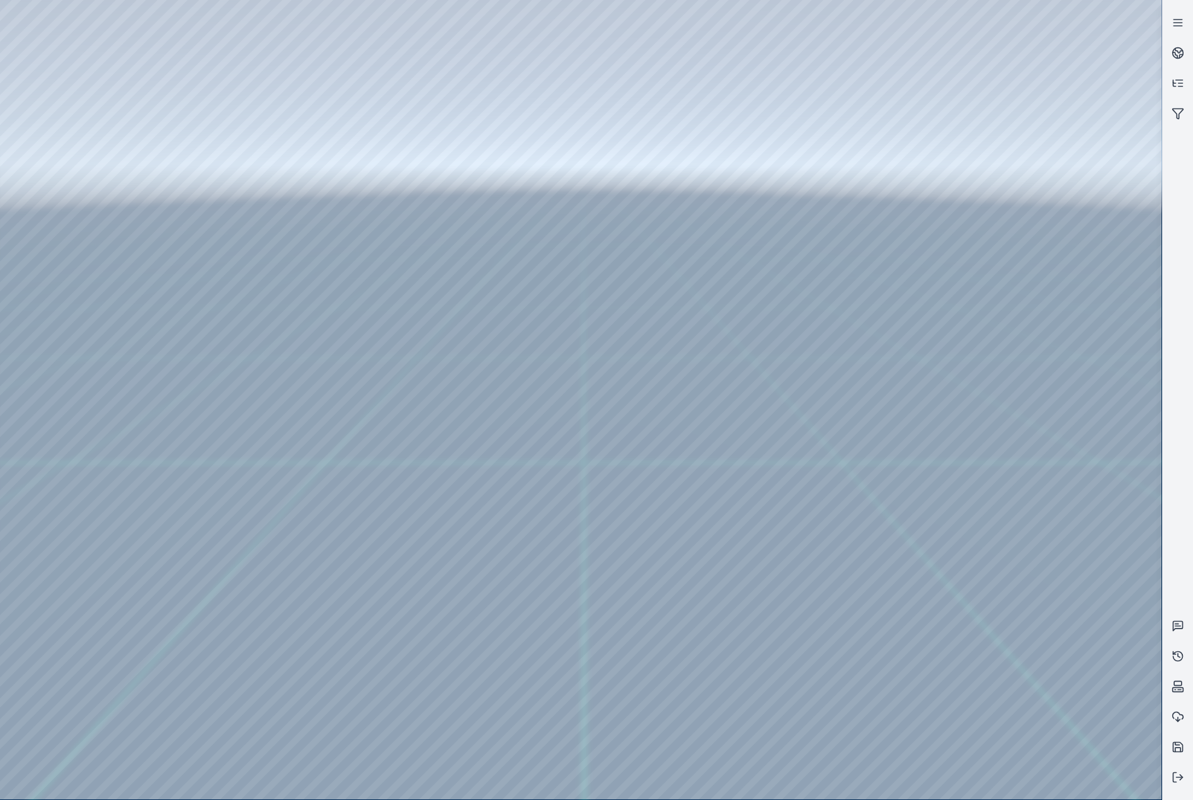
drag, startPoint x: 615, startPoint y: 625, endPoint x: 593, endPoint y: 621, distance: 22.3
drag, startPoint x: 630, startPoint y: 620, endPoint x: 678, endPoint y: 493, distance: 136.4
drag, startPoint x: 655, startPoint y: 556, endPoint x: 718, endPoint y: 405, distance: 163.8
drag, startPoint x: 449, startPoint y: 497, endPoint x: 773, endPoint y: 484, distance: 325.1
drag, startPoint x: 521, startPoint y: 640, endPoint x: 607, endPoint y: 511, distance: 155.2
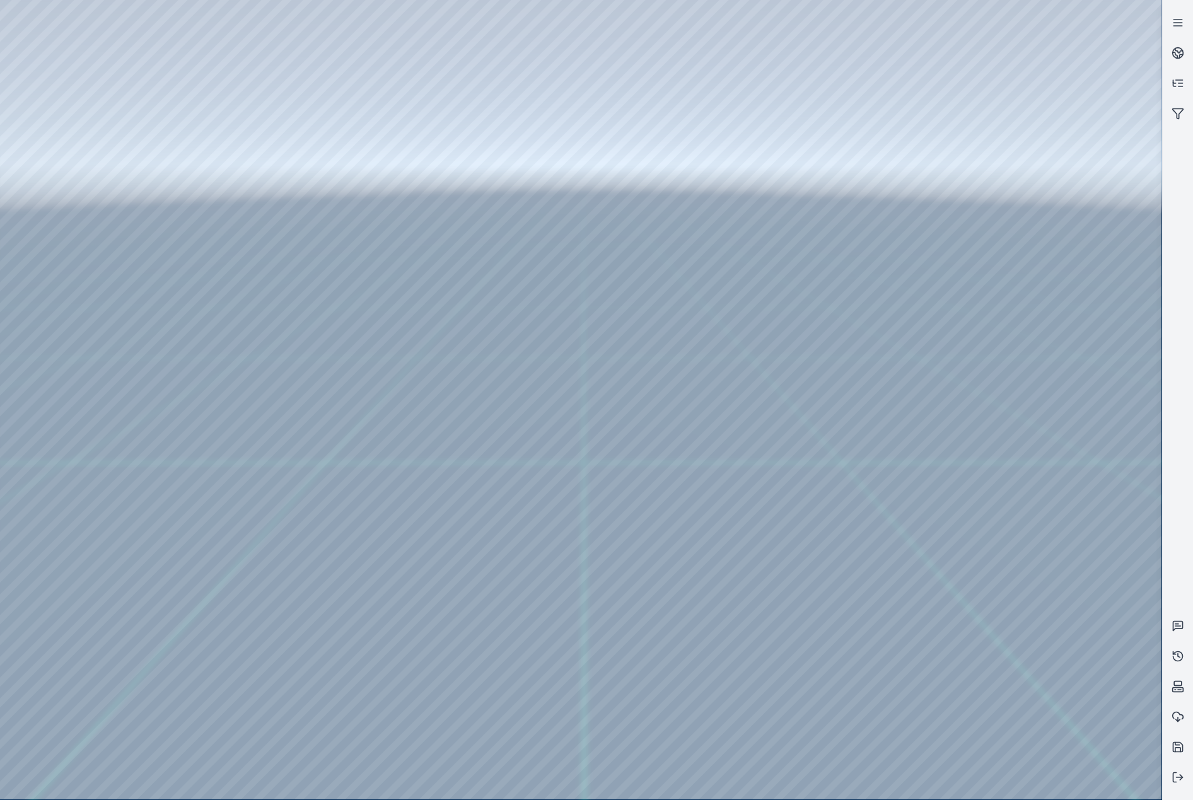
drag, startPoint x: 556, startPoint y: 606, endPoint x: 437, endPoint y: 609, distance: 119.9
drag, startPoint x: 449, startPoint y: 398, endPoint x: 425, endPoint y: 623, distance: 226.5
drag, startPoint x: 266, startPoint y: 445, endPoint x: 607, endPoint y: 595, distance: 373.4
drag, startPoint x: 179, startPoint y: 486, endPoint x: 623, endPoint y: 454, distance: 445.3
drag, startPoint x: 485, startPoint y: 490, endPoint x: 664, endPoint y: 431, distance: 187.9
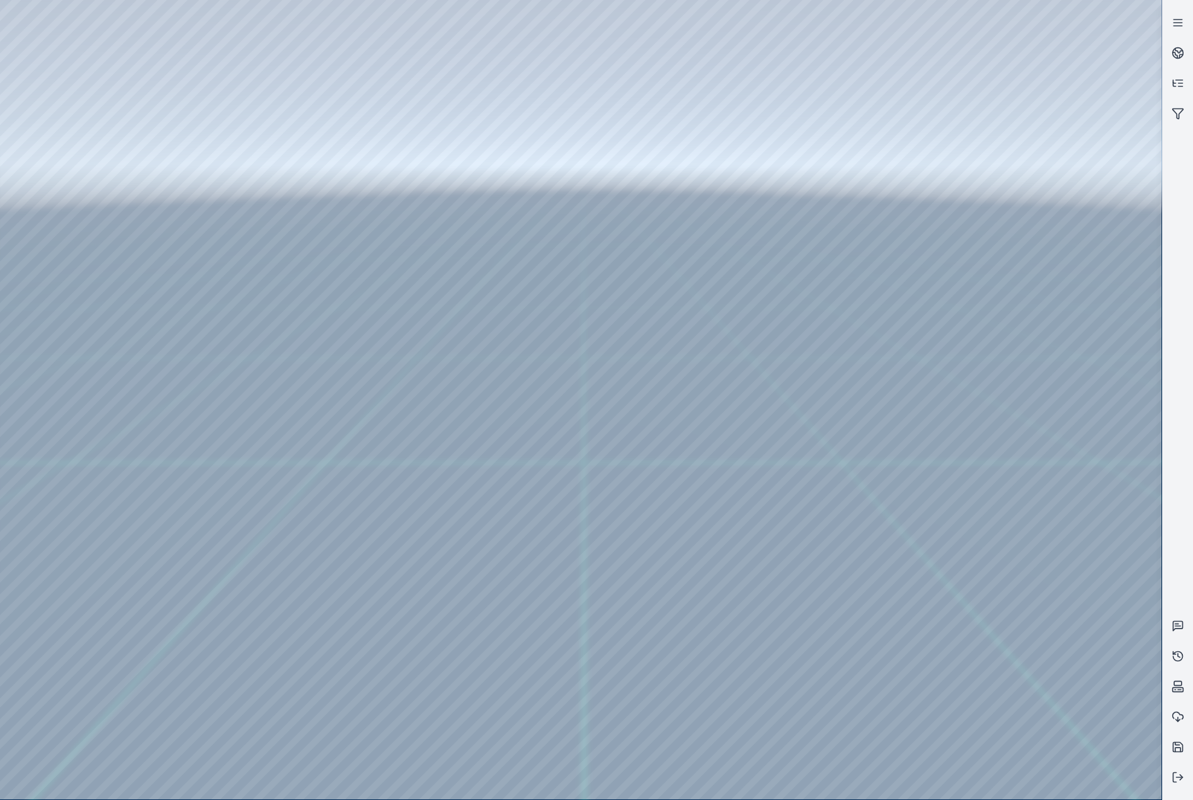
drag, startPoint x: 554, startPoint y: 459, endPoint x: 659, endPoint y: 381, distance: 130.8
drag, startPoint x: 638, startPoint y: 640, endPoint x: 729, endPoint y: 621, distance: 92.7
drag, startPoint x: 503, startPoint y: 597, endPoint x: 591, endPoint y: 522, distance: 115.9
drag, startPoint x: 522, startPoint y: 647, endPoint x: 602, endPoint y: 642, distance: 80.3
drag, startPoint x: 505, startPoint y: 645, endPoint x: 539, endPoint y: 641, distance: 34.3
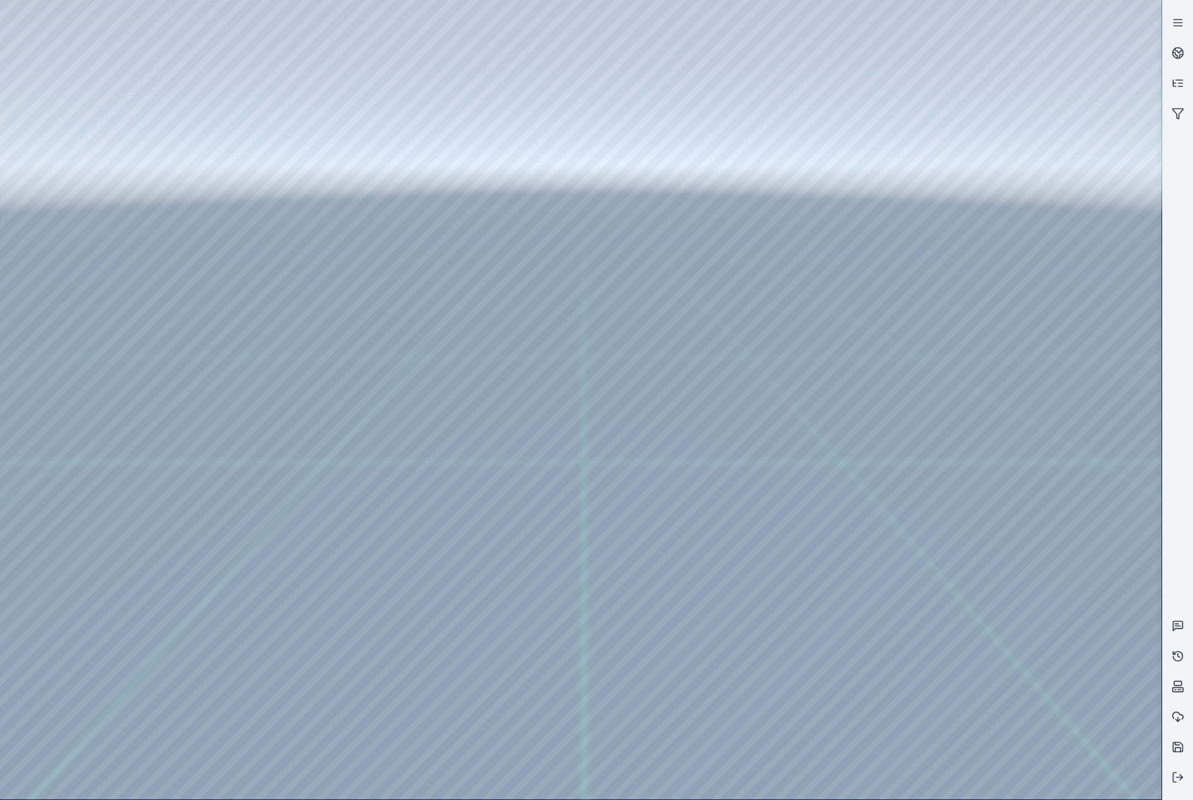
drag, startPoint x: 442, startPoint y: 654, endPoint x: 674, endPoint y: 524, distance: 266.3
drag, startPoint x: 460, startPoint y: 685, endPoint x: 497, endPoint y: 574, distance: 116.9
drag, startPoint x: 375, startPoint y: 459, endPoint x: 566, endPoint y: 694, distance: 303.1
drag, startPoint x: 493, startPoint y: 586, endPoint x: 509, endPoint y: 587, distance: 15.8
drag, startPoint x: 334, startPoint y: 572, endPoint x: 459, endPoint y: 684, distance: 167.5
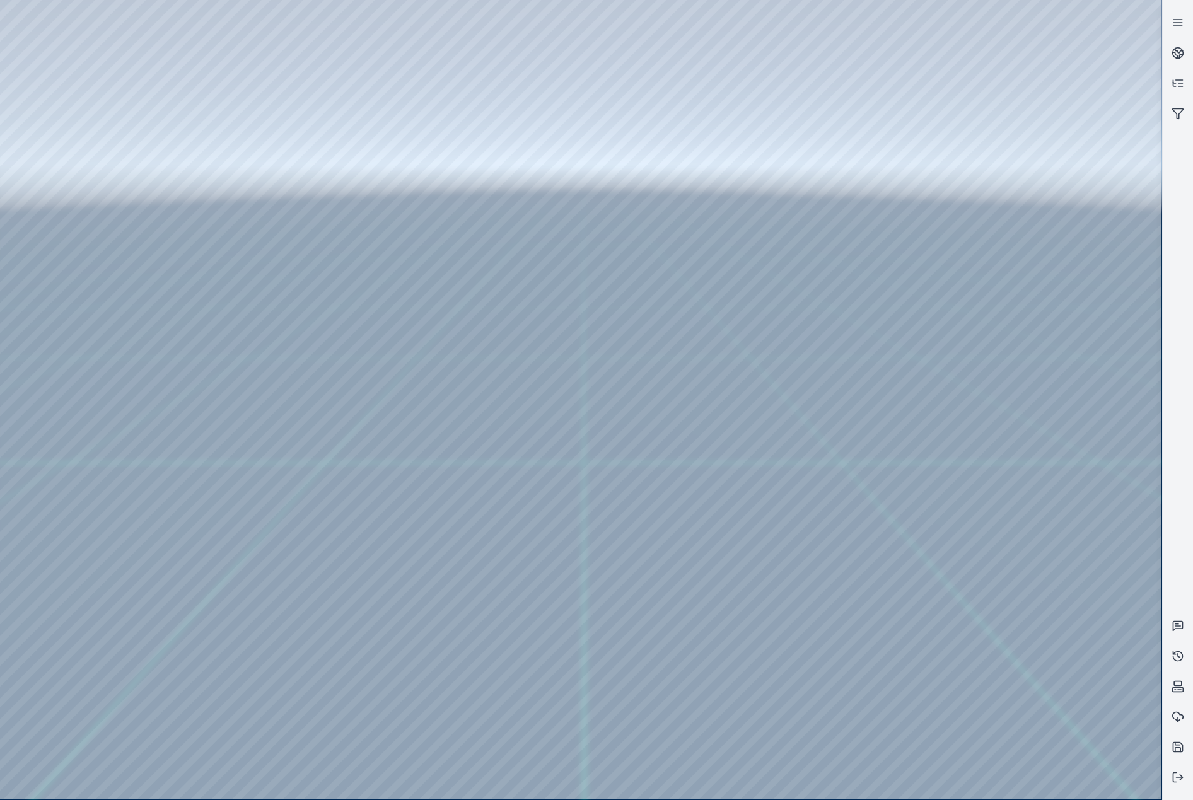
drag, startPoint x: 478, startPoint y: 636, endPoint x: 540, endPoint y: 688, distance: 80.6
drag, startPoint x: 527, startPoint y: 599, endPoint x: 499, endPoint y: 674, distance: 80.0
drag, startPoint x: 477, startPoint y: 544, endPoint x: 459, endPoint y: 722, distance: 178.1
drag, startPoint x: 479, startPoint y: 664, endPoint x: 501, endPoint y: 672, distance: 23.0
drag, startPoint x: 405, startPoint y: 491, endPoint x: 480, endPoint y: 618, distance: 146.8
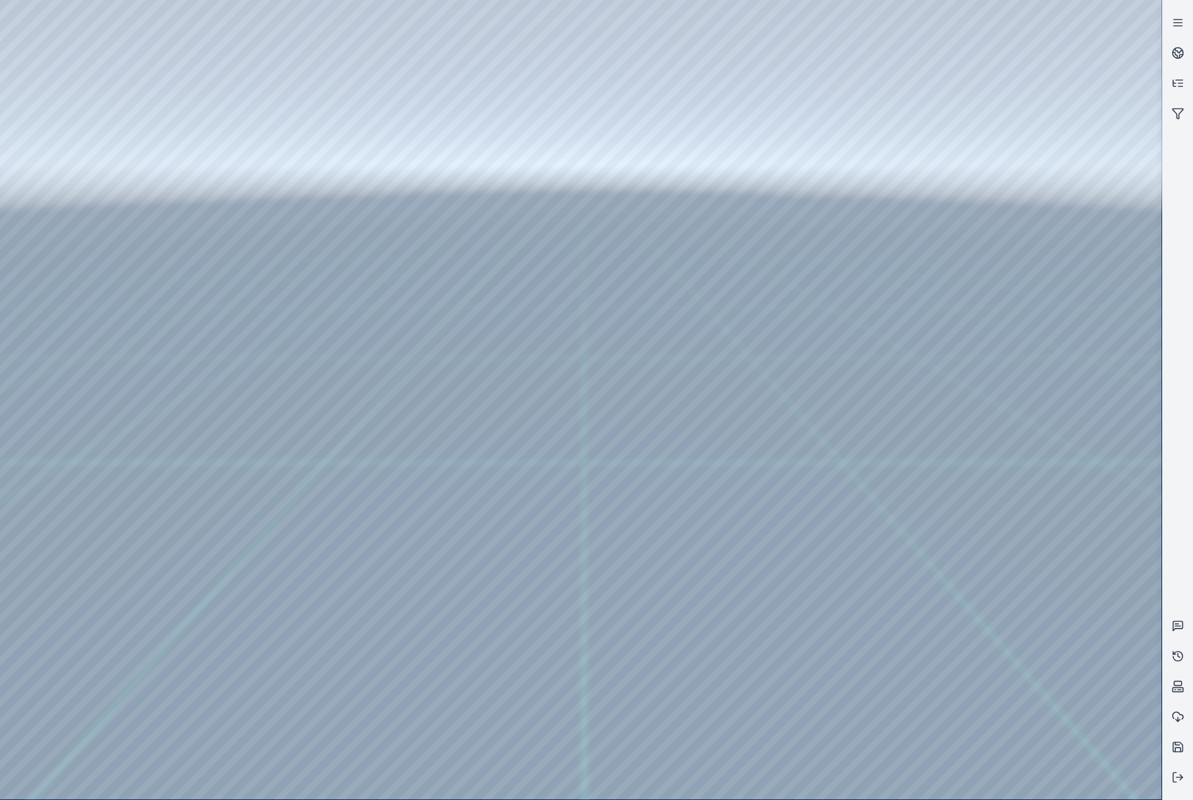
drag, startPoint x: 500, startPoint y: 420, endPoint x: 541, endPoint y: 643, distance: 226.5
drag, startPoint x: 490, startPoint y: 542, endPoint x: 515, endPoint y: 681, distance: 140.4
drag, startPoint x: 615, startPoint y: 564, endPoint x: 539, endPoint y: 613, distance: 90.3
drag, startPoint x: 666, startPoint y: 554, endPoint x: 253, endPoint y: 613, distance: 416.6
drag, startPoint x: 442, startPoint y: 671, endPoint x: 346, endPoint y: 664, distance: 95.5
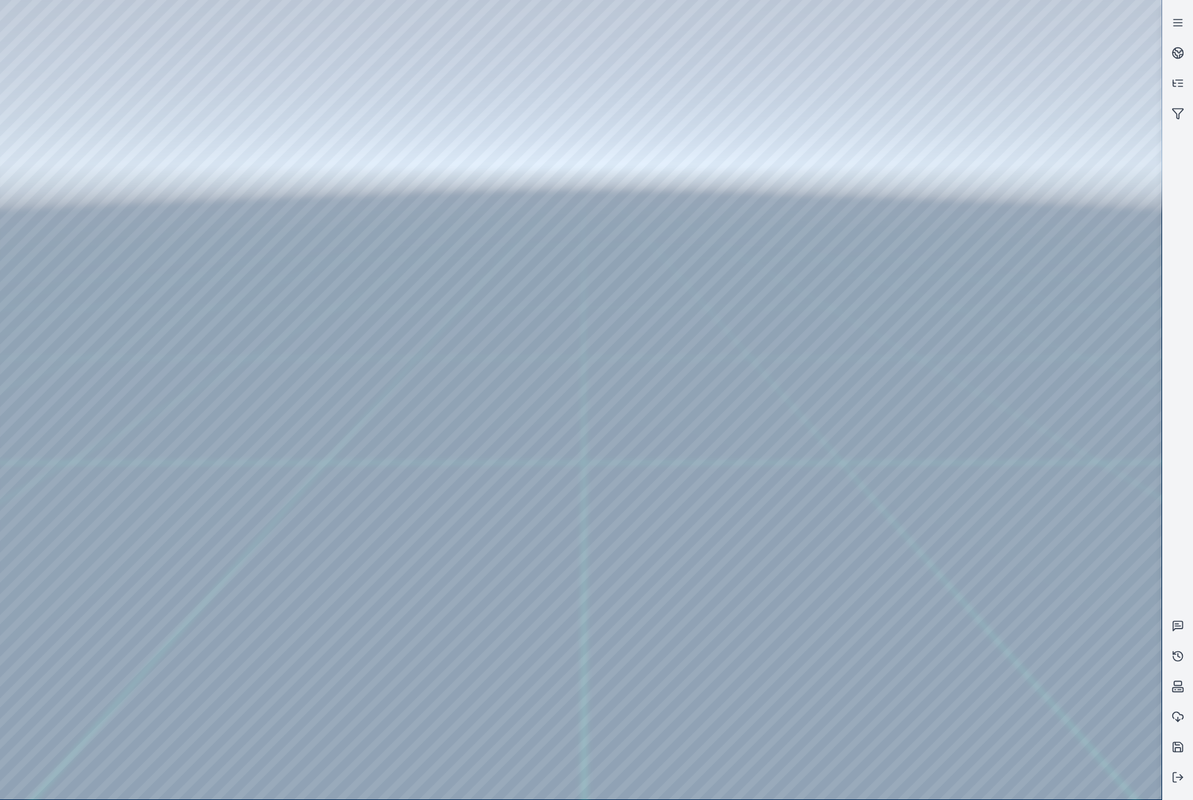
drag, startPoint x: 411, startPoint y: 684, endPoint x: 71, endPoint y: 631, distance: 344.1
drag, startPoint x: 423, startPoint y: 686, endPoint x: 414, endPoint y: 686, distance: 9.5
drag, startPoint x: 399, startPoint y: 639, endPoint x: 232, endPoint y: 529, distance: 199.8
drag, startPoint x: 503, startPoint y: 599, endPoint x: 548, endPoint y: 558, distance: 61.1
drag, startPoint x: 525, startPoint y: 626, endPoint x: 557, endPoint y: 563, distance: 70.0
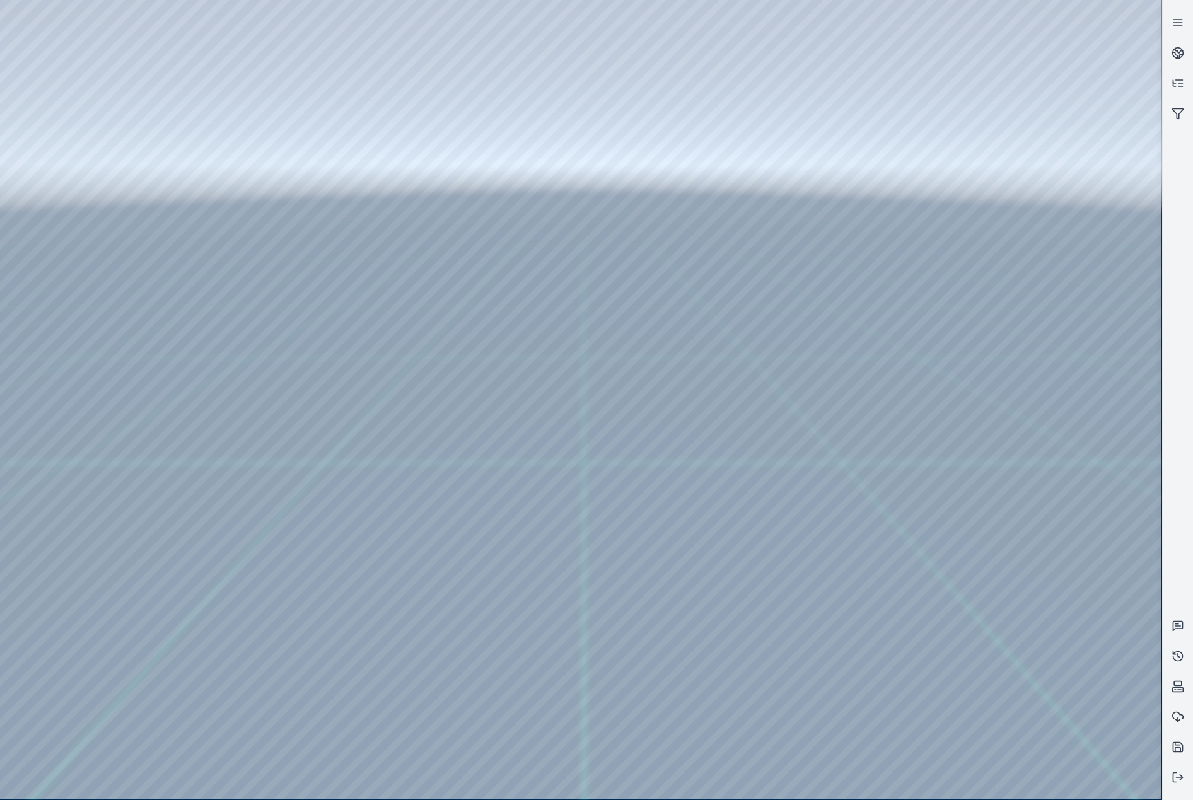
drag, startPoint x: 526, startPoint y: 585, endPoint x: 497, endPoint y: 590, distance: 29.6
drag, startPoint x: 498, startPoint y: 604, endPoint x: 675, endPoint y: 457, distance: 230.3
drag, startPoint x: 622, startPoint y: 534, endPoint x: 654, endPoint y: 501, distance: 45.5
drag, startPoint x: 630, startPoint y: 522, endPoint x: 602, endPoint y: 512, distance: 29.5
drag, startPoint x: 848, startPoint y: 619, endPoint x: 809, endPoint y: 628, distance: 39.5
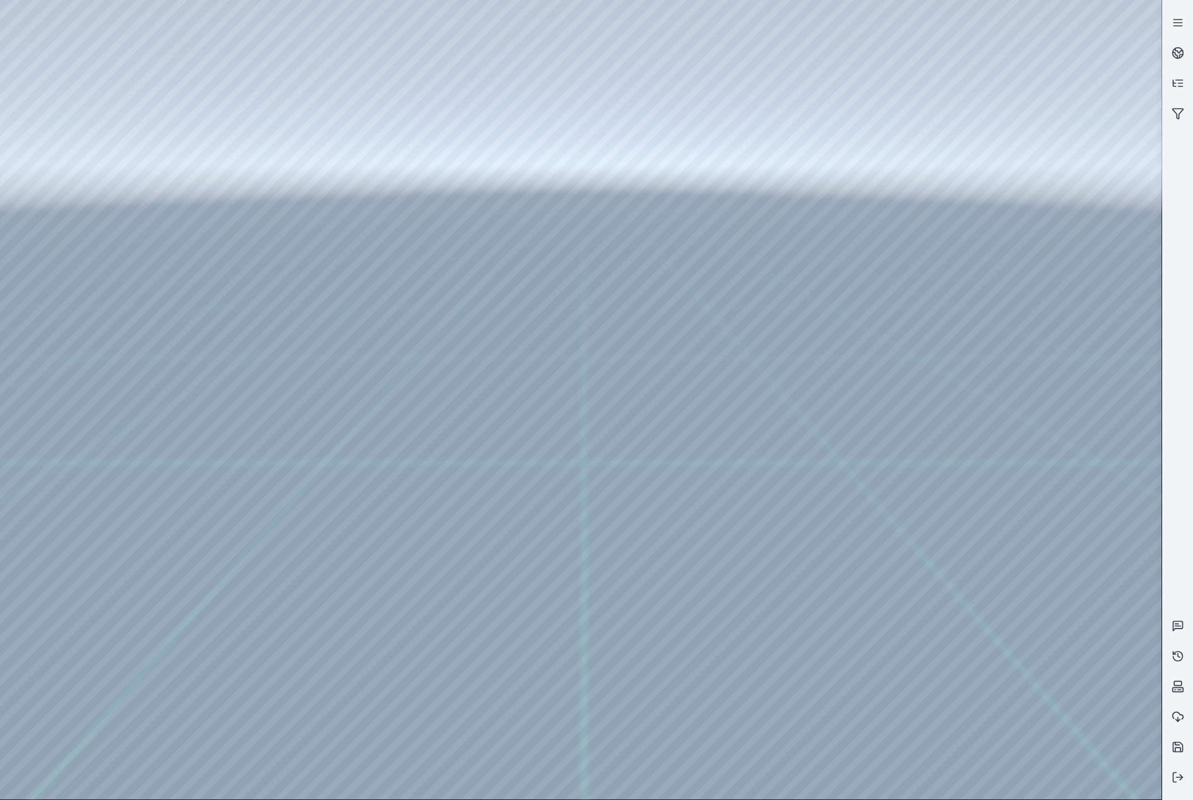
drag, startPoint x: 605, startPoint y: 573, endPoint x: 651, endPoint y: 508, distance: 80.2
drag, startPoint x: 574, startPoint y: 573, endPoint x: 713, endPoint y: 491, distance: 161.7
drag, startPoint x: 601, startPoint y: 568, endPoint x: 681, endPoint y: 467, distance: 129.7
drag, startPoint x: 356, startPoint y: 524, endPoint x: 755, endPoint y: 427, distance: 410.2
drag, startPoint x: 694, startPoint y: 594, endPoint x: 454, endPoint y: 564, distance: 242.2
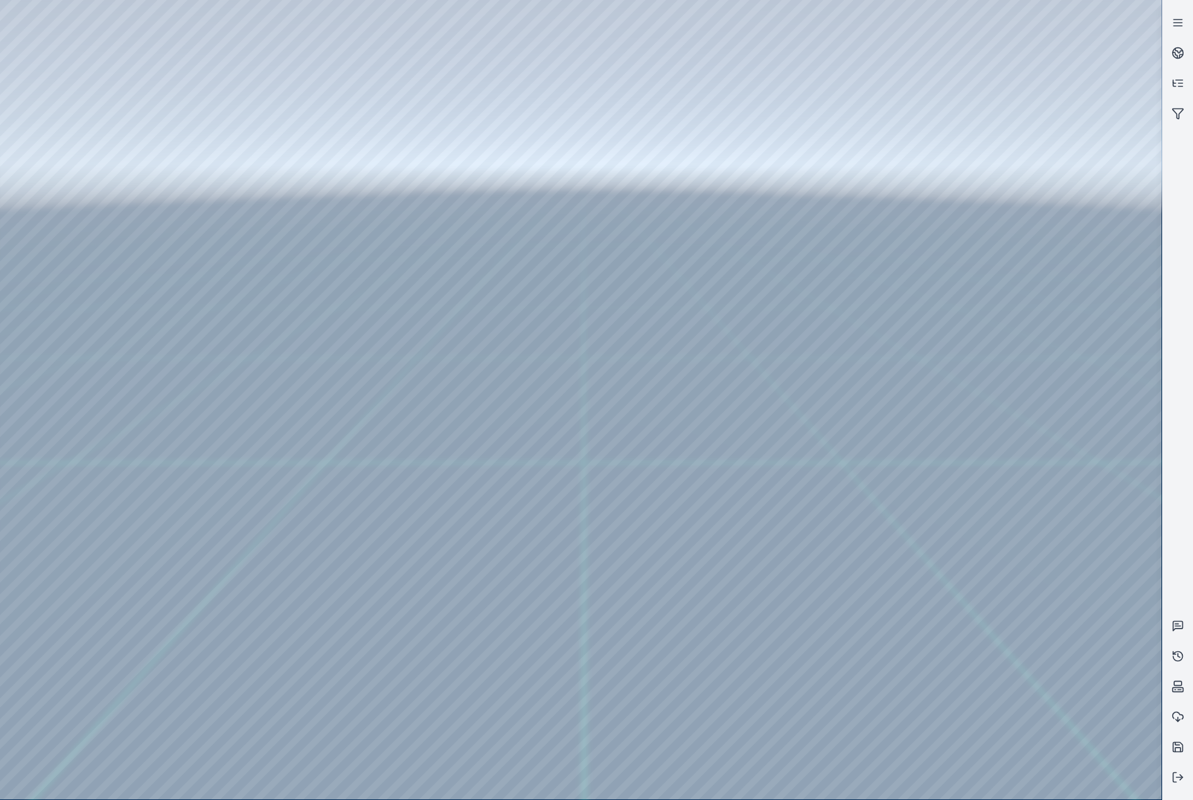
drag, startPoint x: 566, startPoint y: 589, endPoint x: 493, endPoint y: 658, distance: 100.9
drag, startPoint x: 472, startPoint y: 551, endPoint x: 485, endPoint y: 601, distance: 52.0
drag, startPoint x: 475, startPoint y: 414, endPoint x: 628, endPoint y: 657, distance: 287.2
drag, startPoint x: 507, startPoint y: 463, endPoint x: 642, endPoint y: 603, distance: 194.1
drag, startPoint x: 650, startPoint y: 559, endPoint x: 775, endPoint y: 559, distance: 125.5
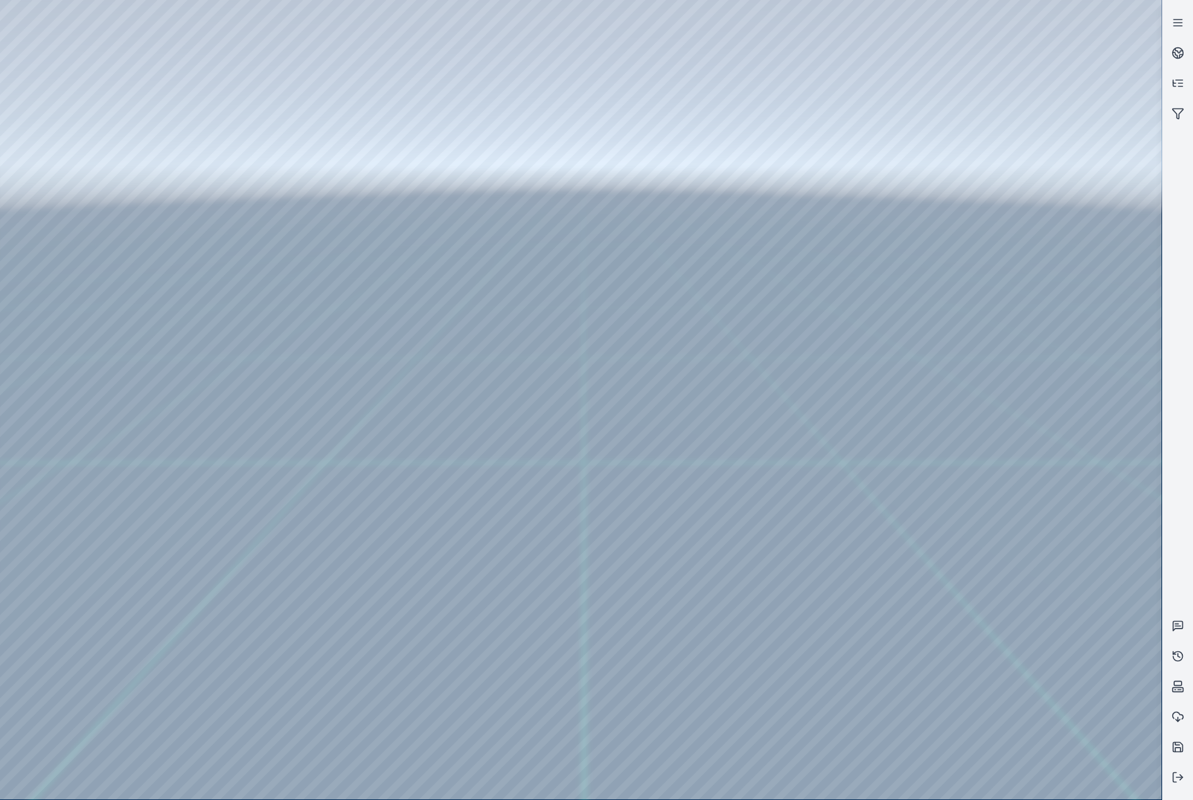
drag, startPoint x: 411, startPoint y: 517, endPoint x: 587, endPoint y: 561, distance: 180.8
drag, startPoint x: 481, startPoint y: 533, endPoint x: 535, endPoint y: 551, distance: 56.7
drag, startPoint x: 411, startPoint y: 488, endPoint x: 509, endPoint y: 562, distance: 123.0
drag, startPoint x: 270, startPoint y: 505, endPoint x: 688, endPoint y: 590, distance: 426.3
drag, startPoint x: 507, startPoint y: 529, endPoint x: 729, endPoint y: 606, distance: 234.4
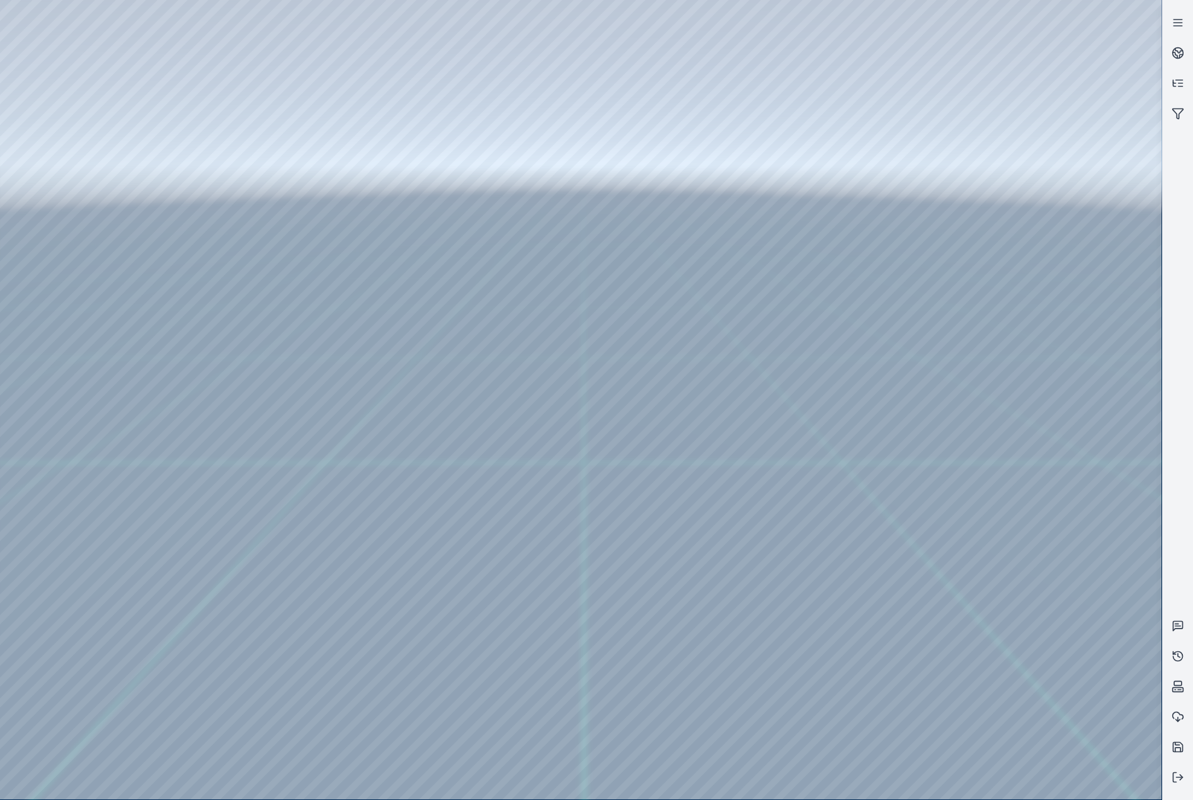
drag, startPoint x: 600, startPoint y: 635, endPoint x: 731, endPoint y: 602, distance: 135.2
drag, startPoint x: 457, startPoint y: 621, endPoint x: 572, endPoint y: 432, distance: 221.7
drag, startPoint x: 484, startPoint y: 553, endPoint x: 460, endPoint y: 469, distance: 87.9
drag, startPoint x: 431, startPoint y: 536, endPoint x: 459, endPoint y: 493, distance: 50.6
drag, startPoint x: 530, startPoint y: 576, endPoint x: 516, endPoint y: 568, distance: 16.1
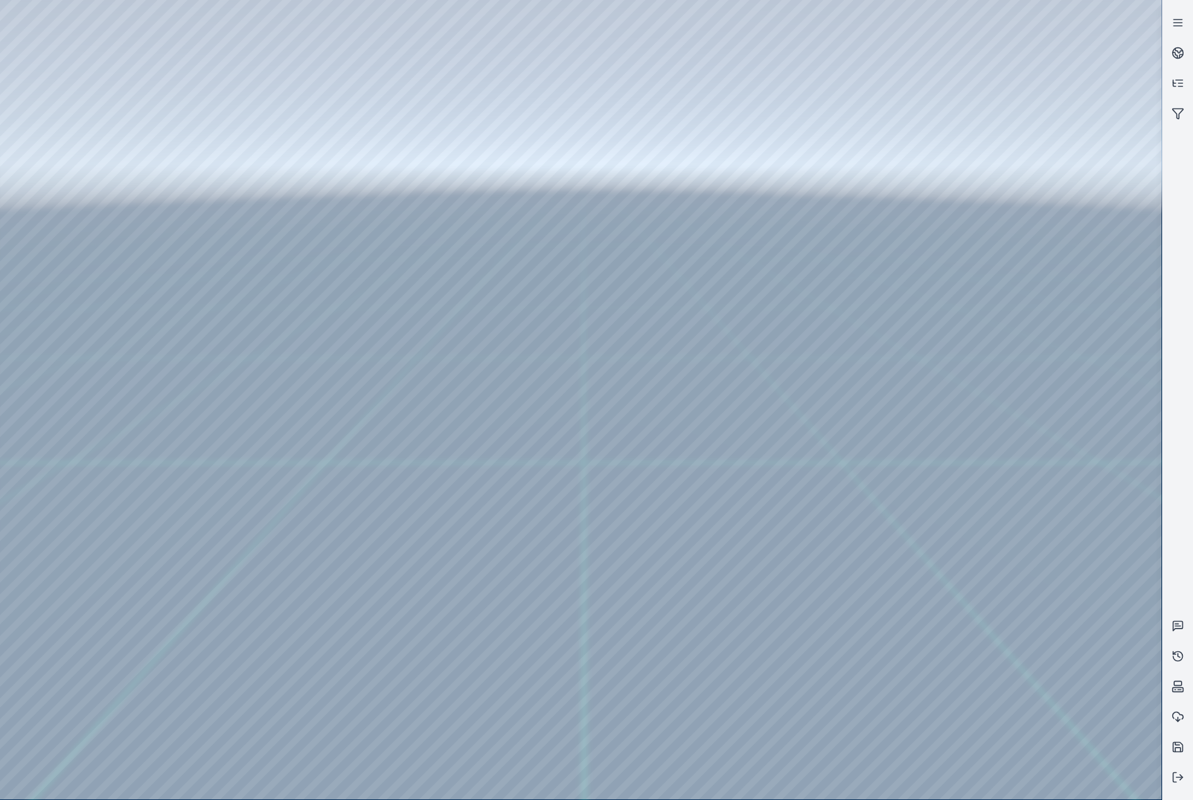
drag, startPoint x: 677, startPoint y: 508, endPoint x: 562, endPoint y: 488, distance: 116.6
drag, startPoint x: 565, startPoint y: 541, endPoint x: 505, endPoint y: 465, distance: 96.5
drag, startPoint x: 643, startPoint y: 511, endPoint x: 587, endPoint y: 512, distance: 56.8
drag, startPoint x: 628, startPoint y: 507, endPoint x: 669, endPoint y: 496, distance: 41.8
drag, startPoint x: 476, startPoint y: 620, endPoint x: 494, endPoint y: 583, distance: 41.5
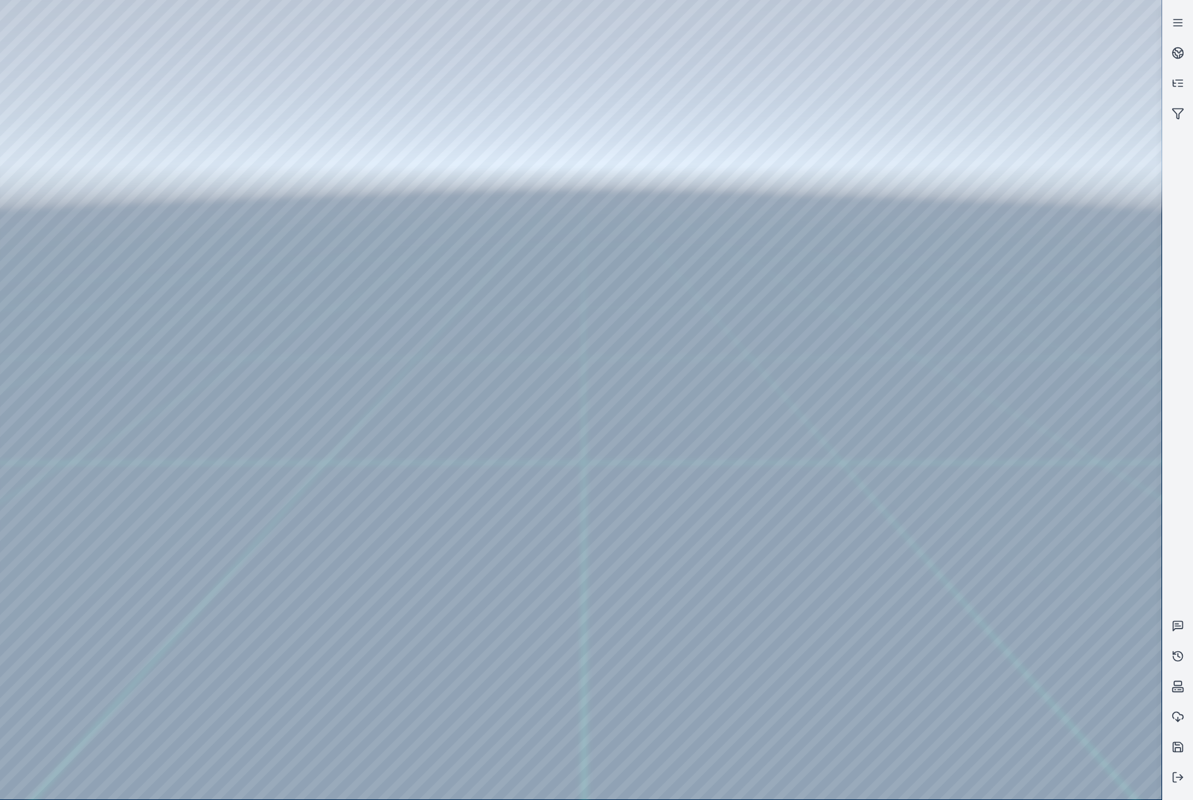
drag, startPoint x: 392, startPoint y: 651, endPoint x: 556, endPoint y: 524, distance: 207.3
drag, startPoint x: 450, startPoint y: 643, endPoint x: 856, endPoint y: 473, distance: 440.3
drag, startPoint x: 822, startPoint y: 597, endPoint x: 875, endPoint y: 560, distance: 64.8
drag, startPoint x: 744, startPoint y: 611, endPoint x: 667, endPoint y: 640, distance: 82.2
drag, startPoint x: 576, startPoint y: 706, endPoint x: 718, endPoint y: 669, distance: 147.2
